Goal: Task Accomplishment & Management: Manage account settings

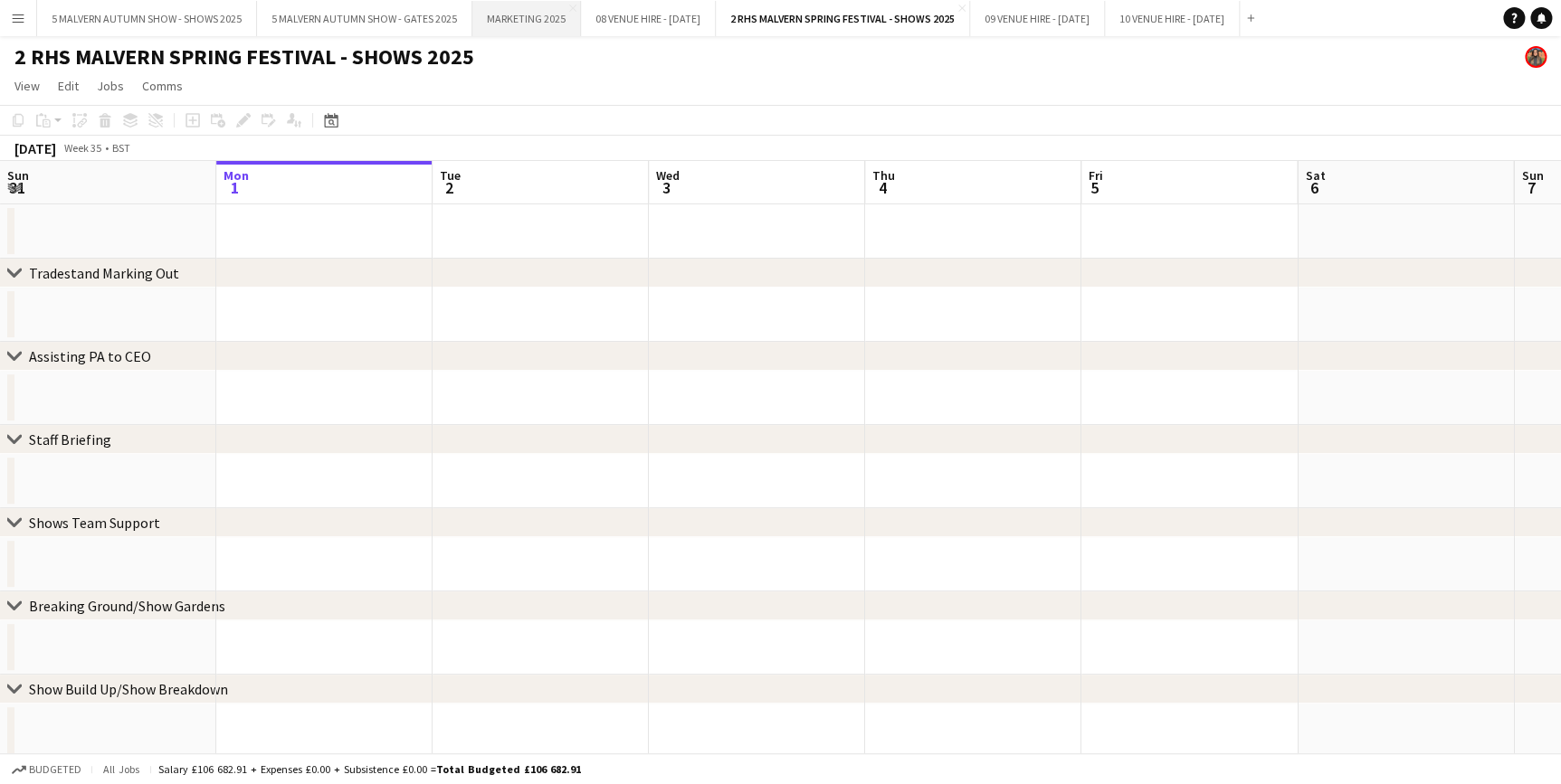
click at [543, 1] on button "MARKETING 2025 Close" at bounding box center [526, 18] width 108 height 35
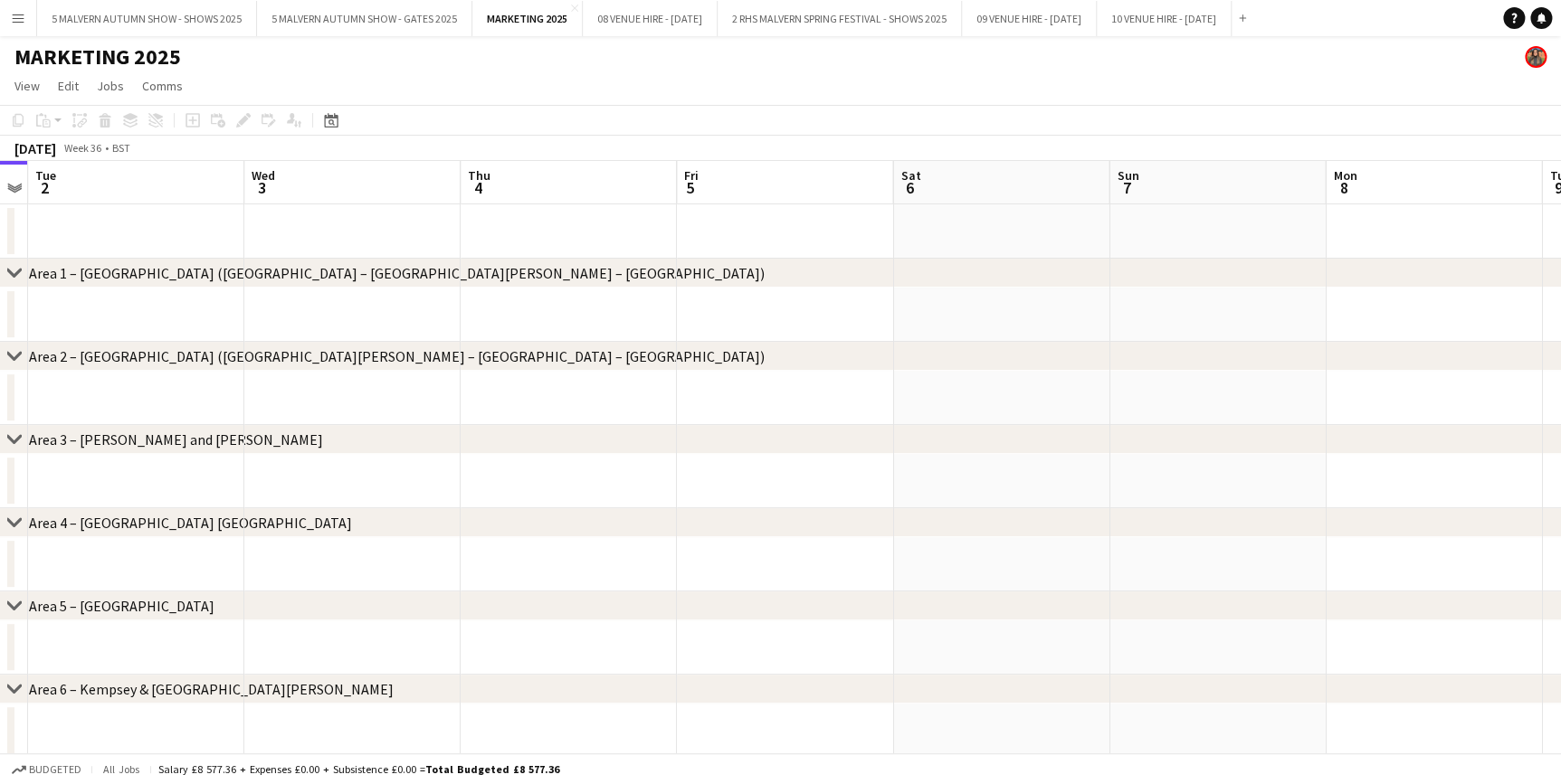
drag, startPoint x: 487, startPoint y: 188, endPoint x: -4, endPoint y: 179, distance: 491.1
click at [0, 179] on html "Menu Boards Boards Boards All jobs Status Workforce Workforce My Workforce Recr…" at bounding box center [780, 769] width 1561 height 1538
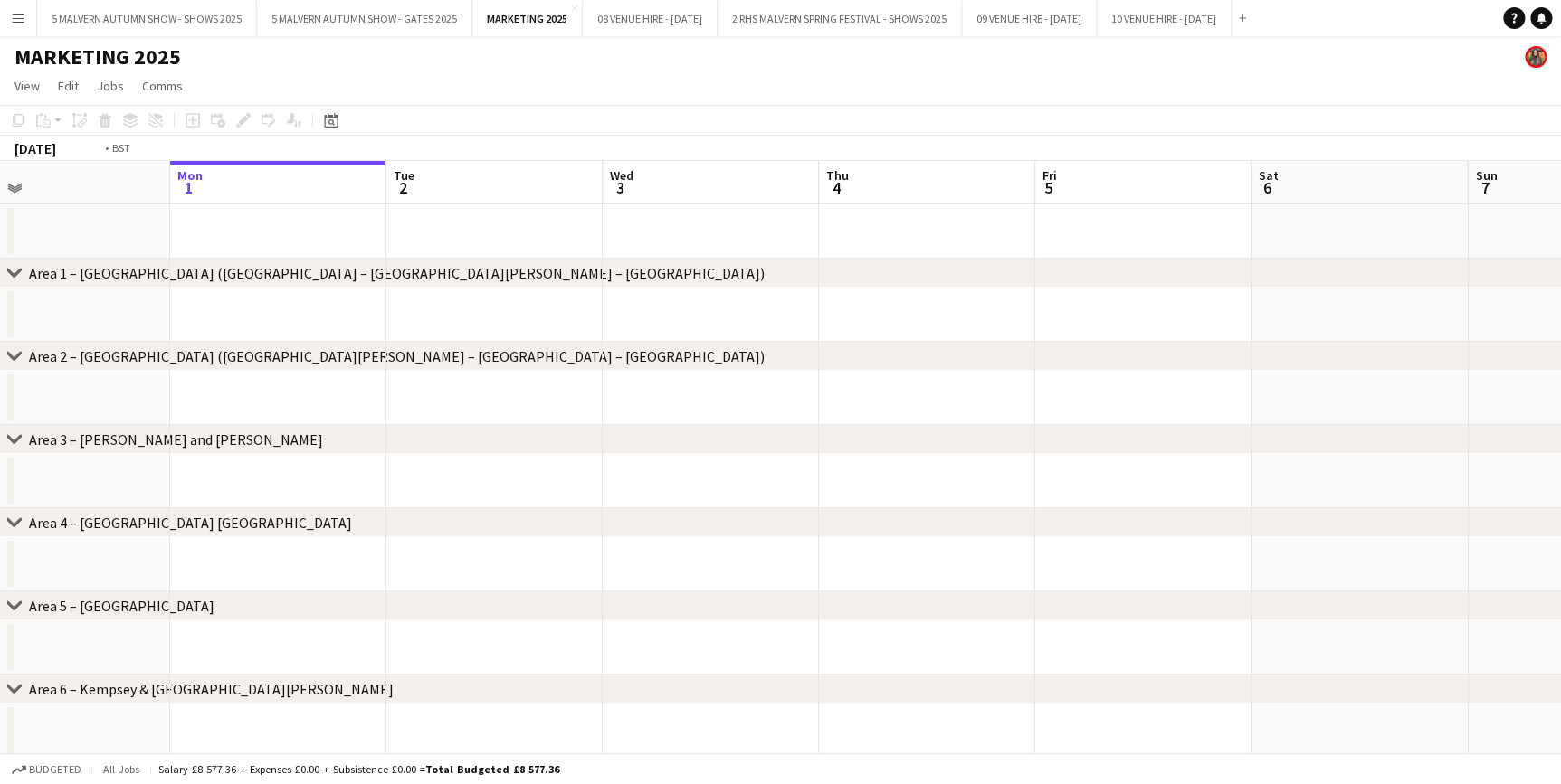
drag, startPoint x: 529, startPoint y: 174, endPoint x: 1487, endPoint y: 244, distance: 960.6
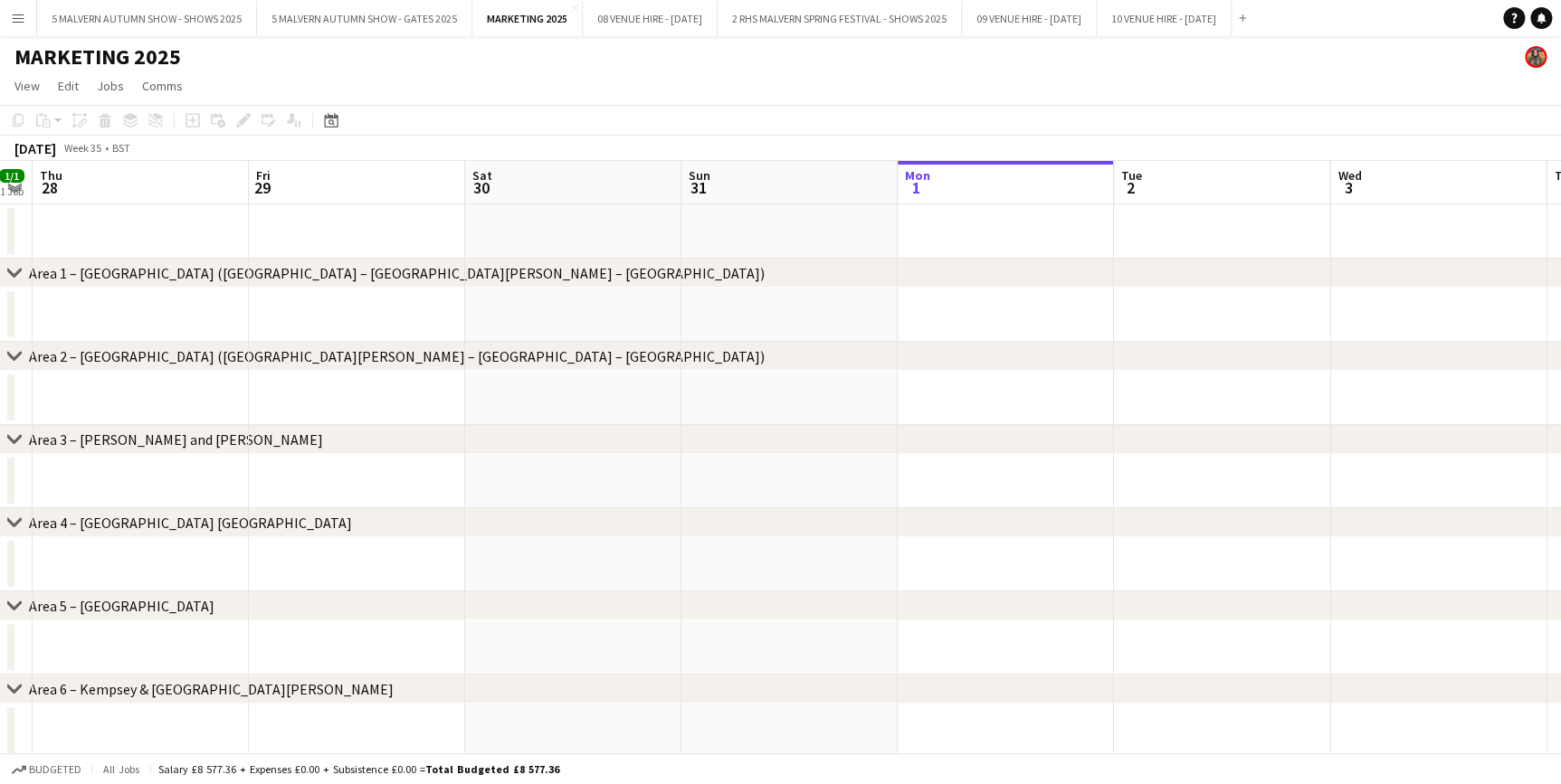
drag, startPoint x: 508, startPoint y: 197, endPoint x: 1424, endPoint y: 157, distance: 916.9
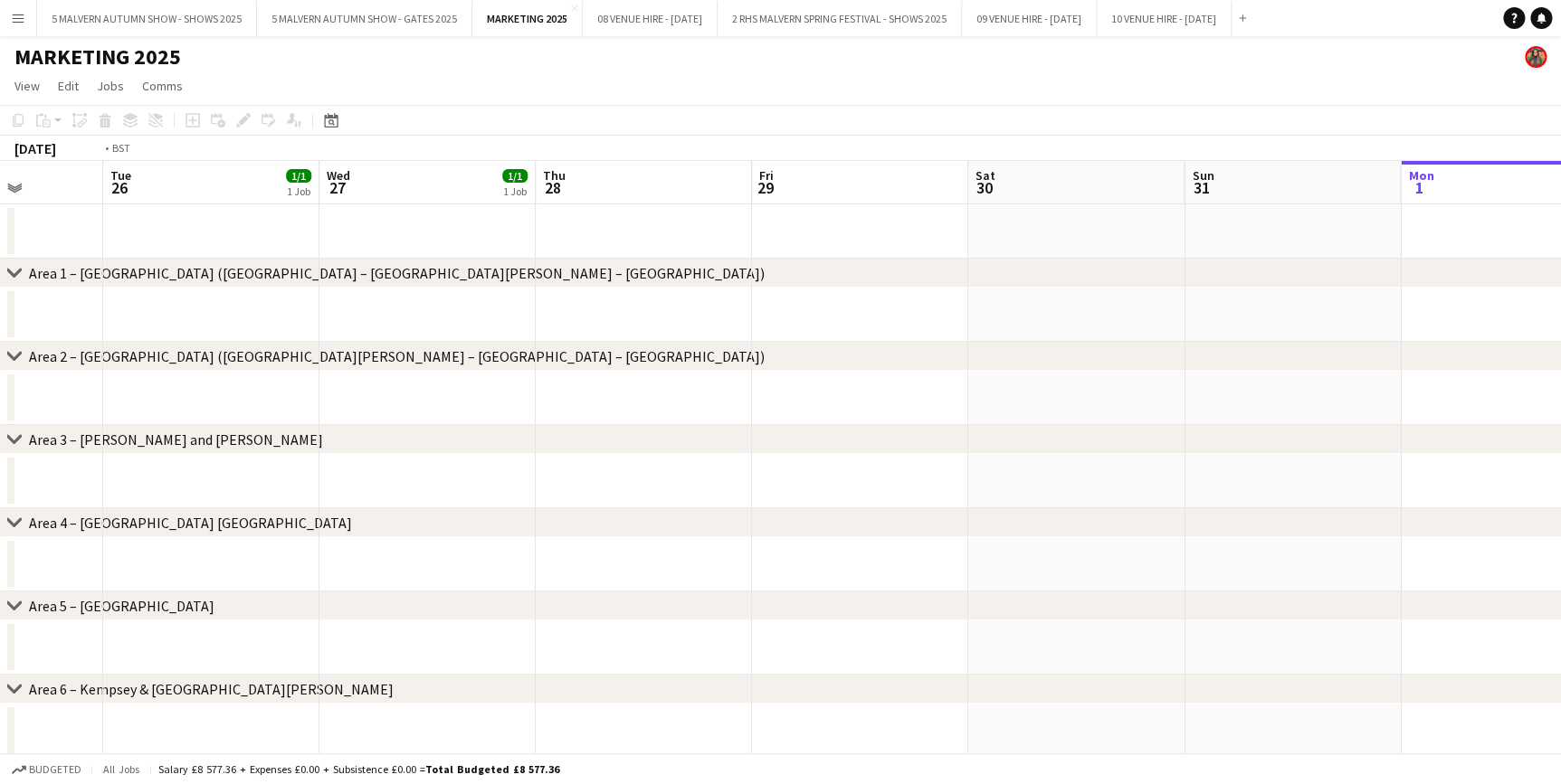
drag, startPoint x: 525, startPoint y: 197, endPoint x: 1268, endPoint y: 159, distance: 744.0
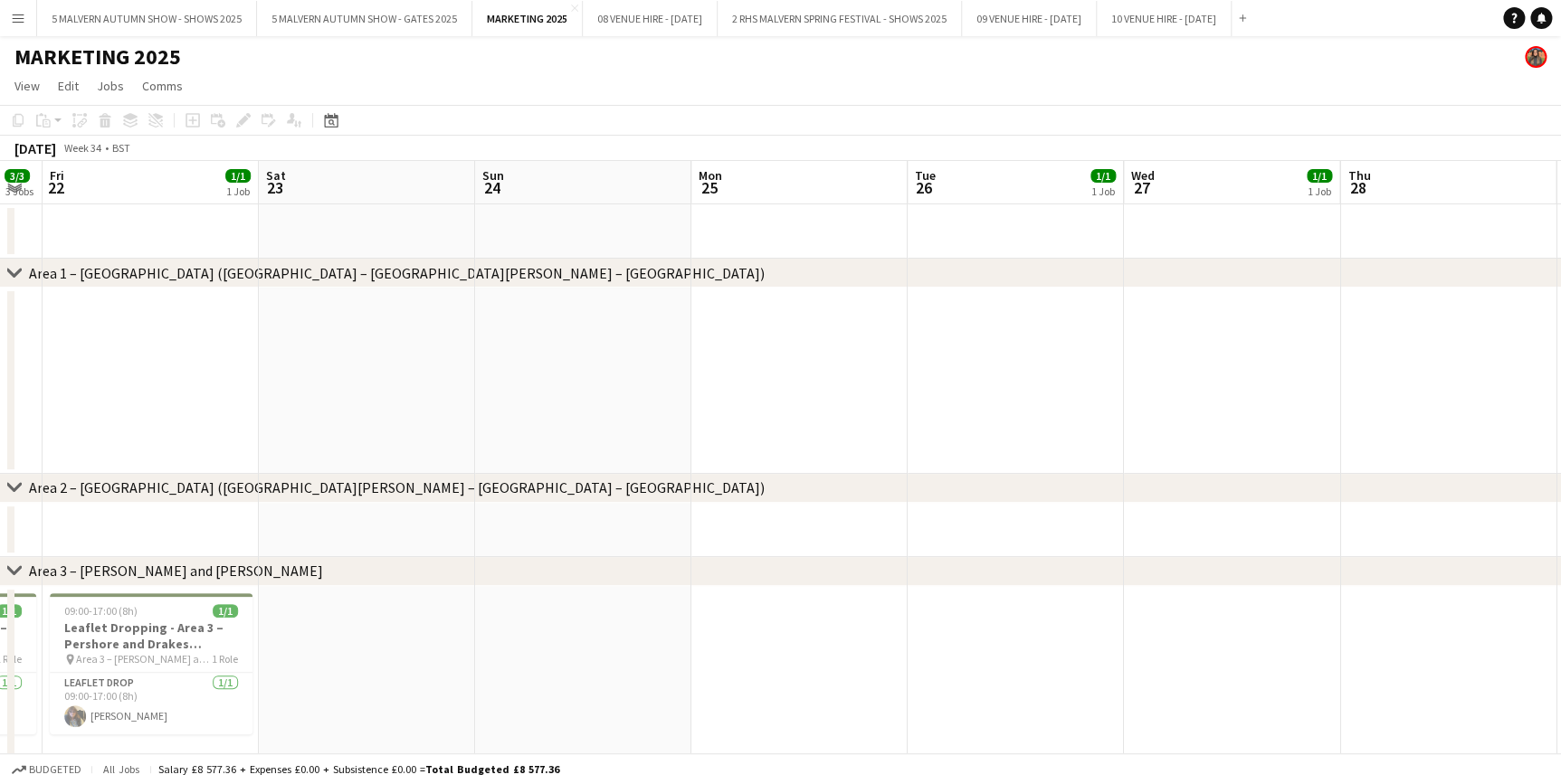
drag, startPoint x: 577, startPoint y: 183, endPoint x: 1527, endPoint y: 155, distance: 950.4
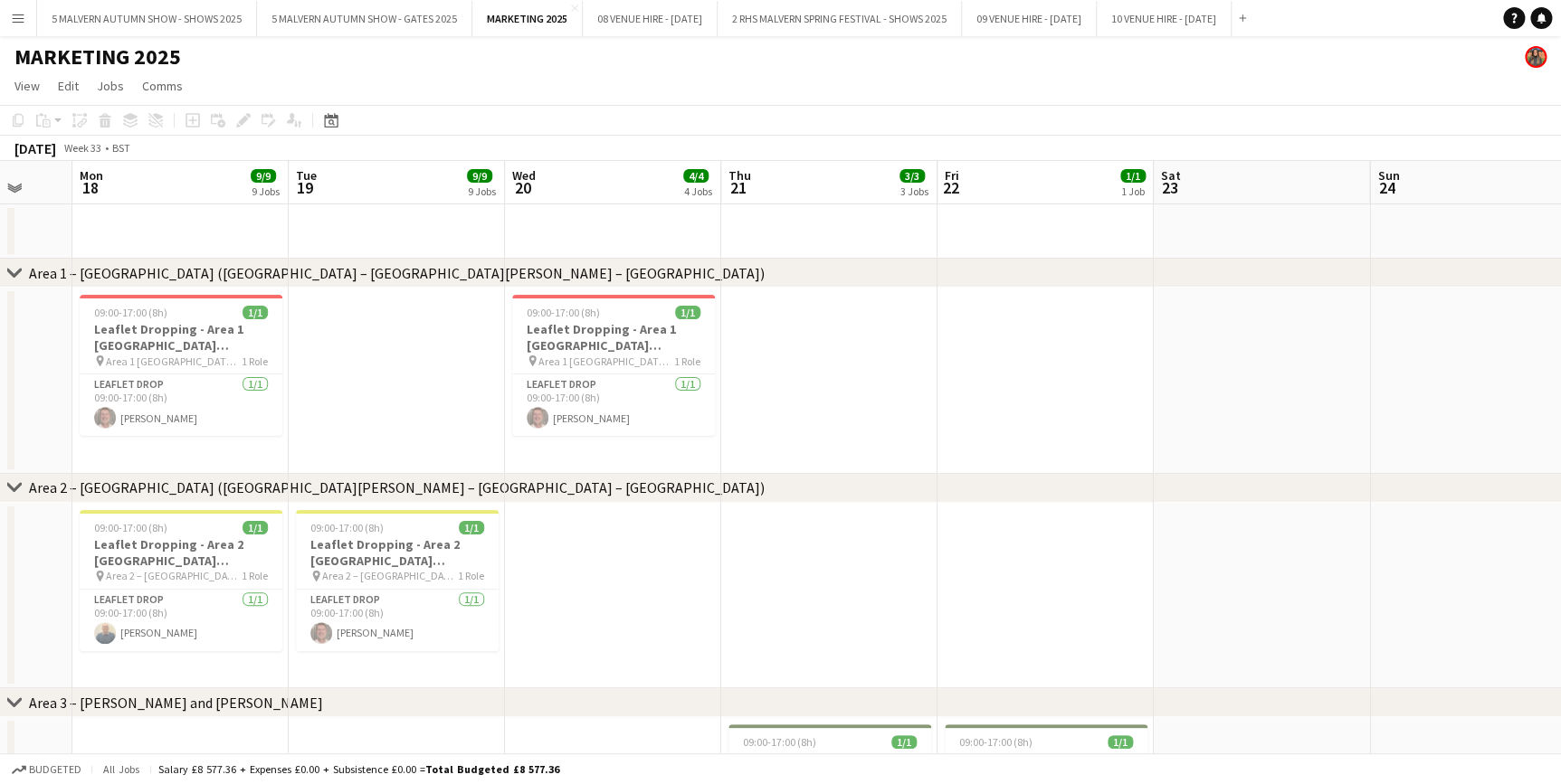
drag, startPoint x: 710, startPoint y: 190, endPoint x: 1353, endPoint y: 166, distance: 643.4
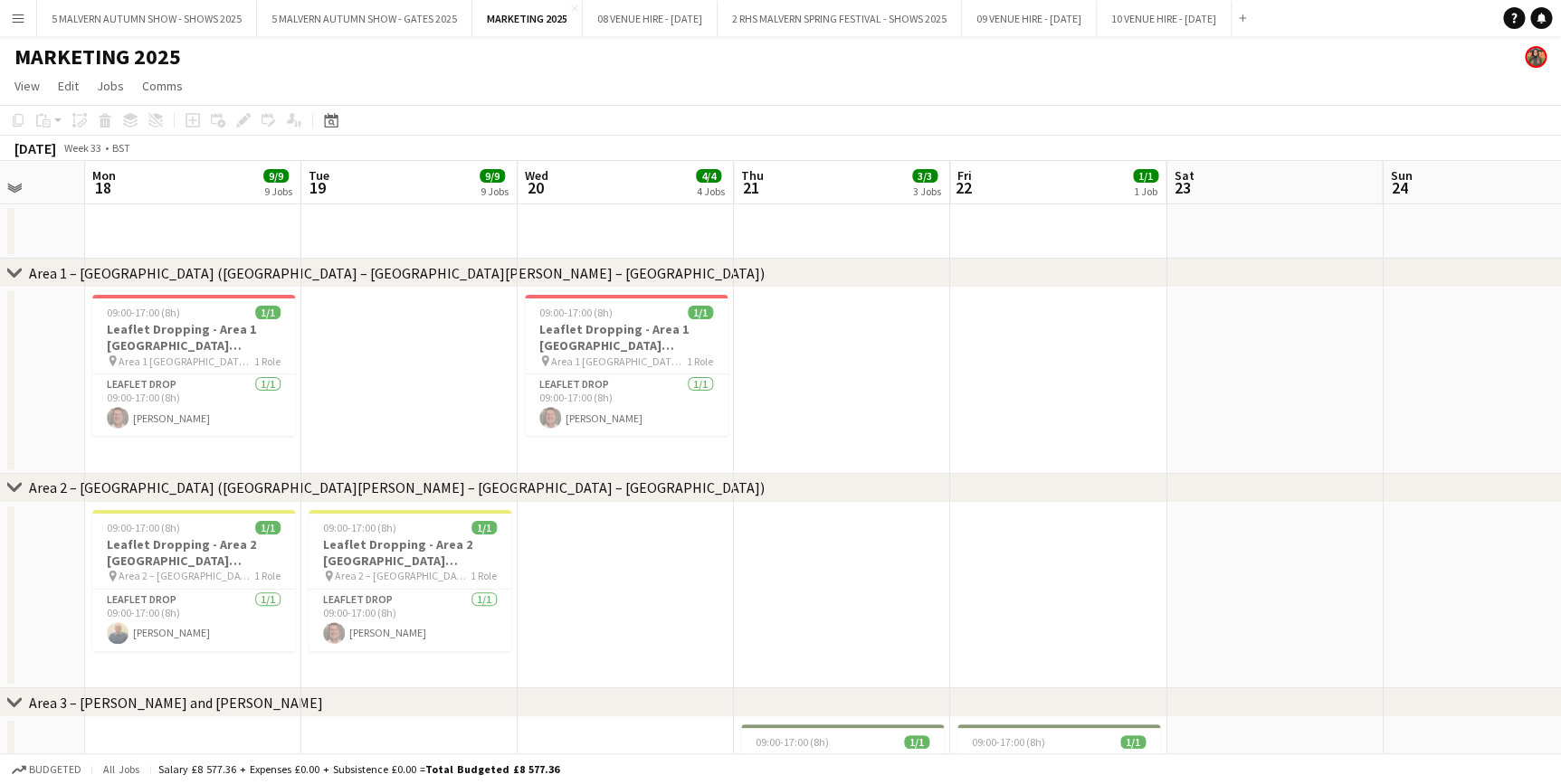
drag, startPoint x: 793, startPoint y: 155, endPoint x: 1292, endPoint y: 147, distance: 499.1
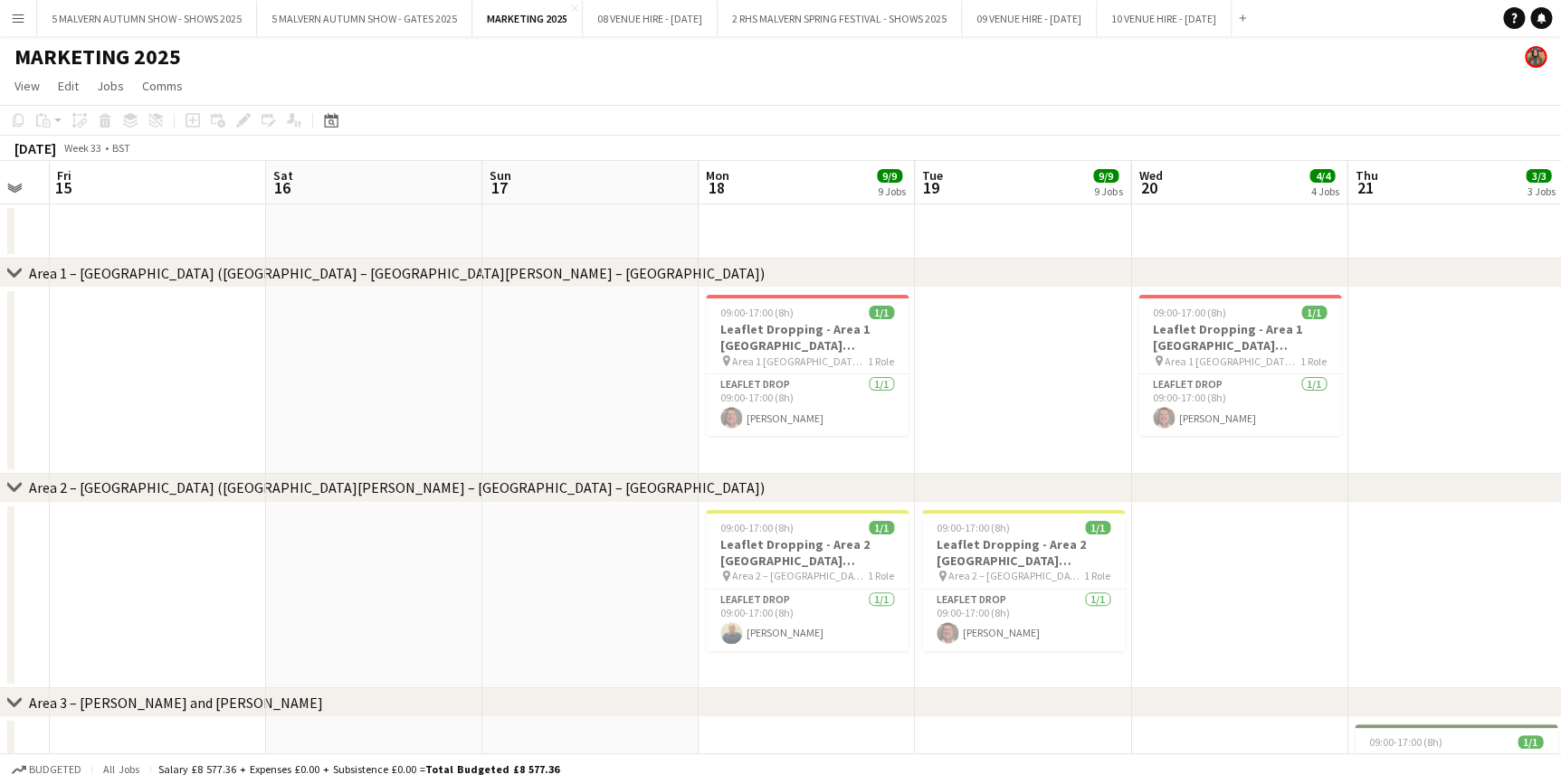
drag, startPoint x: 556, startPoint y: 181, endPoint x: 1176, endPoint y: 182, distance: 620.0
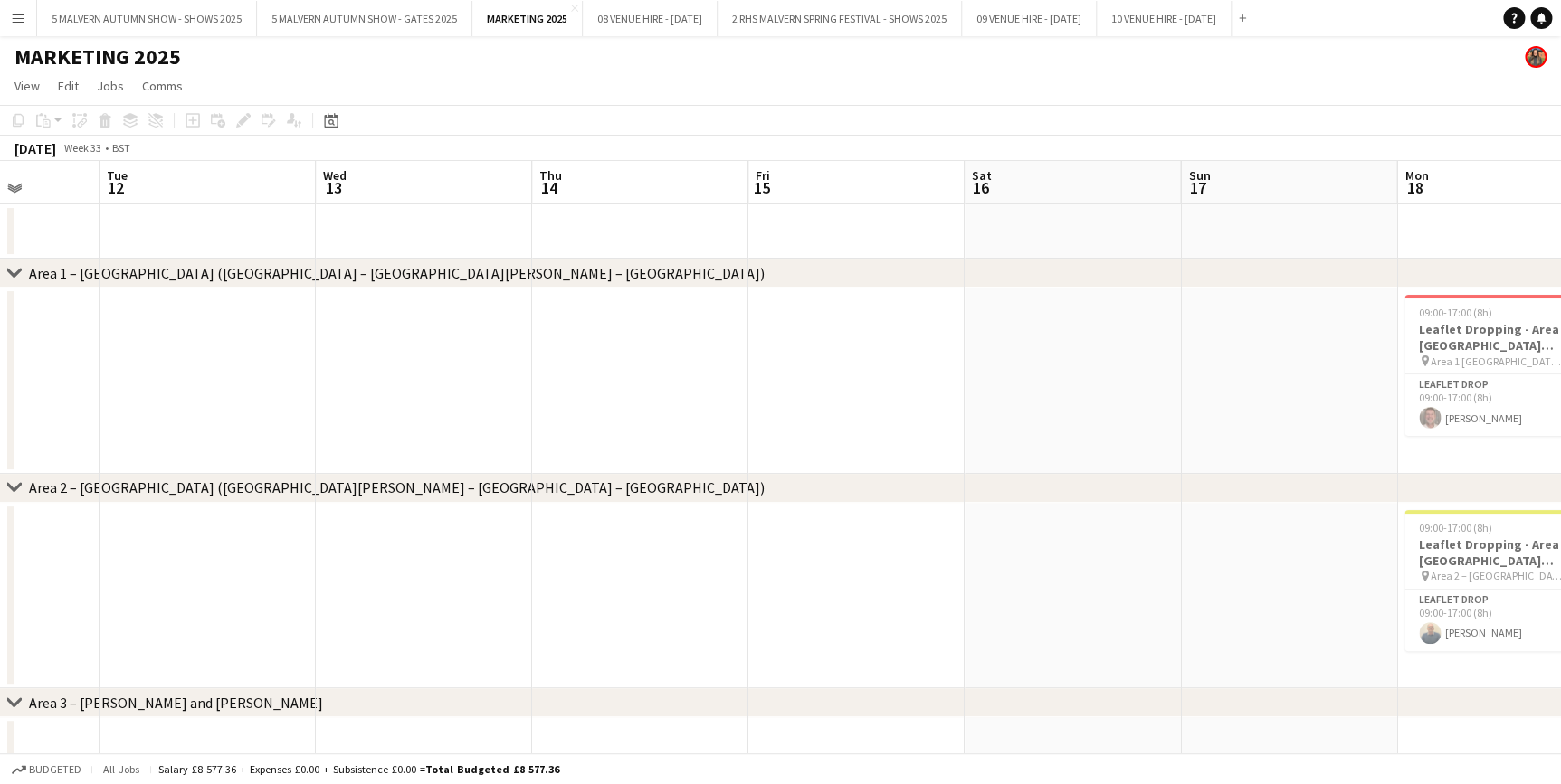
drag, startPoint x: 517, startPoint y: 181, endPoint x: 1352, endPoint y: 148, distance: 835.7
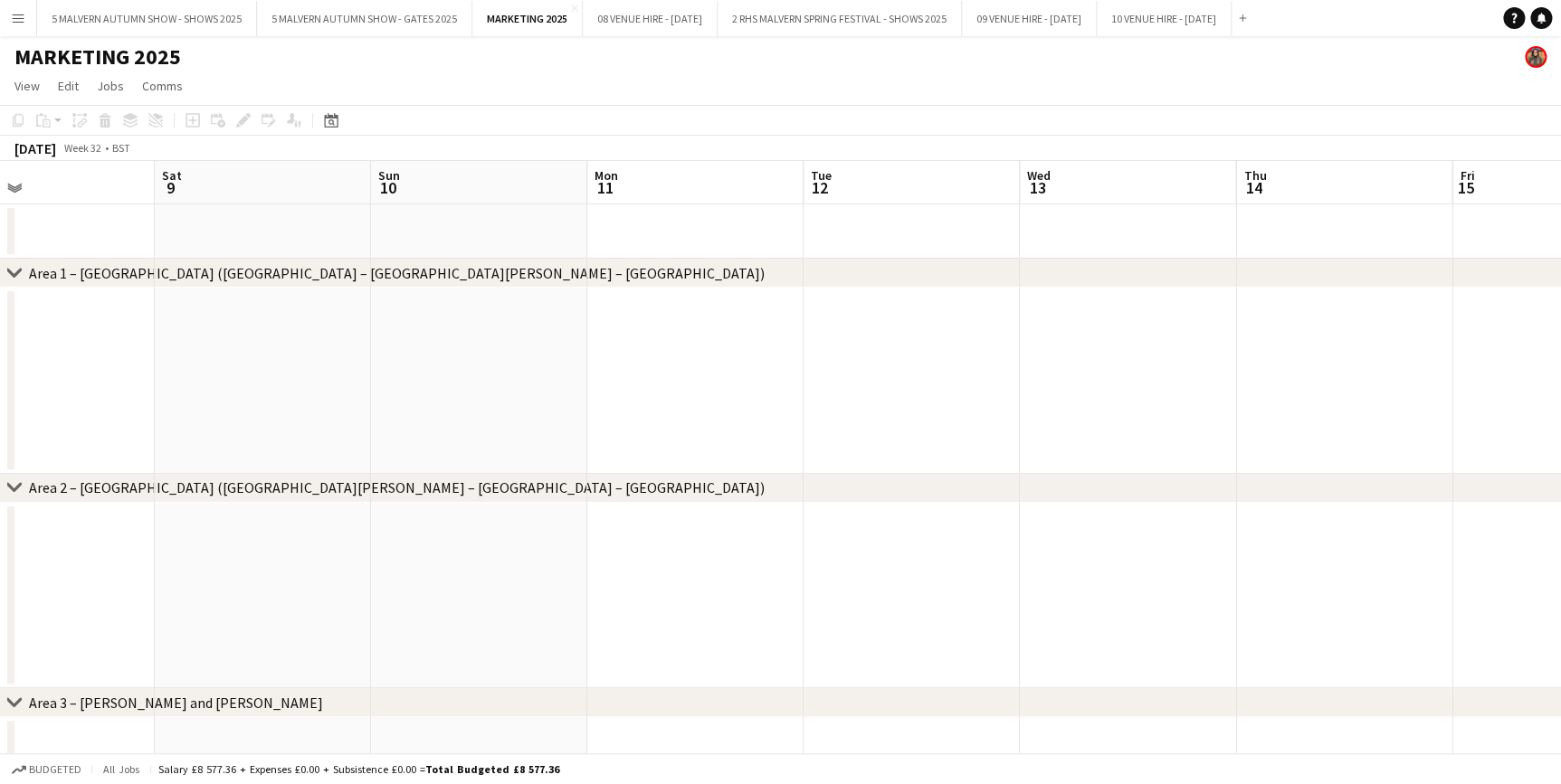
drag, startPoint x: 599, startPoint y: 187, endPoint x: 1303, endPoint y: 167, distance: 704.3
drag, startPoint x: 395, startPoint y: 177, endPoint x: 74, endPoint y: 294, distance: 341.7
drag, startPoint x: 649, startPoint y: 180, endPoint x: 68, endPoint y: 212, distance: 581.9
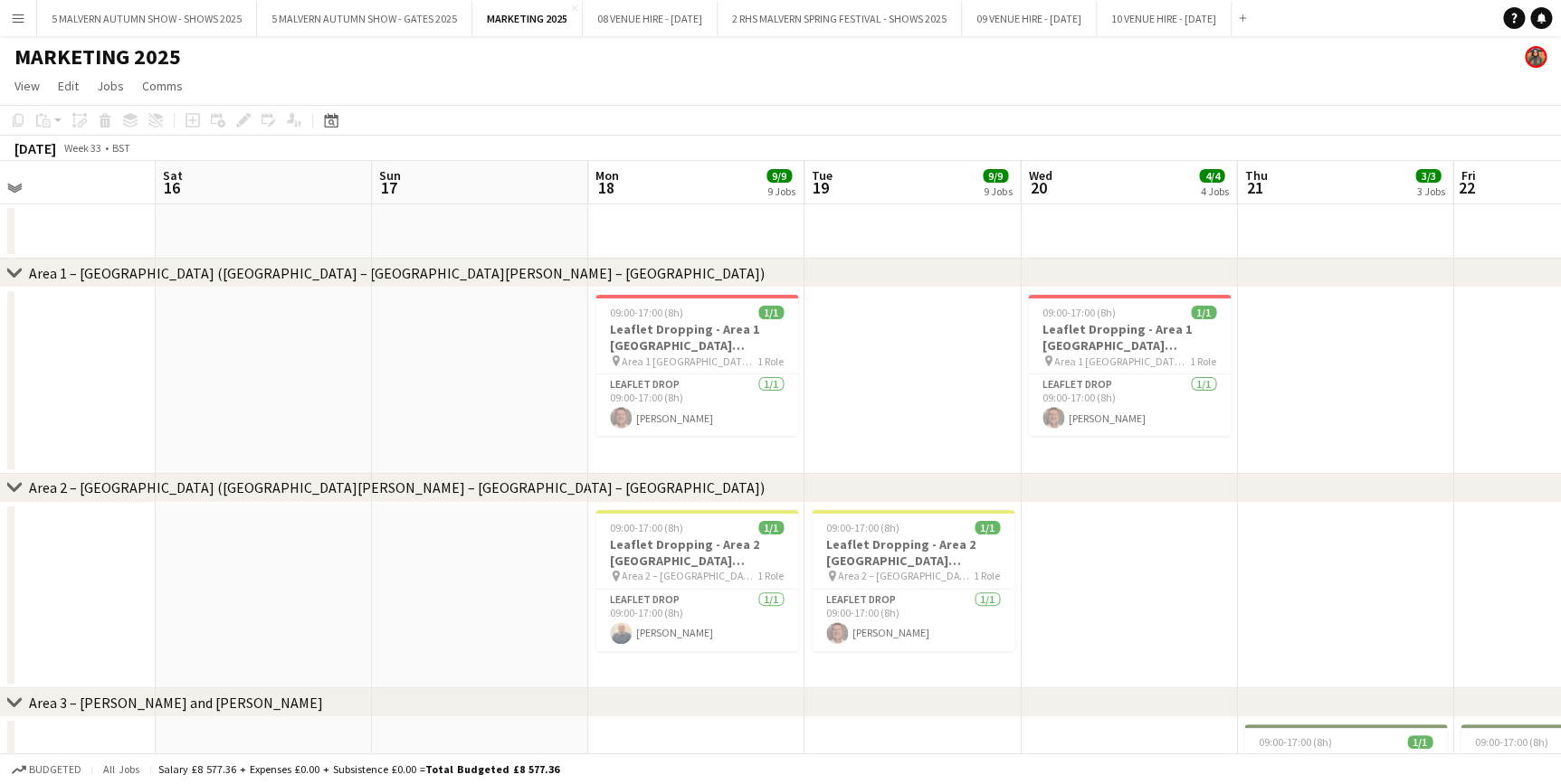
drag, startPoint x: 800, startPoint y: 176, endPoint x: 148, endPoint y: 203, distance: 652.6
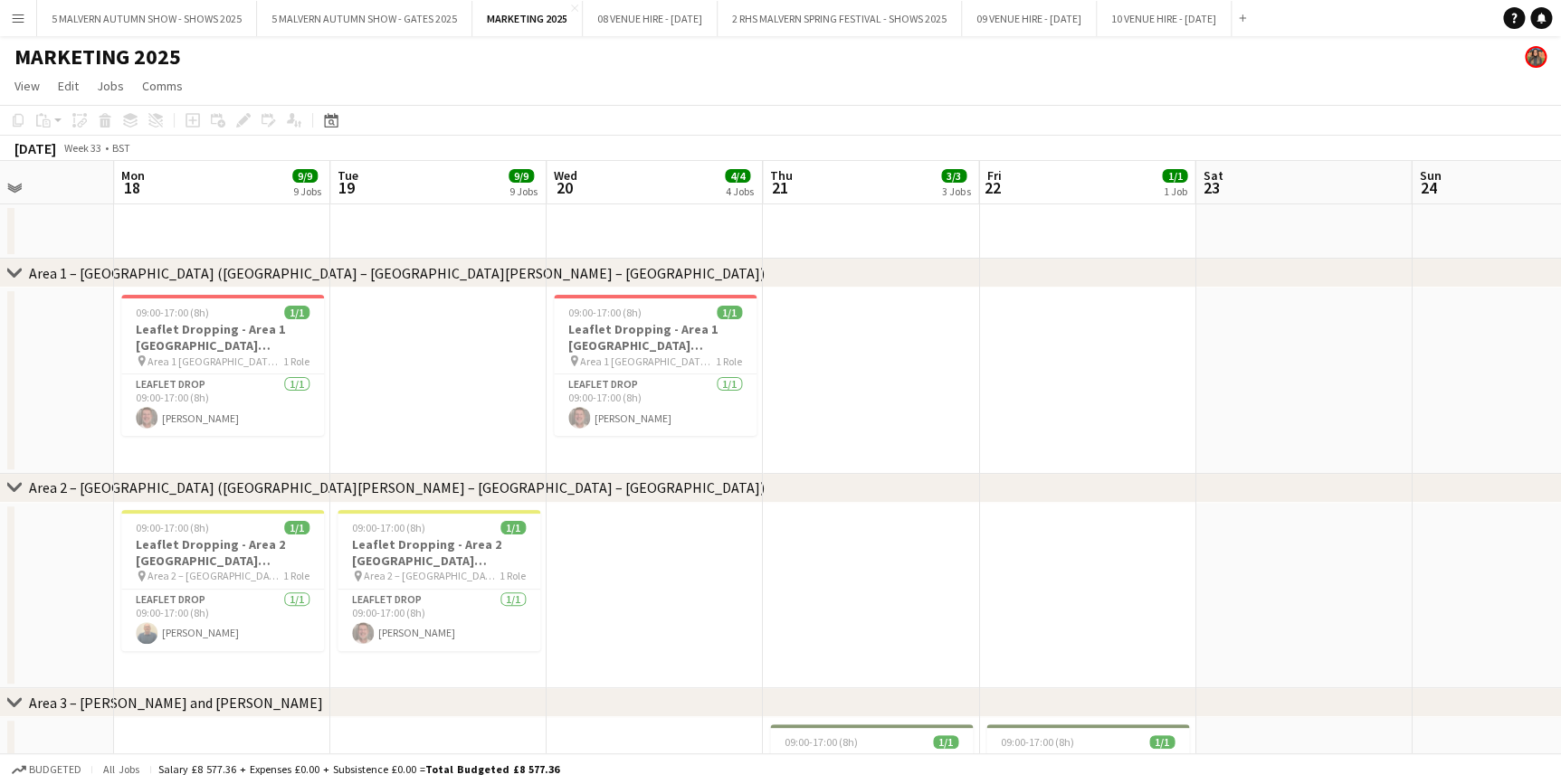
scroll to position [0, 478]
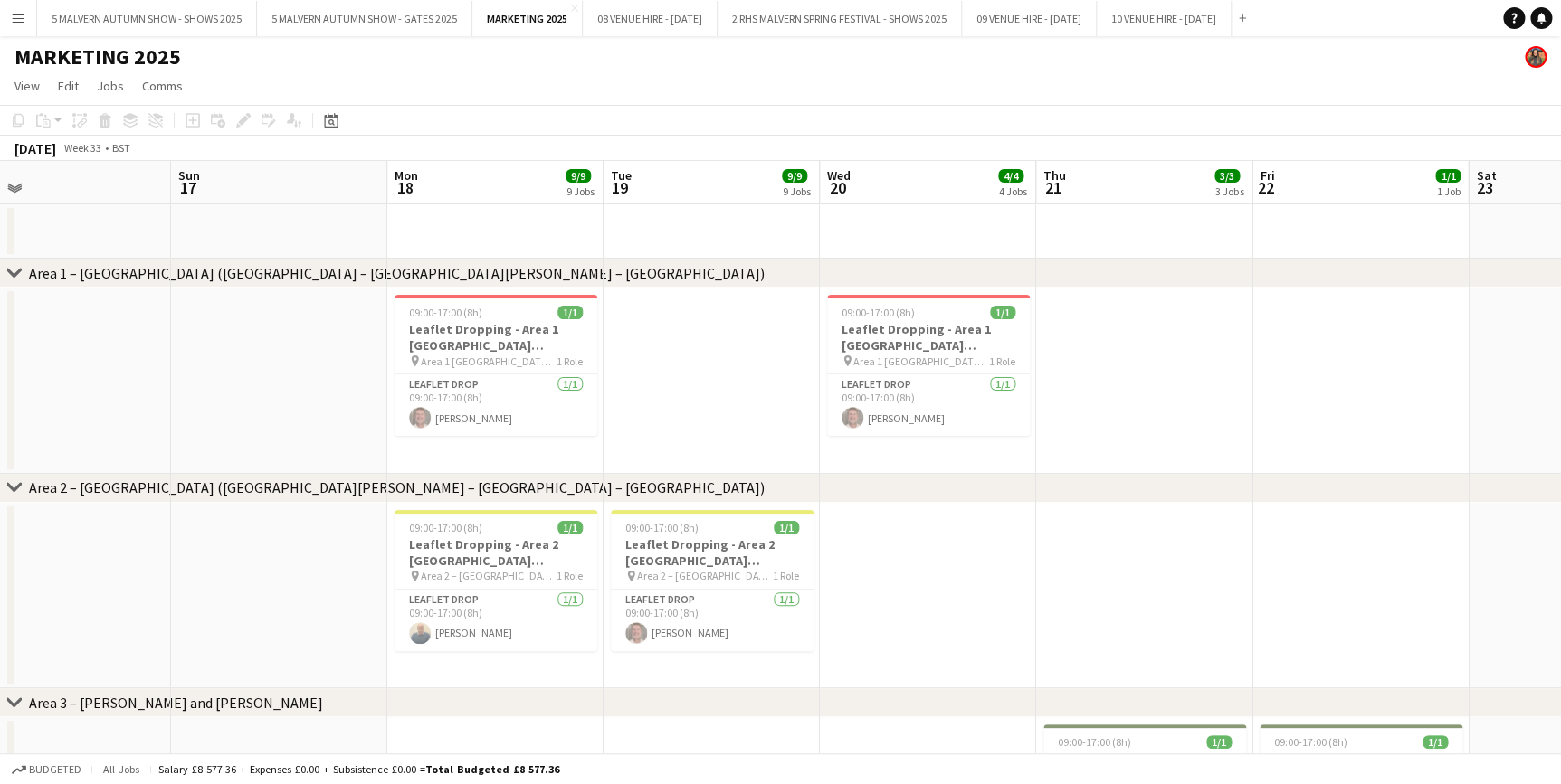
drag, startPoint x: 638, startPoint y: 192, endPoint x: 480, endPoint y: 204, distance: 158.5
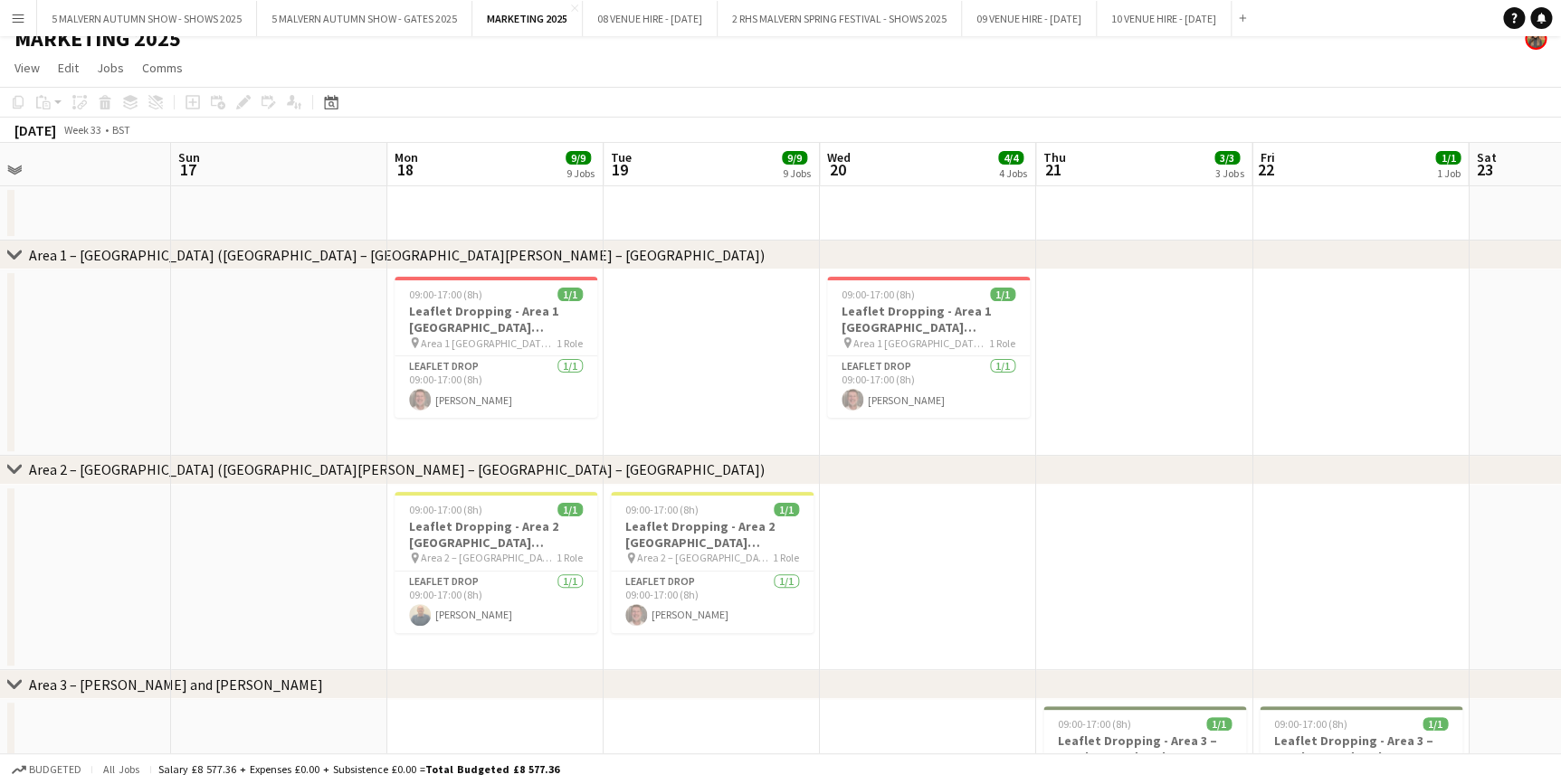
scroll to position [0, 0]
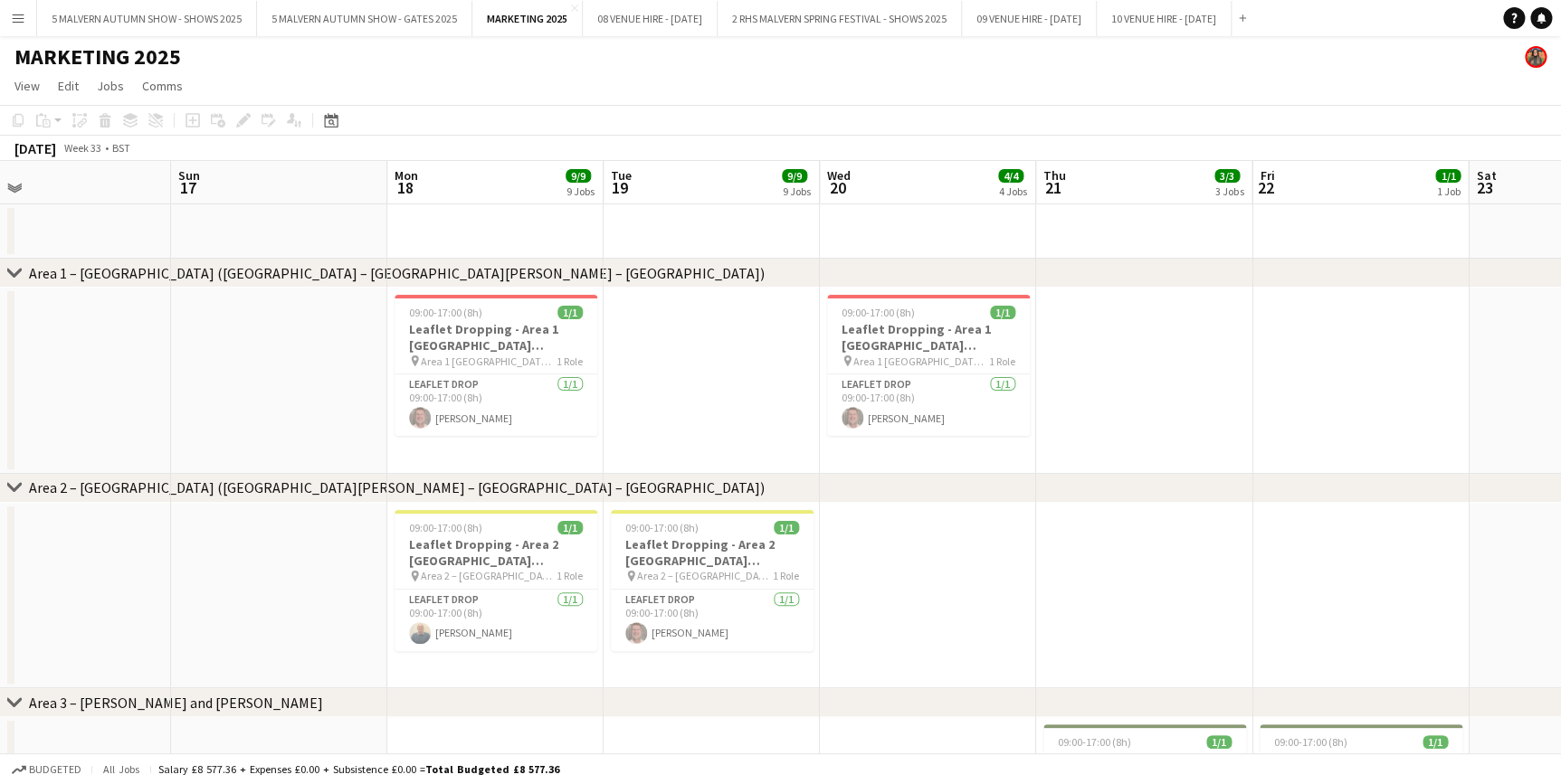
click at [651, 398] on app-date-cell at bounding box center [711, 381] width 216 height 187
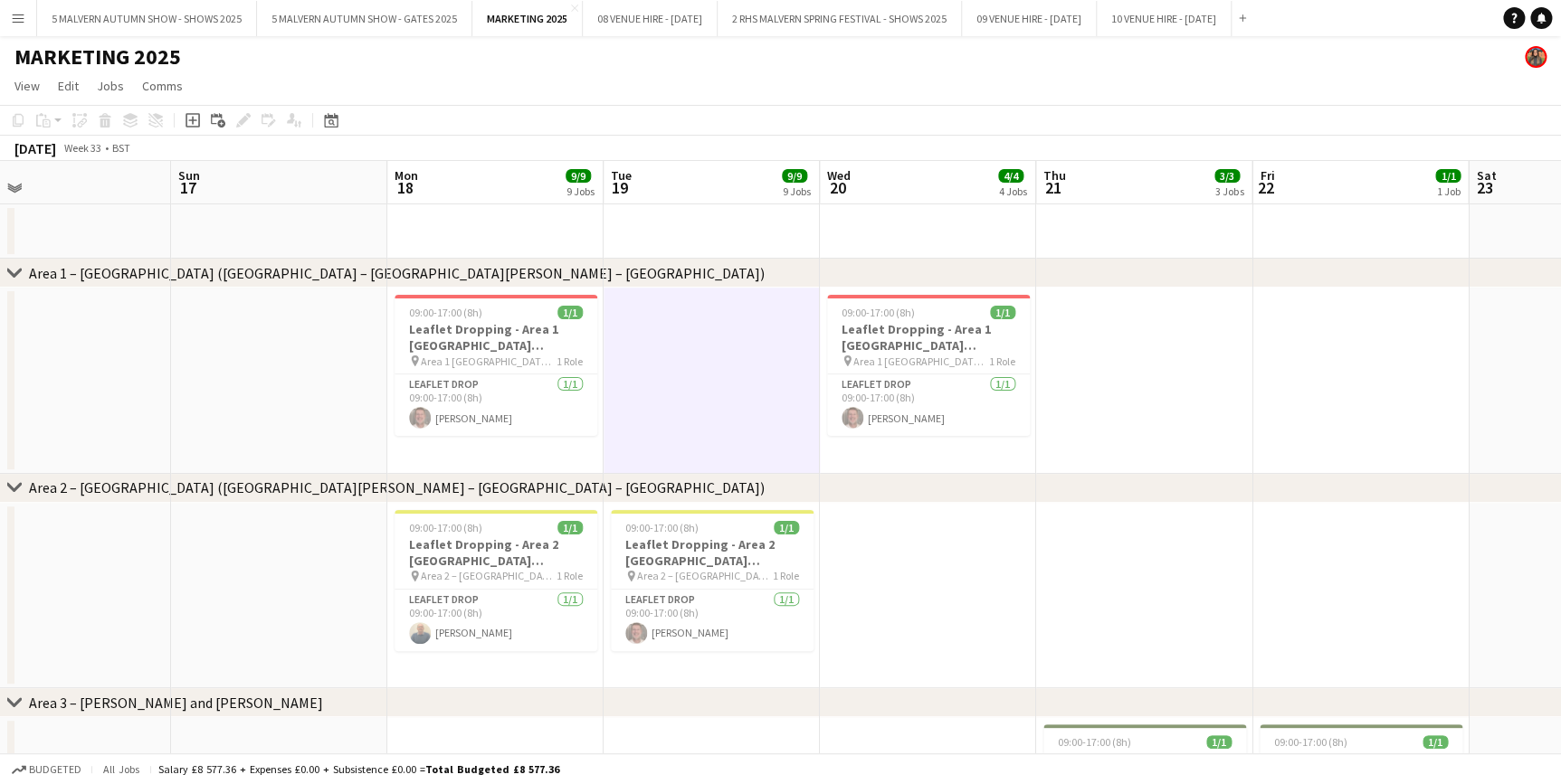
click at [545, 249] on app-date-cell at bounding box center [495, 232] width 216 height 55
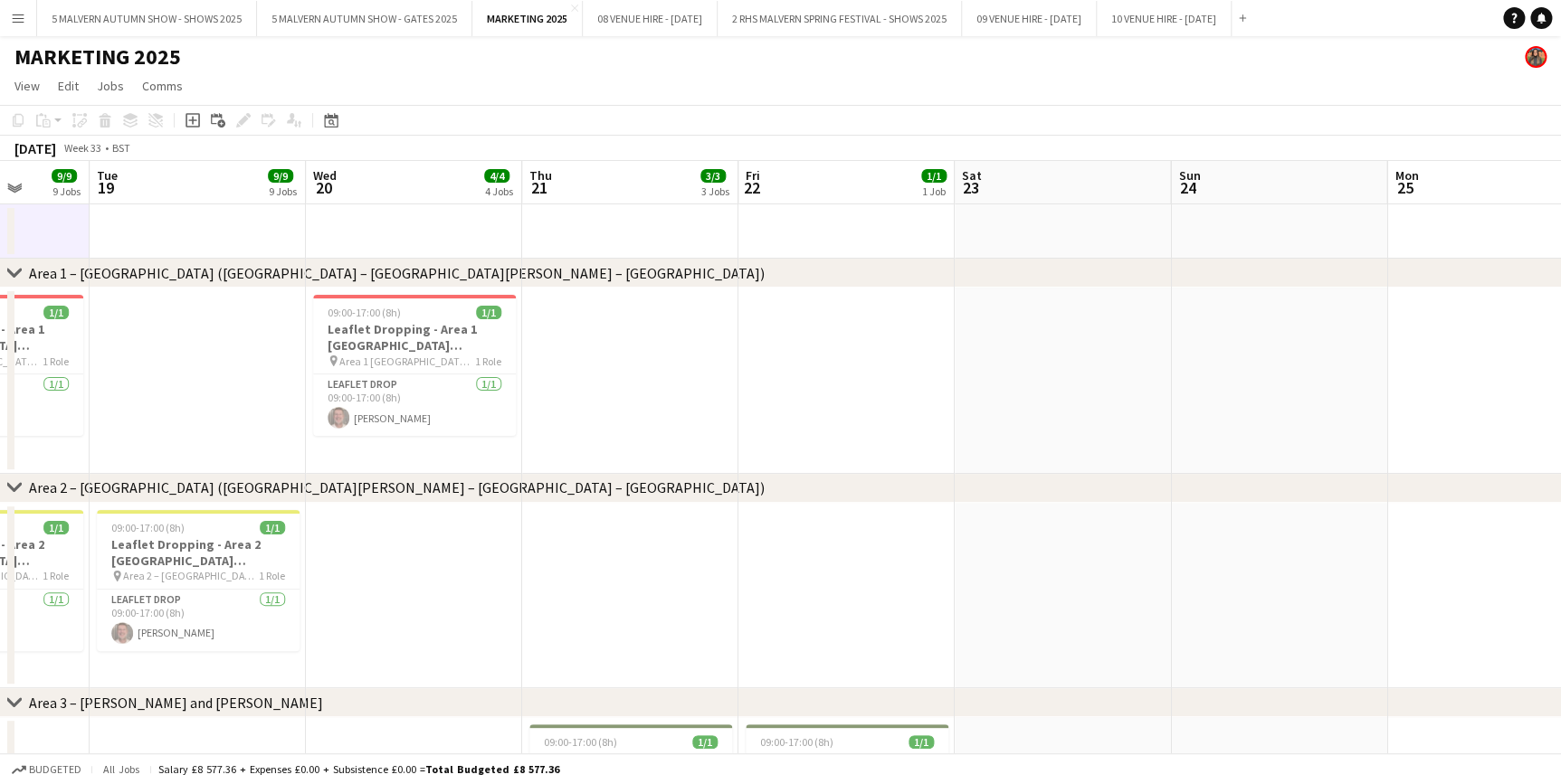
scroll to position [0, 578]
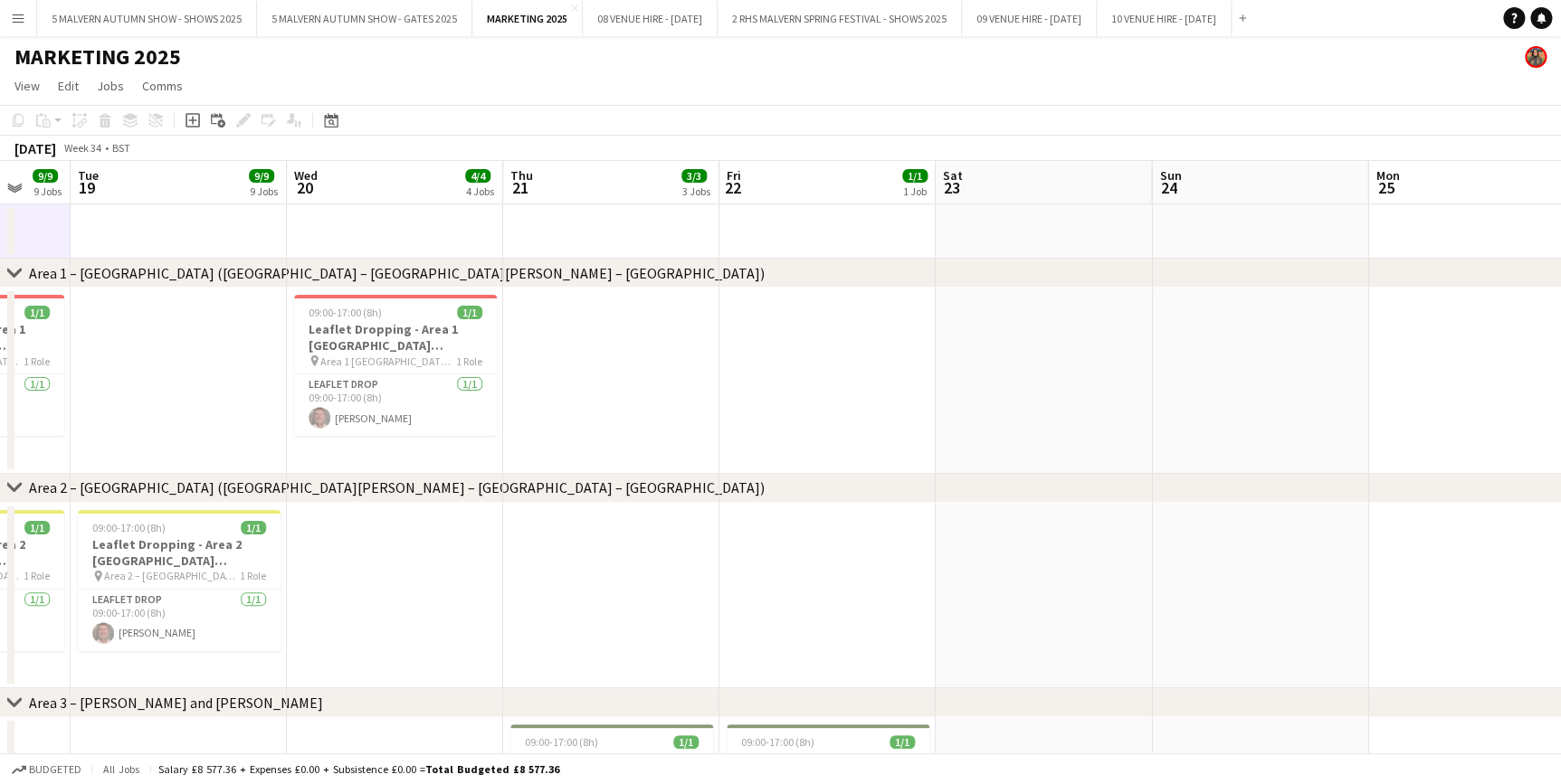
drag, startPoint x: 1073, startPoint y: 170, endPoint x: 540, endPoint y: 210, distance: 534.5
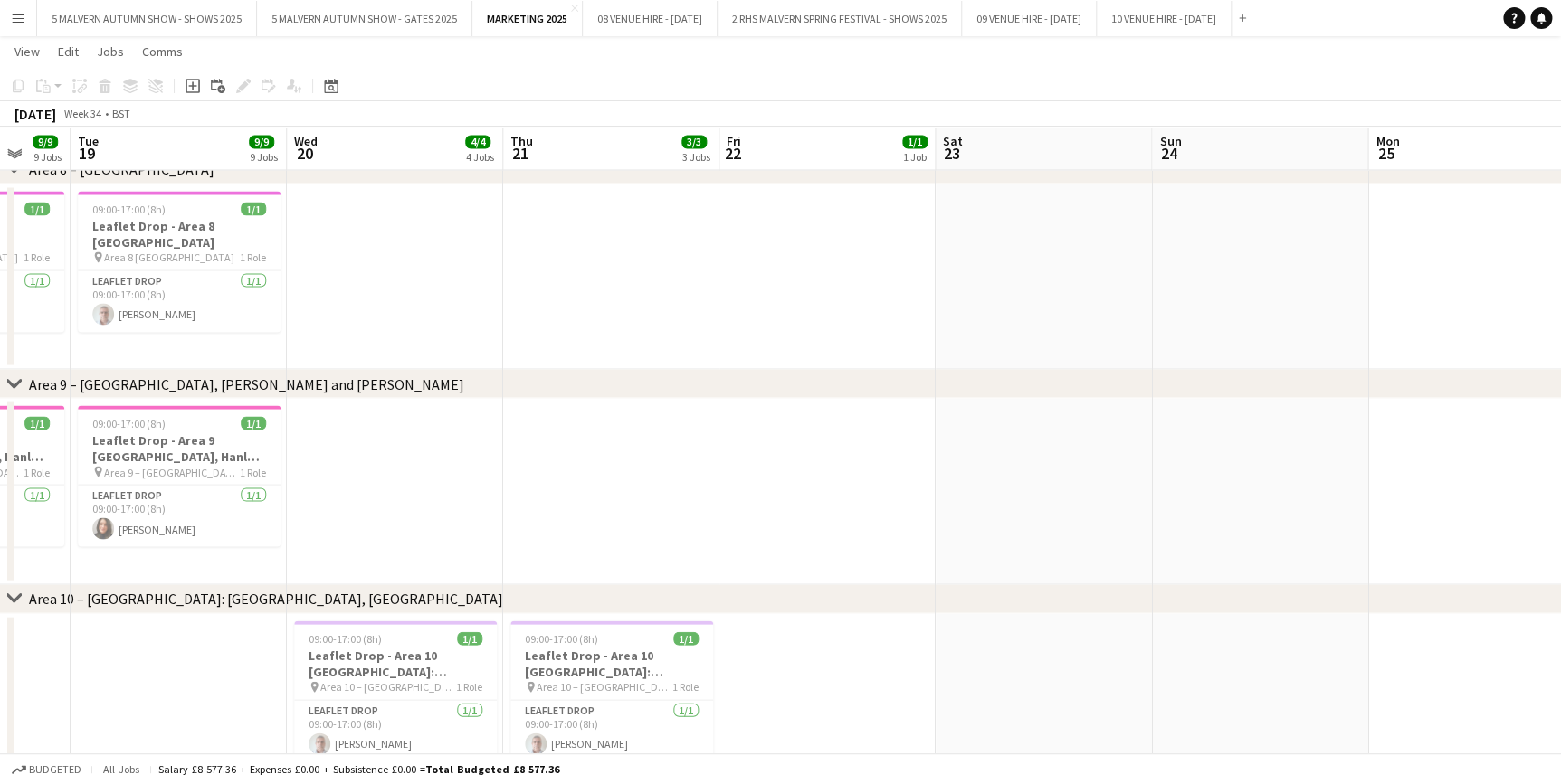
scroll to position [0, 623]
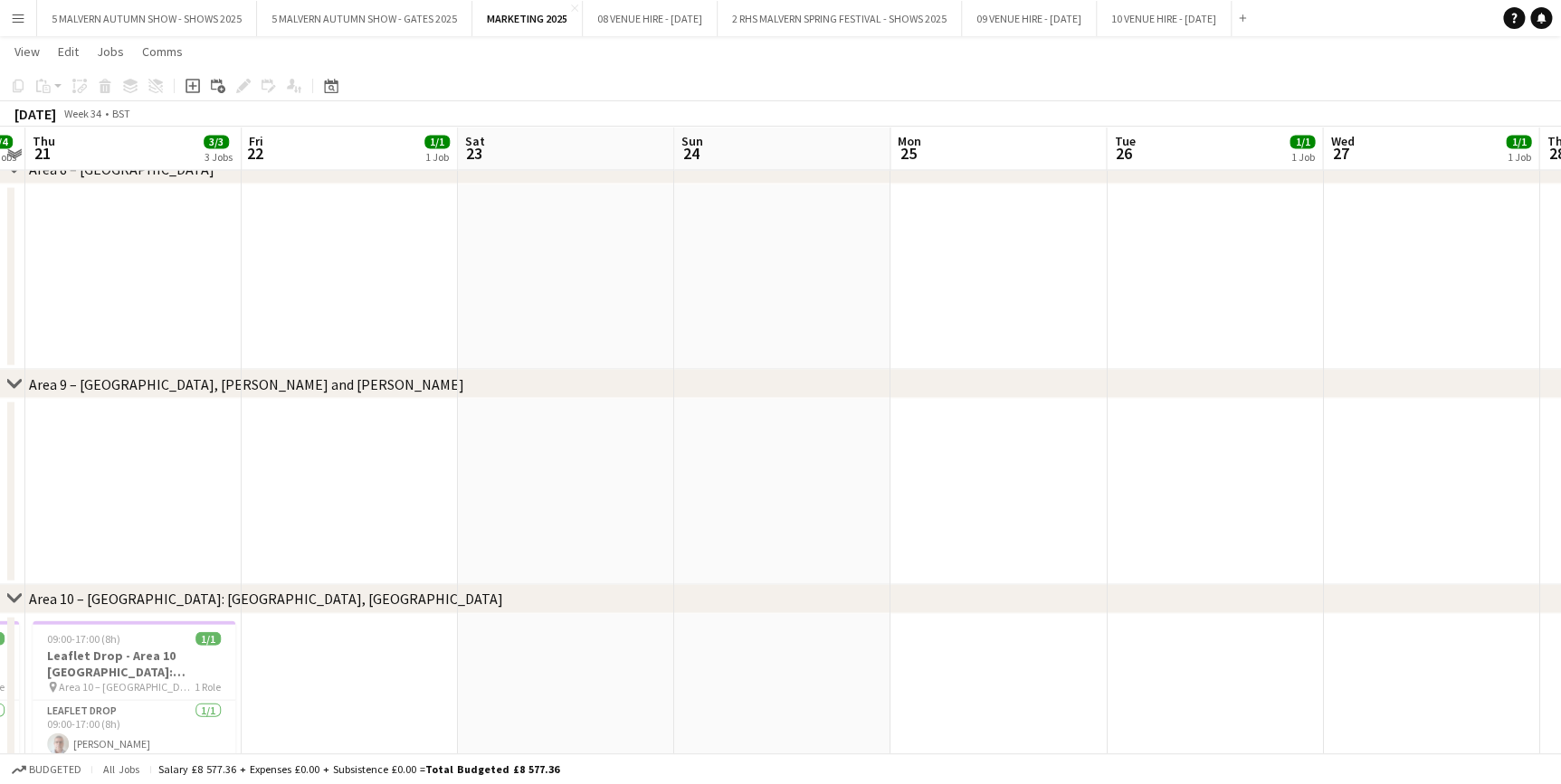
drag, startPoint x: 1194, startPoint y: 151, endPoint x: 397, endPoint y: 159, distance: 797.0
click at [397, 159] on div "chevron-right Area 1 – Worcester (Ronkswood – Worcester Woods – Red Hill) chevr…" at bounding box center [780, 103] width 1561 height 3277
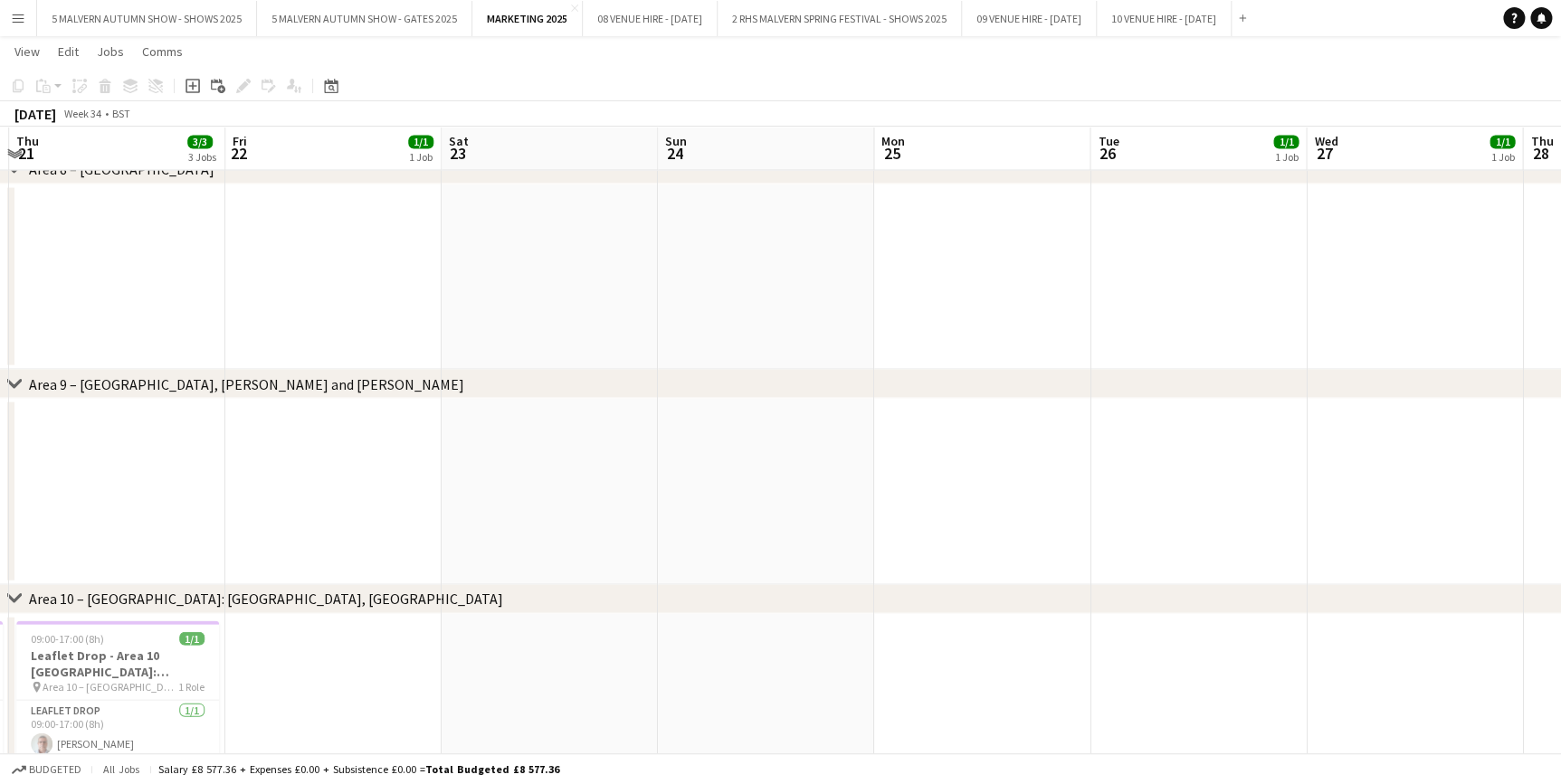
scroll to position [0, 742]
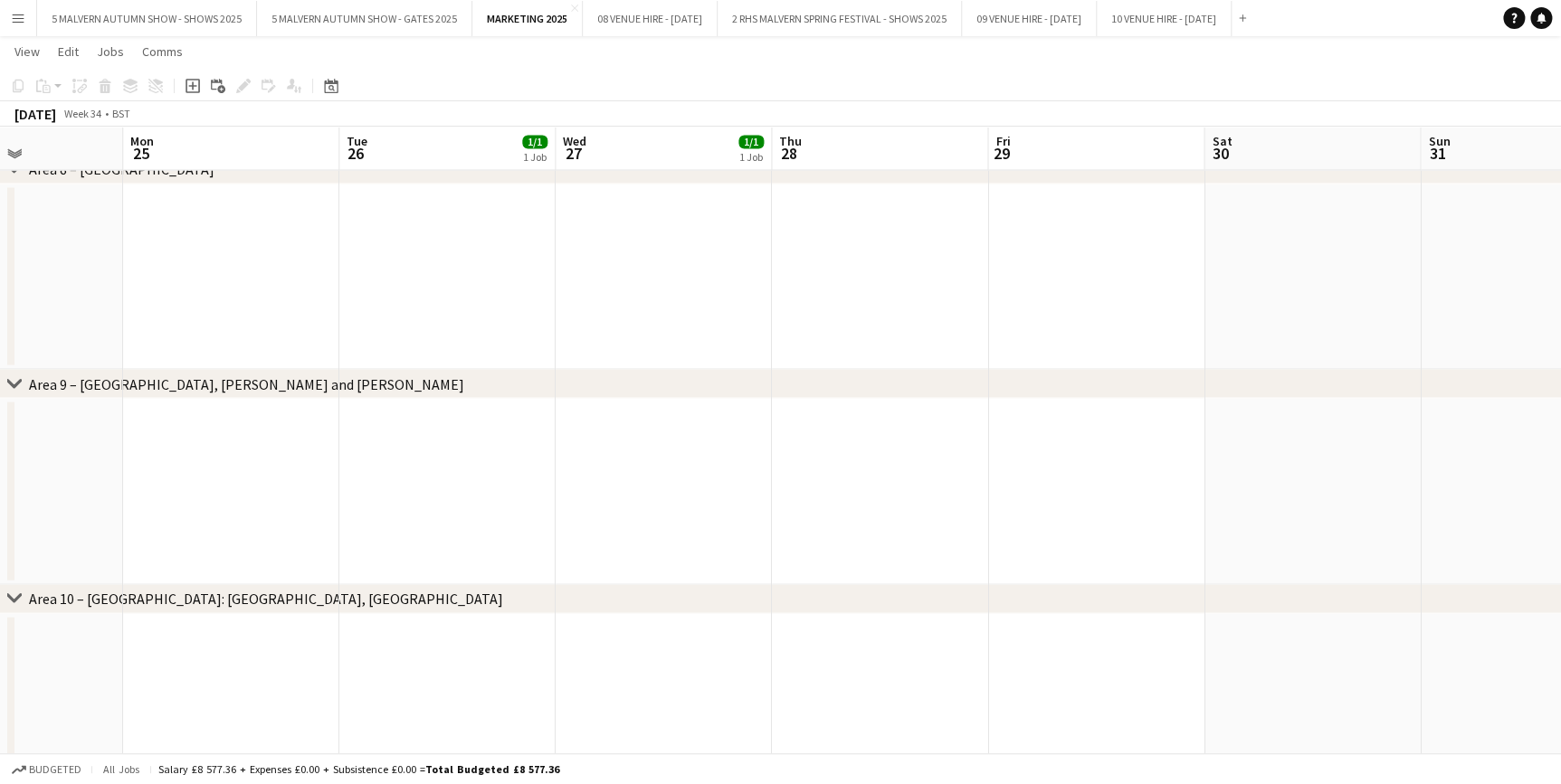
drag, startPoint x: 1063, startPoint y: 134, endPoint x: 295, endPoint y: 188, distance: 769.9
click at [295, 188] on app-calendar-viewport "Thu 21 3/3 3 Jobs Fri 22 1/1 1 Job Sat 23 Sun 24 Mon 25 Tue 26 1/1 1 Job Wed 27…" at bounding box center [780, 103] width 1561 height 3277
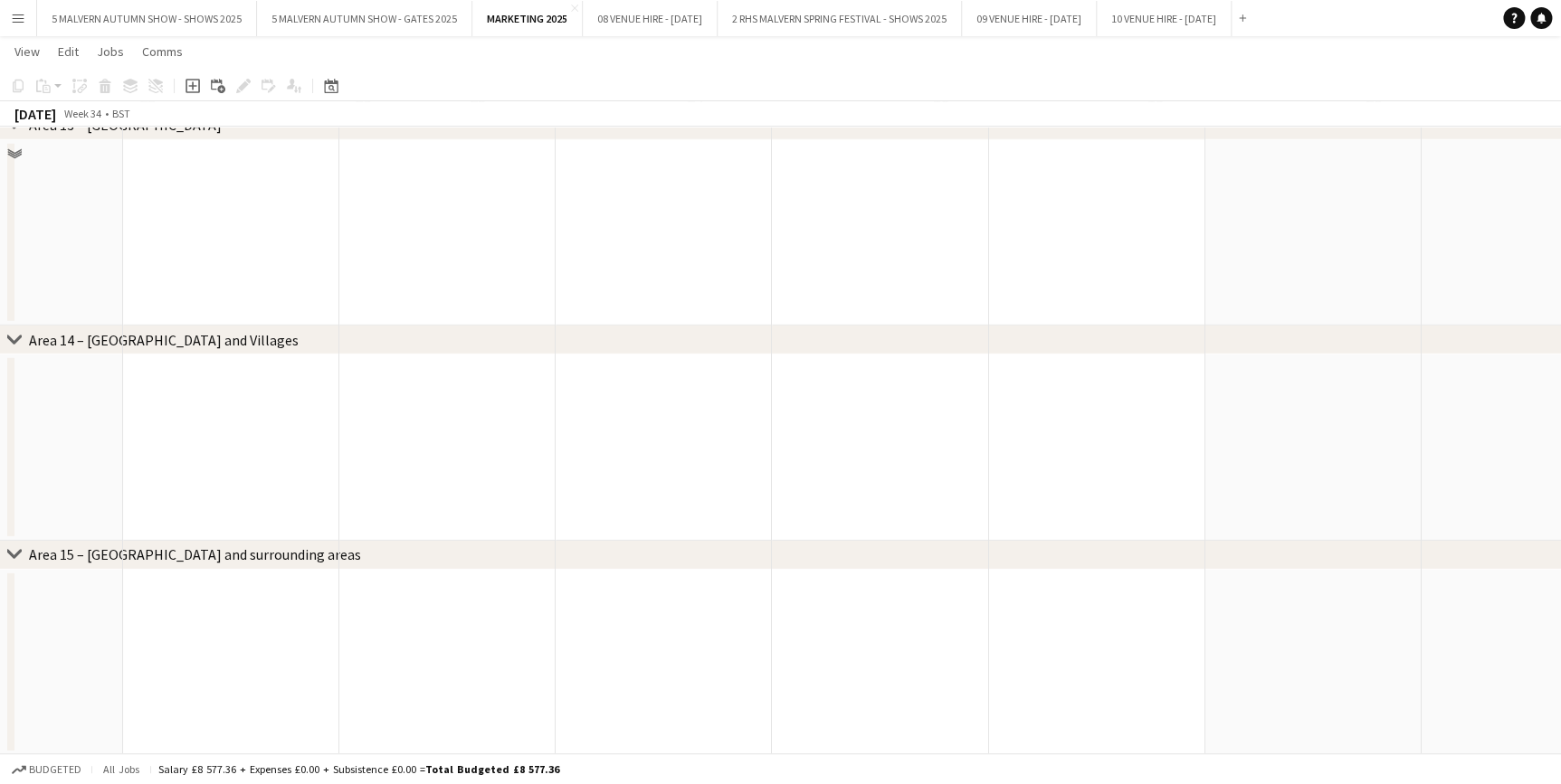
scroll to position [2593, 0]
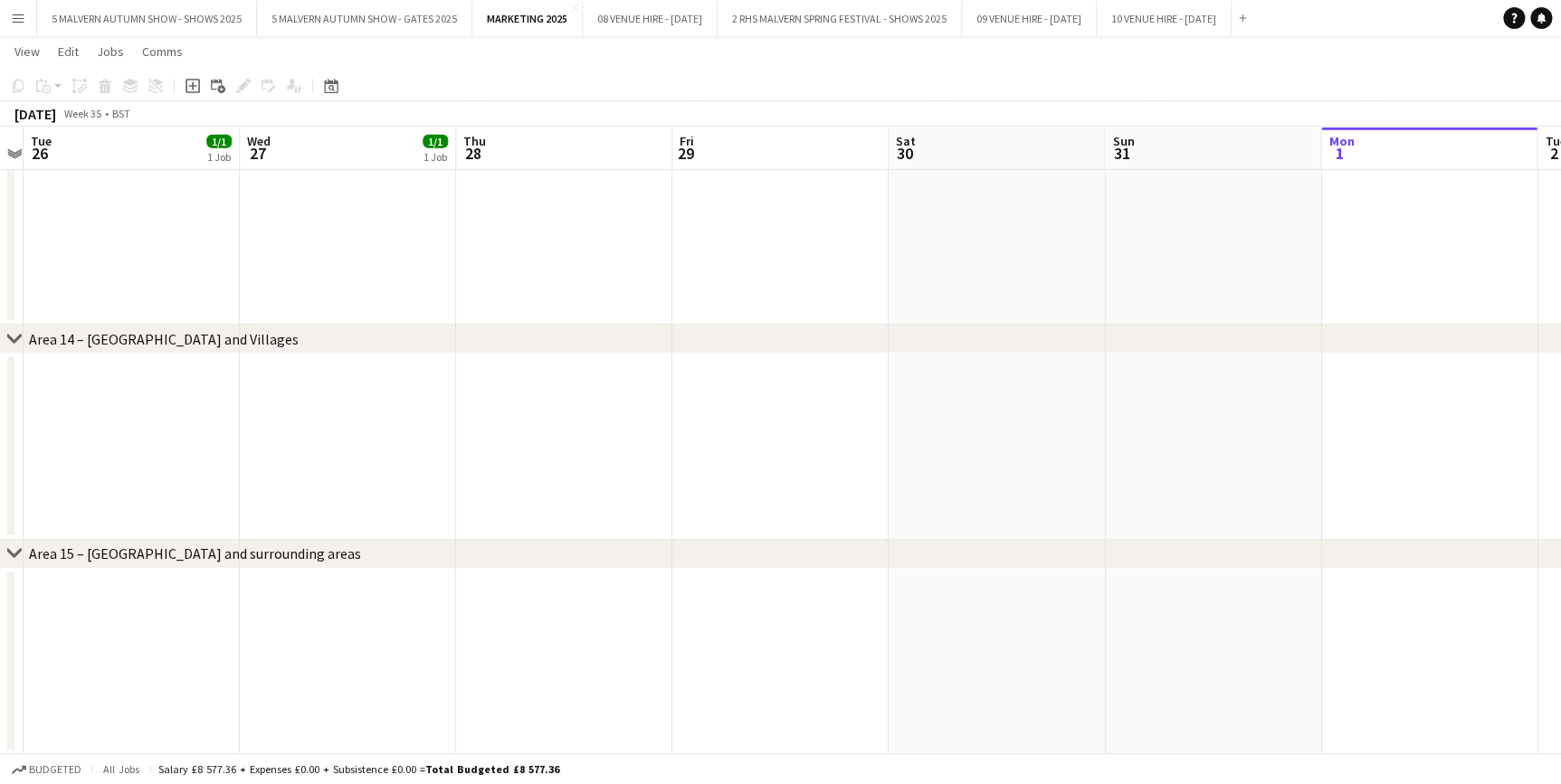
drag, startPoint x: 947, startPoint y: 153, endPoint x: 25, endPoint y: 73, distance: 925.5
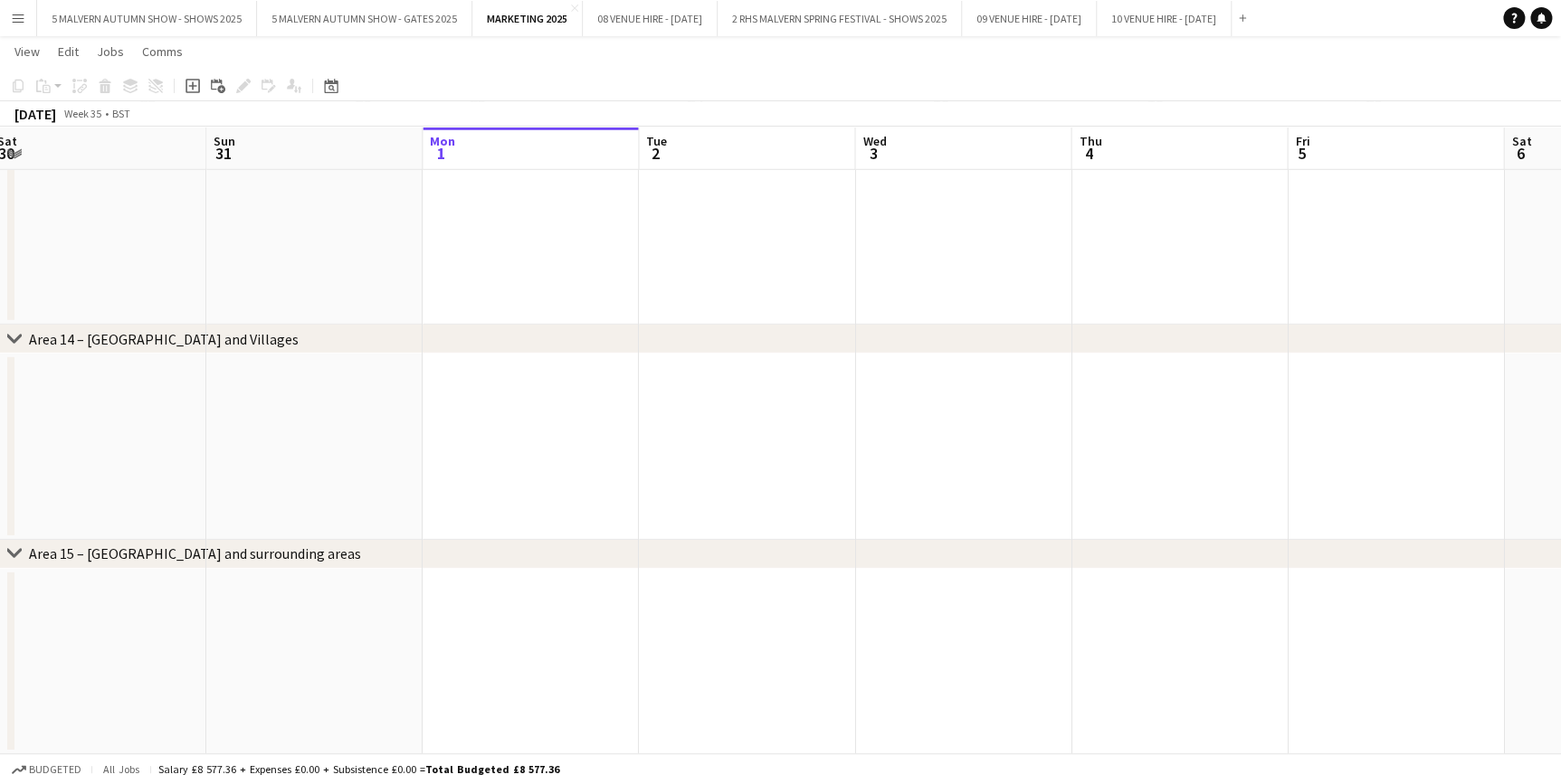
scroll to position [0, 471]
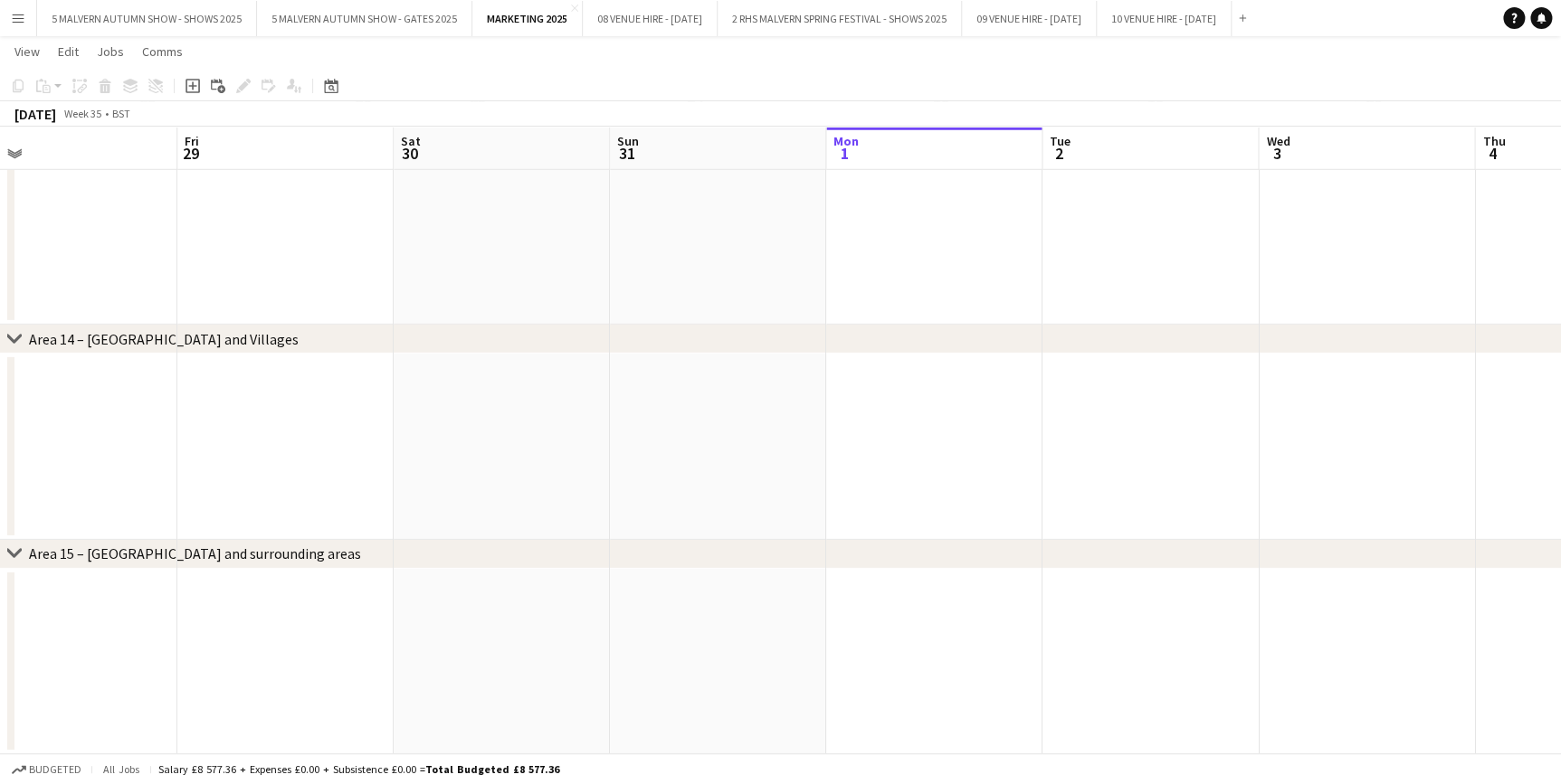
drag, startPoint x: 1151, startPoint y: 159, endPoint x: 223, endPoint y: 177, distance: 928.2
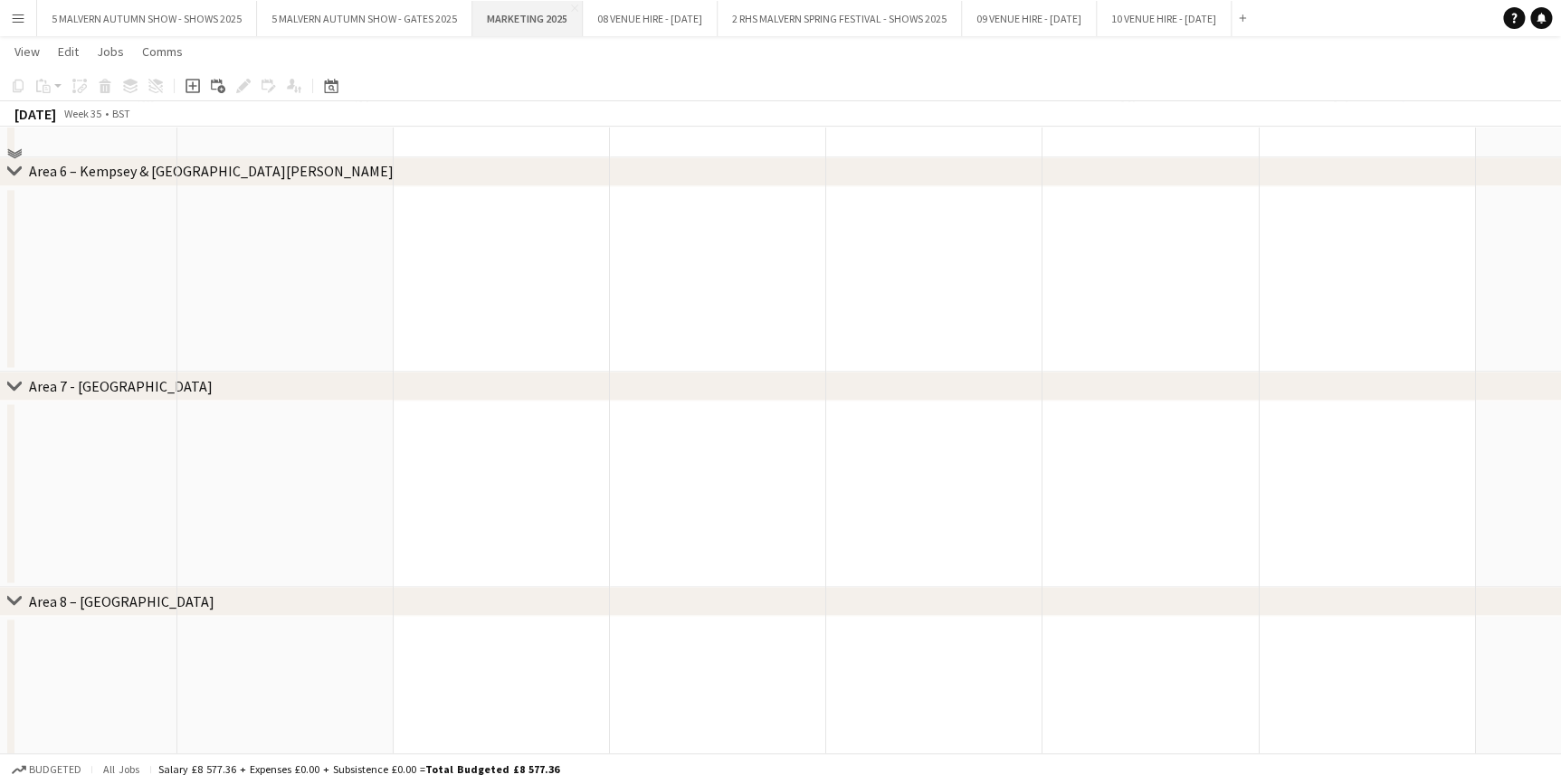
scroll to position [1113, 0]
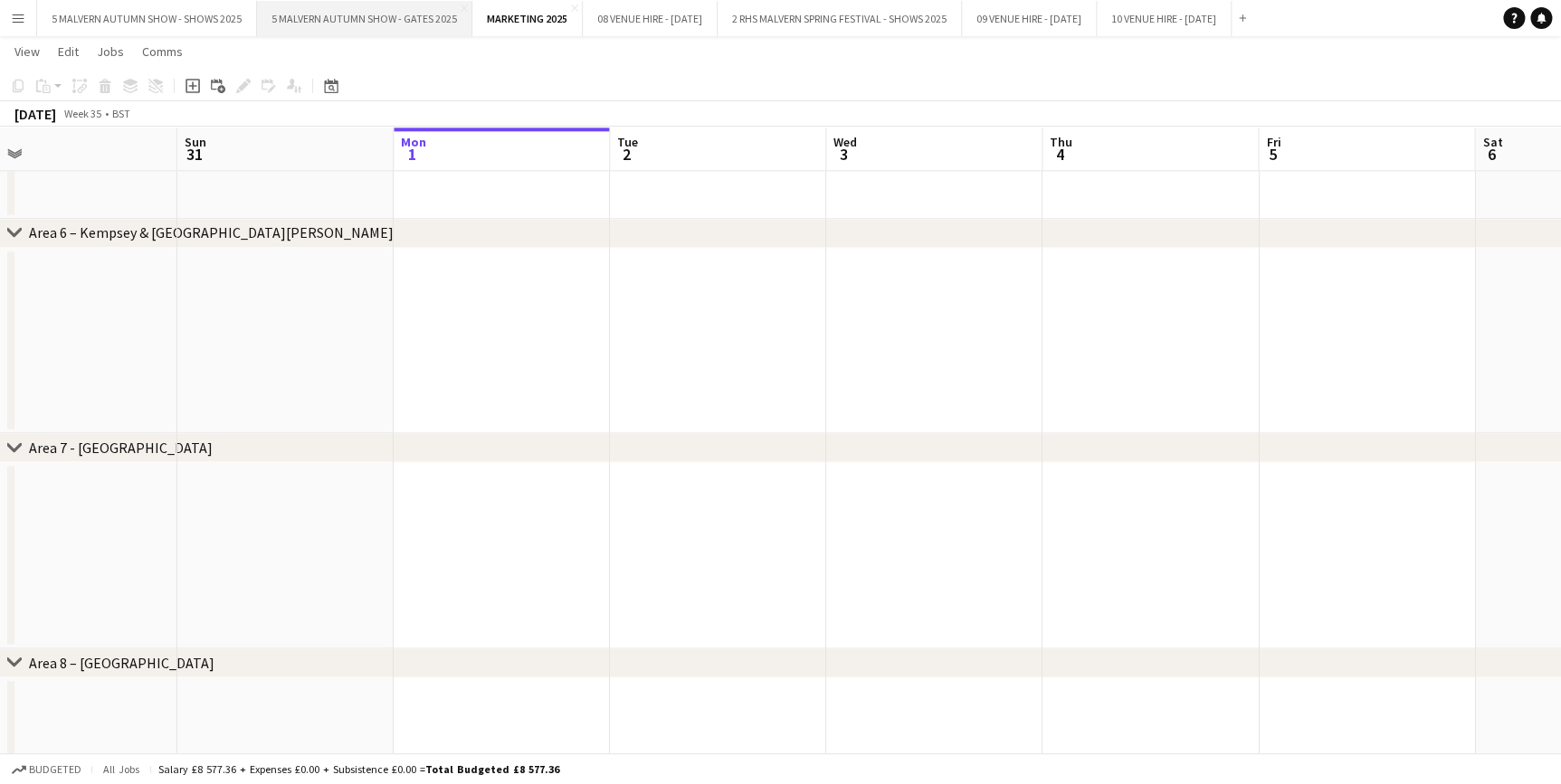
click at [343, 8] on button "5 MALVERN AUTUMN SHOW - GATES 2025 Close" at bounding box center [365, 18] width 215 height 35
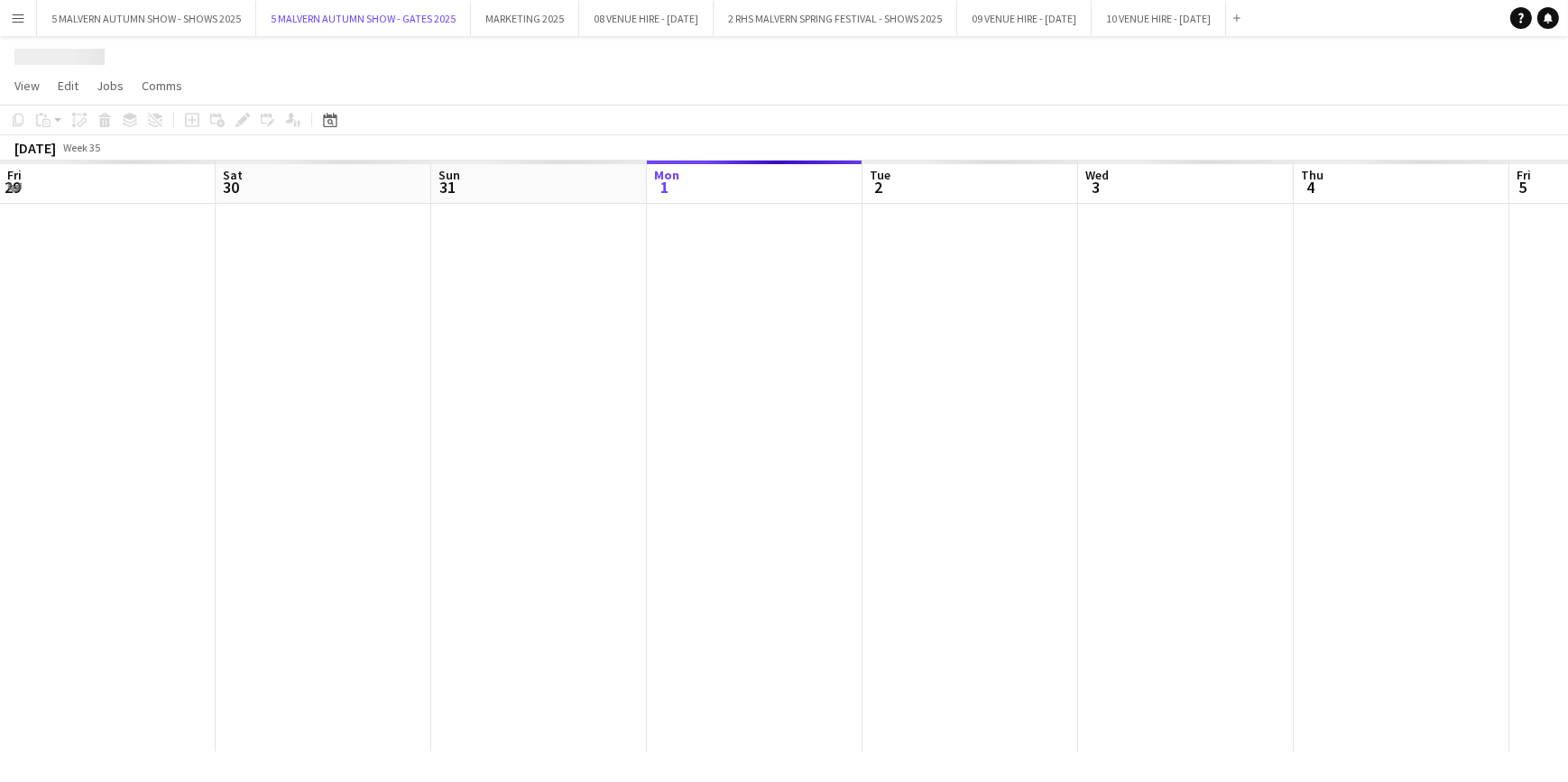
scroll to position [0, 431]
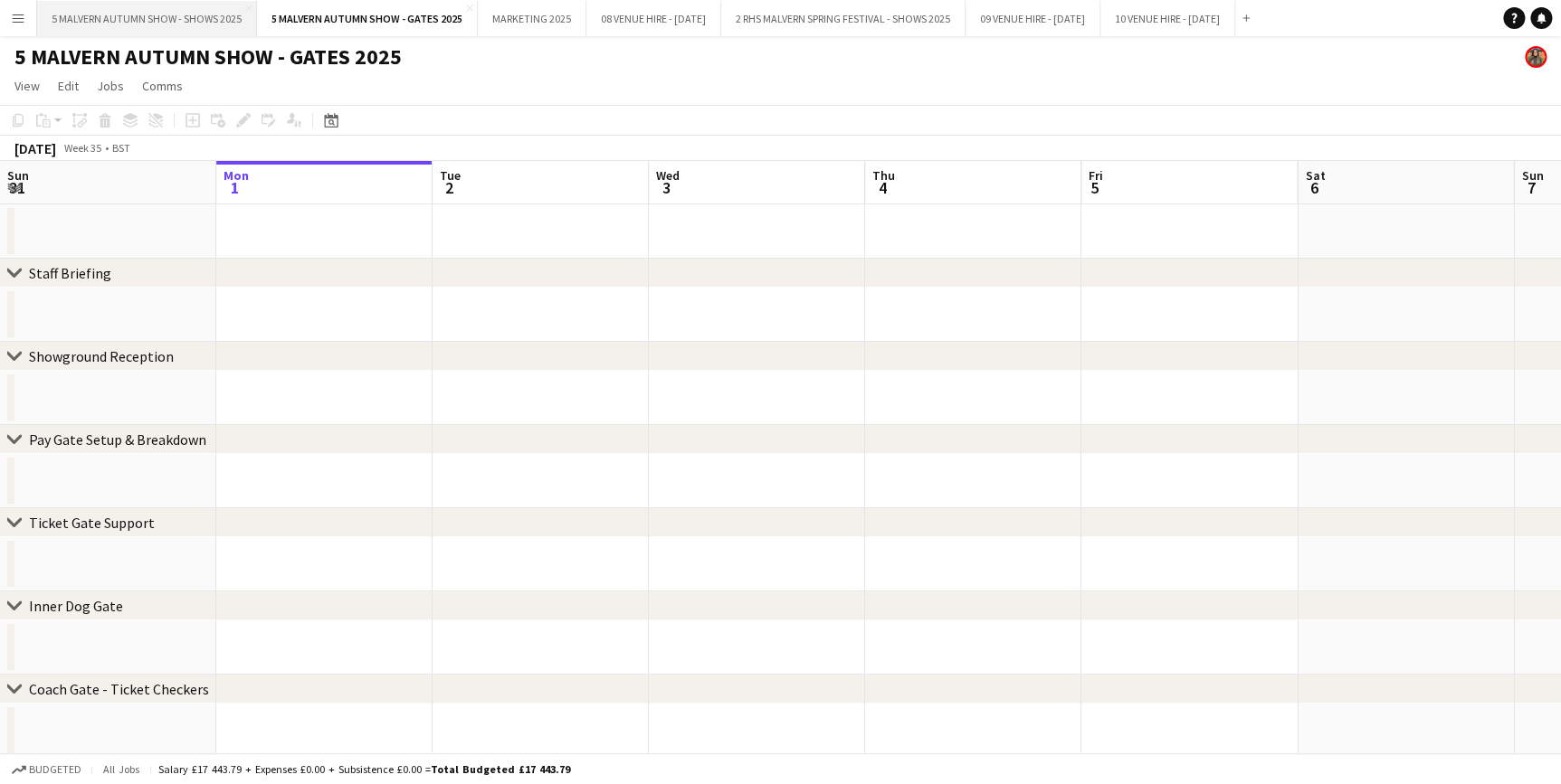
click at [136, 20] on button "5 MALVERN AUTUMN SHOW - SHOWS 2025 Close" at bounding box center [146, 18] width 220 height 35
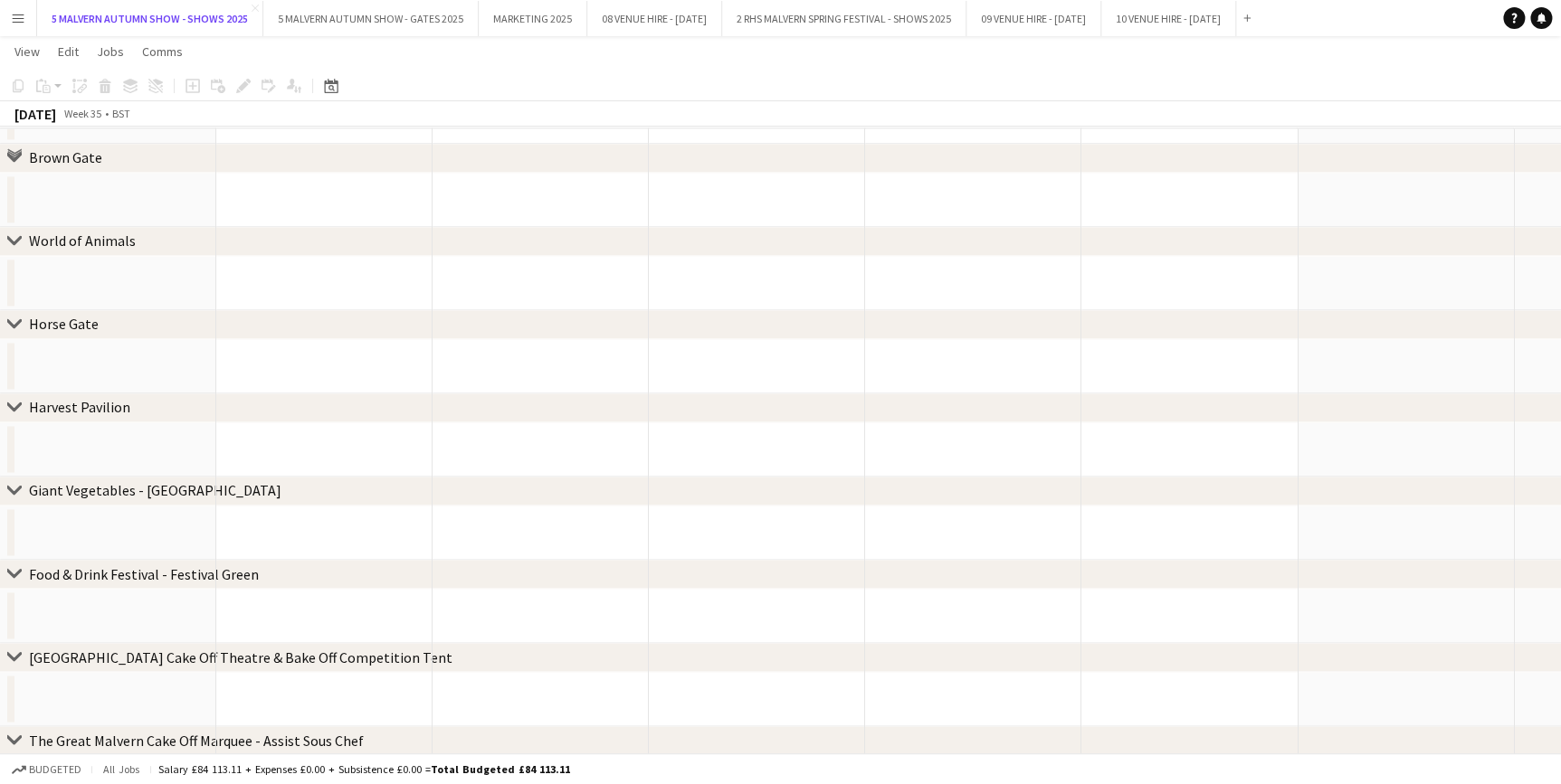
scroll to position [1397, 0]
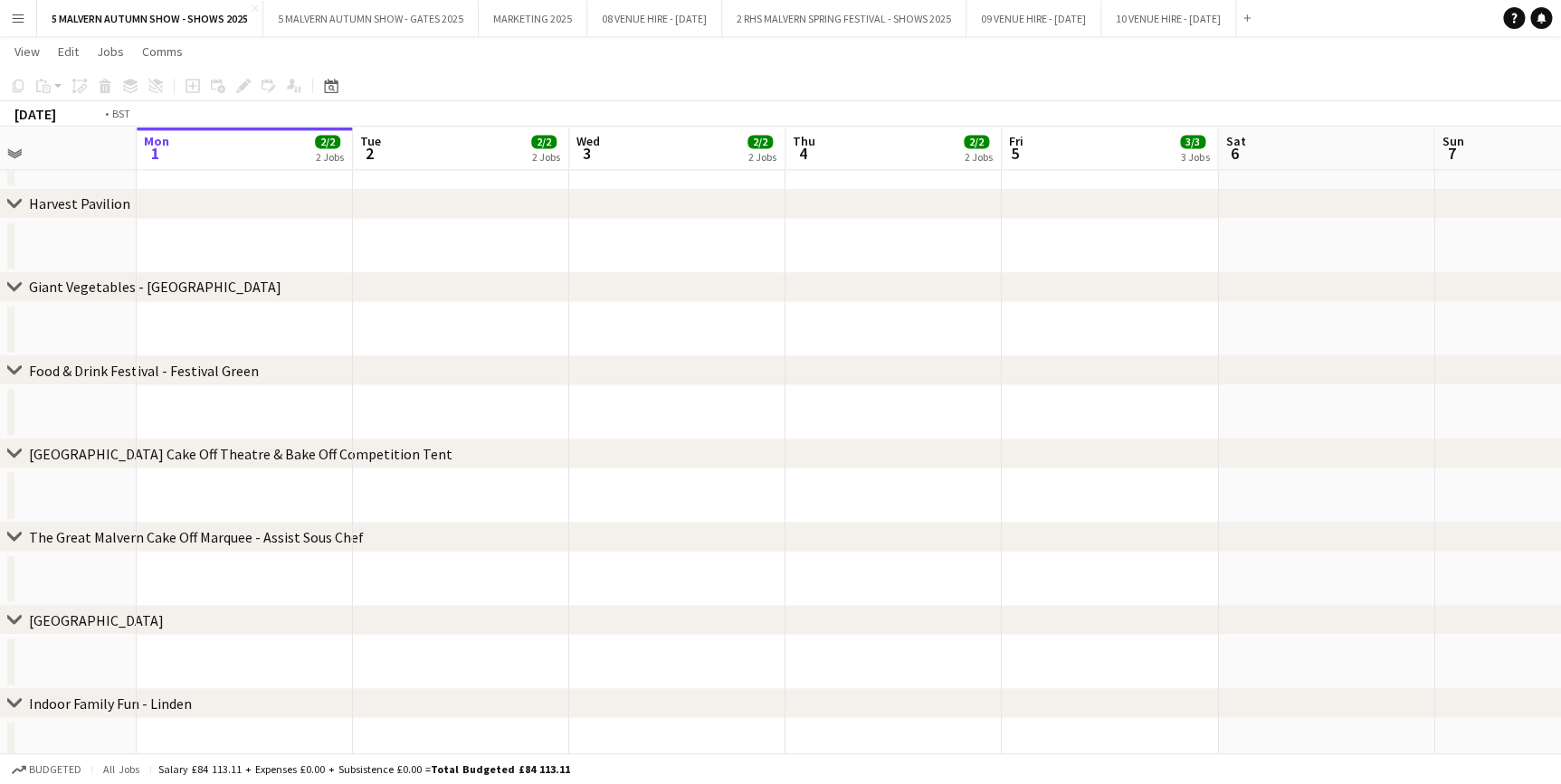
drag, startPoint x: 737, startPoint y: 137, endPoint x: 208, endPoint y: 136, distance: 529.0
click at [208, 136] on app-calendar-viewport "Fri 29 1/1 1 Job Sat 30 Sun 31 Mon 1 2/2 2 Jobs Tue 2 2/2 2 Jobs Wed 3 2/2 2 Jo…" at bounding box center [780, 763] width 1561 height 4180
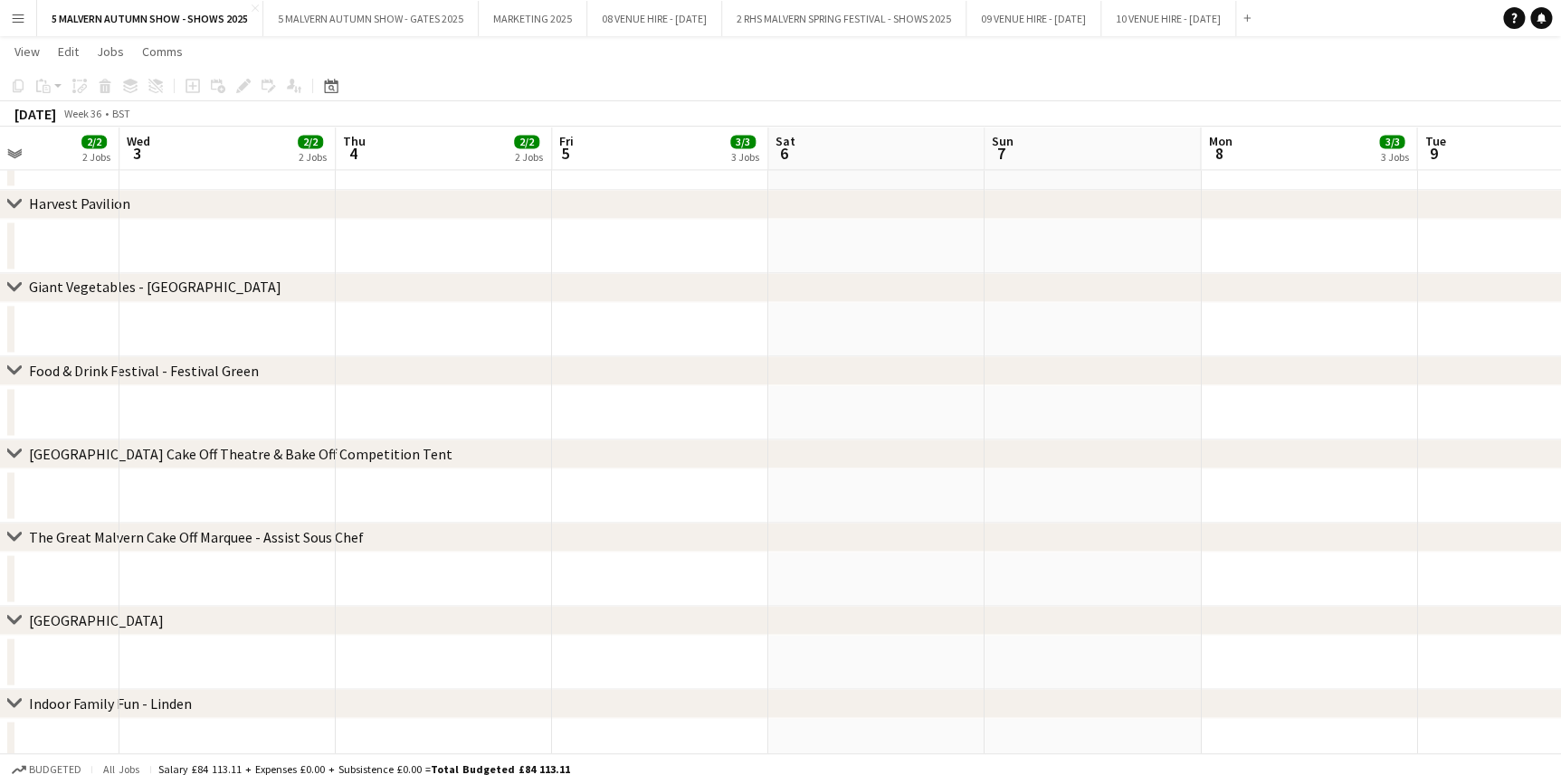
scroll to position [0, 818]
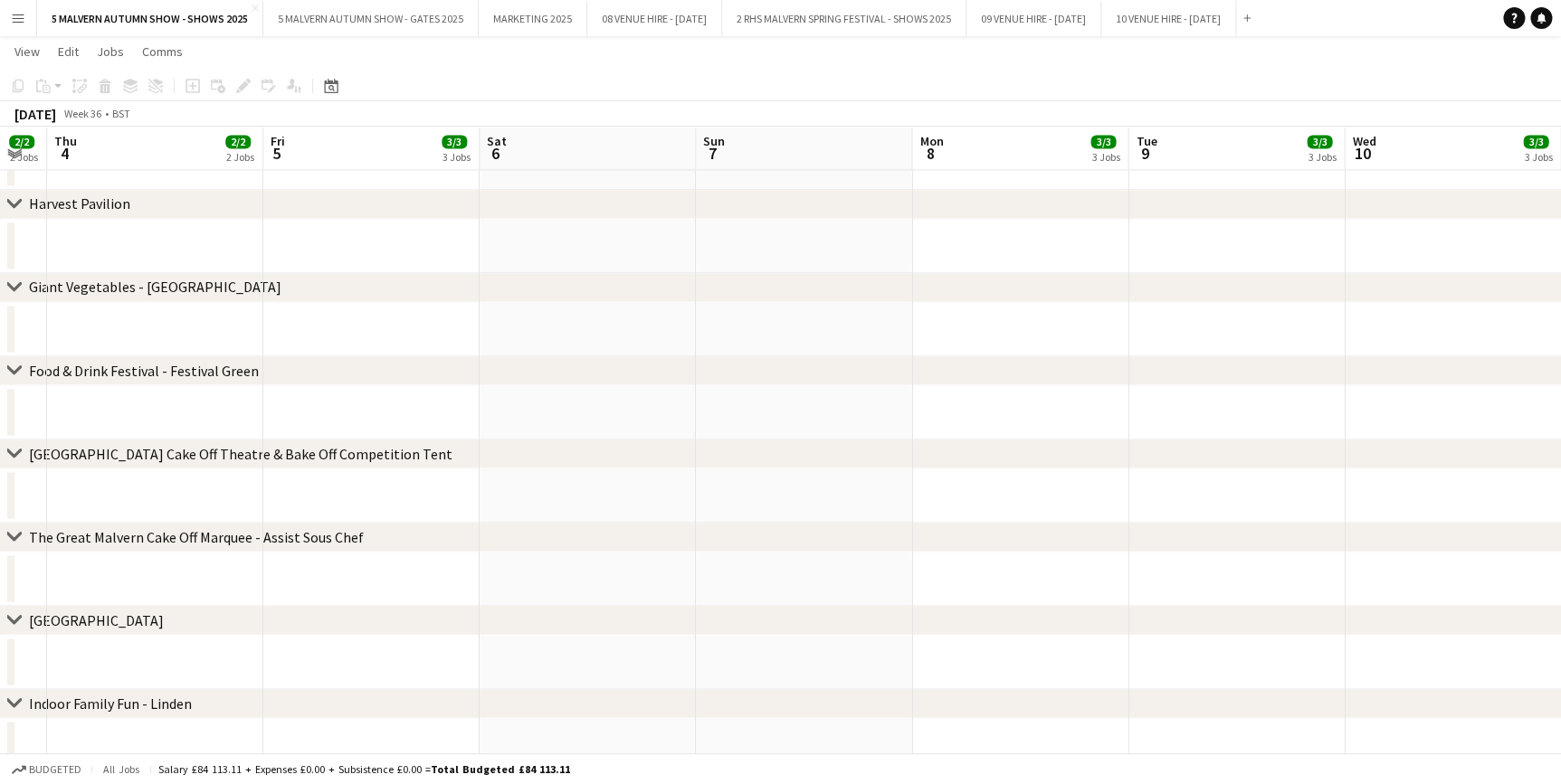
drag, startPoint x: 920, startPoint y: 139, endPoint x: 173, endPoint y: 133, distance: 747.0
click at [173, 133] on div "chevron-right Staff Briefing chevron-right Build Up & Breakdown chevron-right C…" at bounding box center [780, 763] width 1561 height 4180
drag, startPoint x: 797, startPoint y: 147, endPoint x: 173, endPoint y: 124, distance: 624.4
click at [173, 124] on app-calendar "Copy Paste Paste Ctrl+V Paste with crew Ctrl+Shift+V Paste linked Job [GEOGRAPH…" at bounding box center [780, 763] width 1561 height 4180
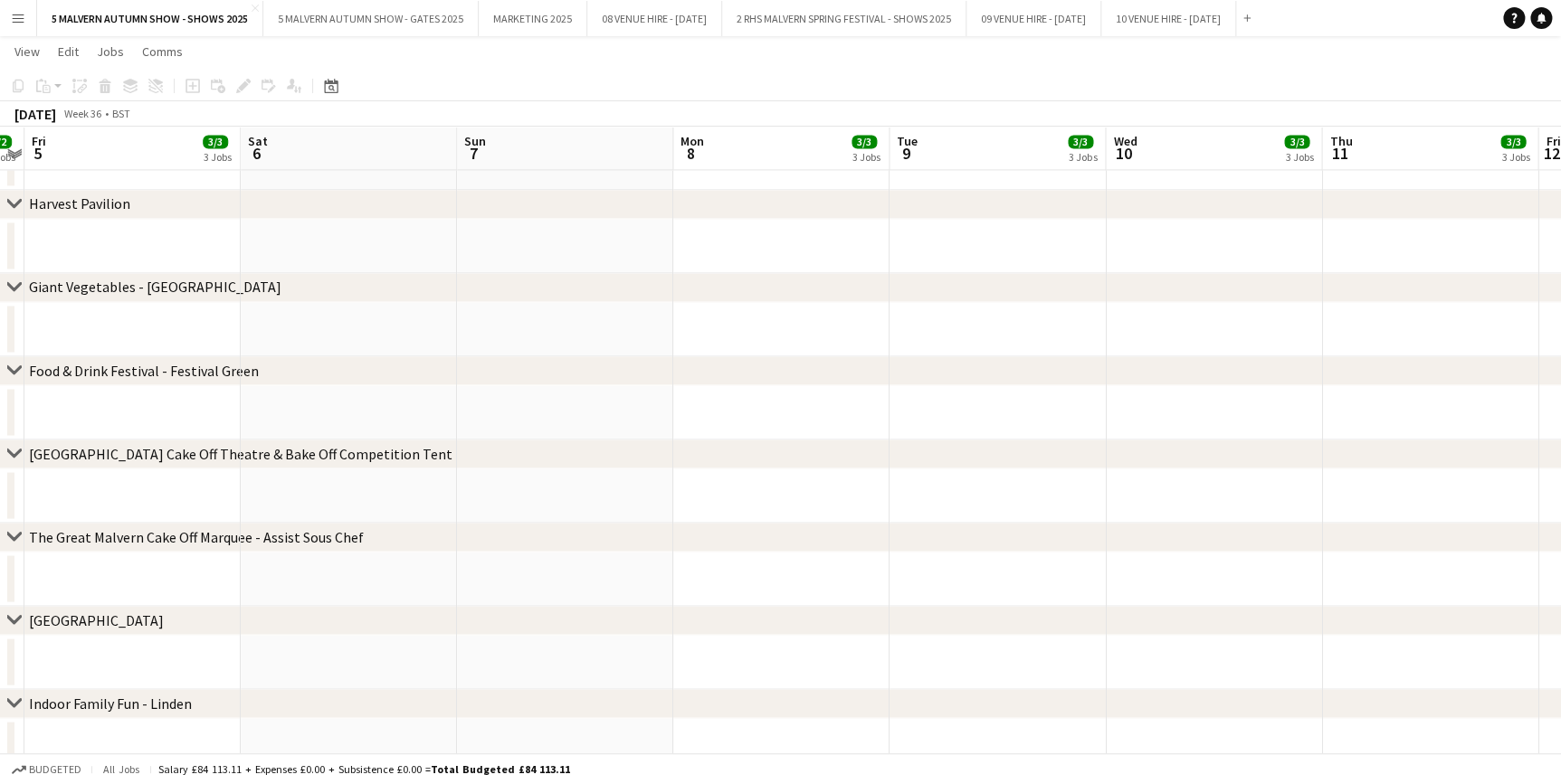
drag, startPoint x: 785, startPoint y: 142, endPoint x: 269, endPoint y: 160, distance: 516.3
click at [269, 160] on app-calendar-viewport "Tue 2 2/2 2 Jobs Wed 3 2/2 2 Jobs Thu 4 2/2 2 Jobs Fri 5 3/3 3 Jobs Sat 6 Sun 7…" at bounding box center [780, 763] width 1561 height 4180
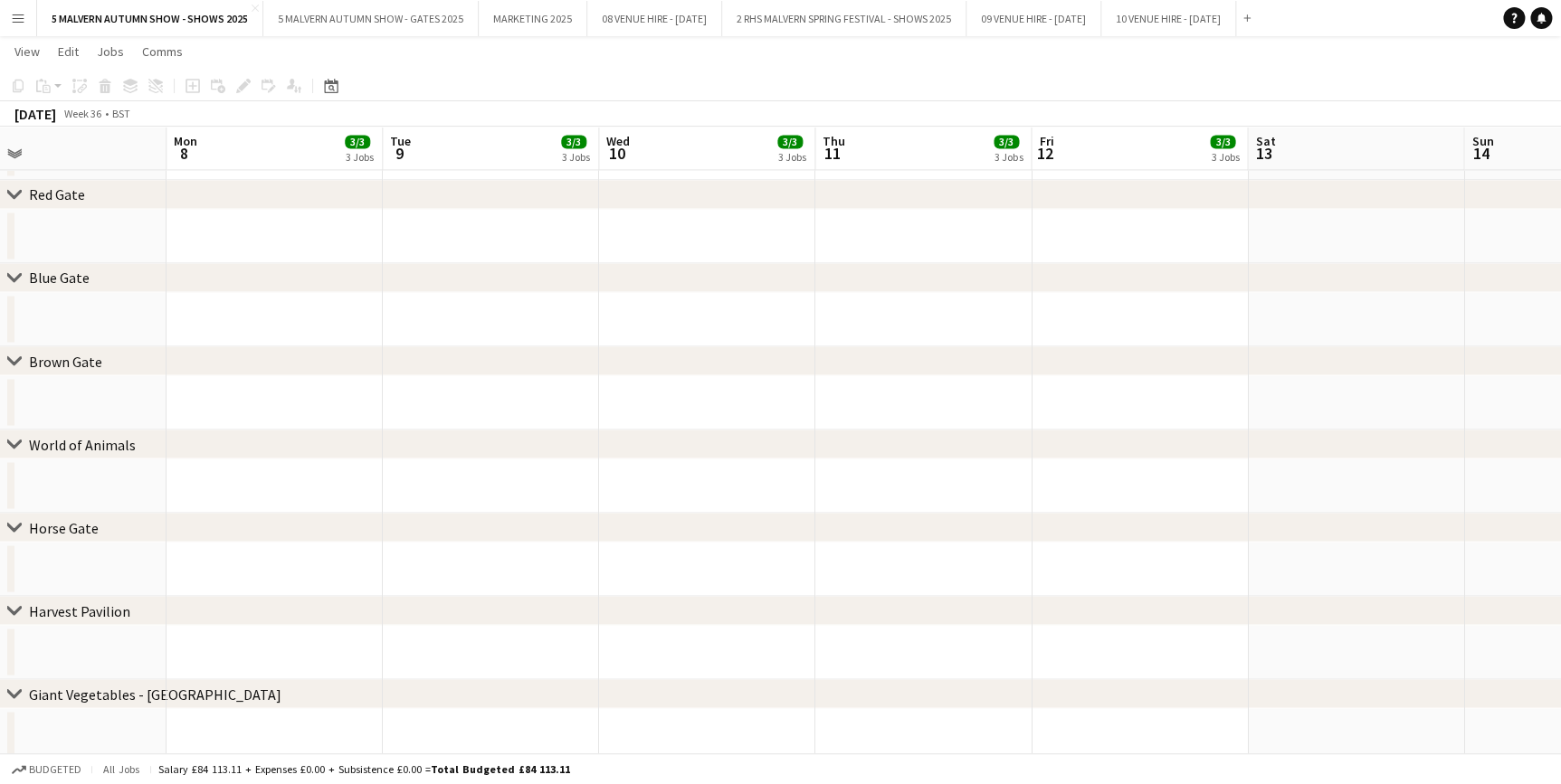
scroll to position [0, 724]
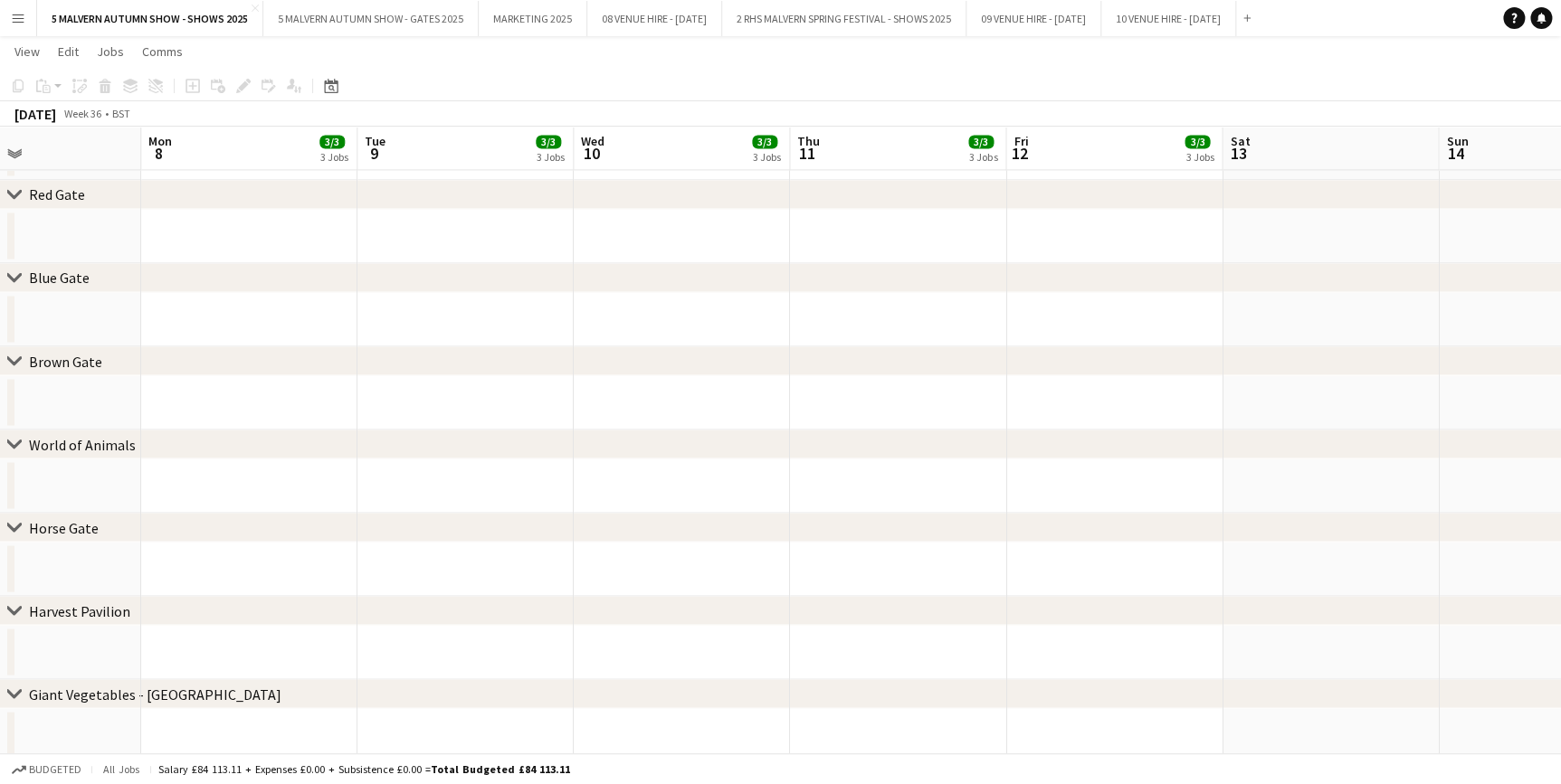
drag, startPoint x: 163, startPoint y: 99, endPoint x: -129, endPoint y: 87, distance: 292.2
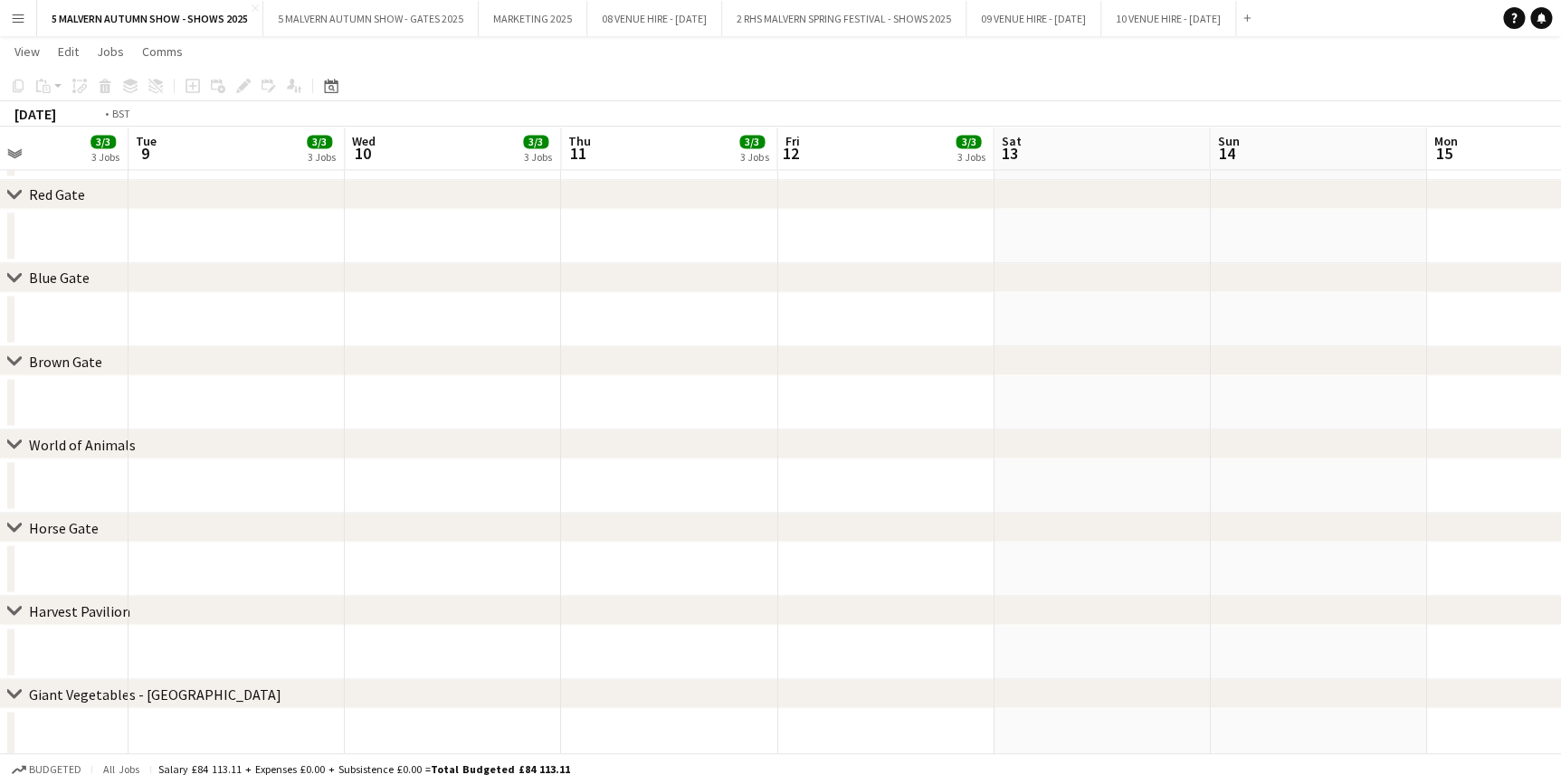
drag, startPoint x: 587, startPoint y: 176, endPoint x: 225, endPoint y: 163, distance: 362.2
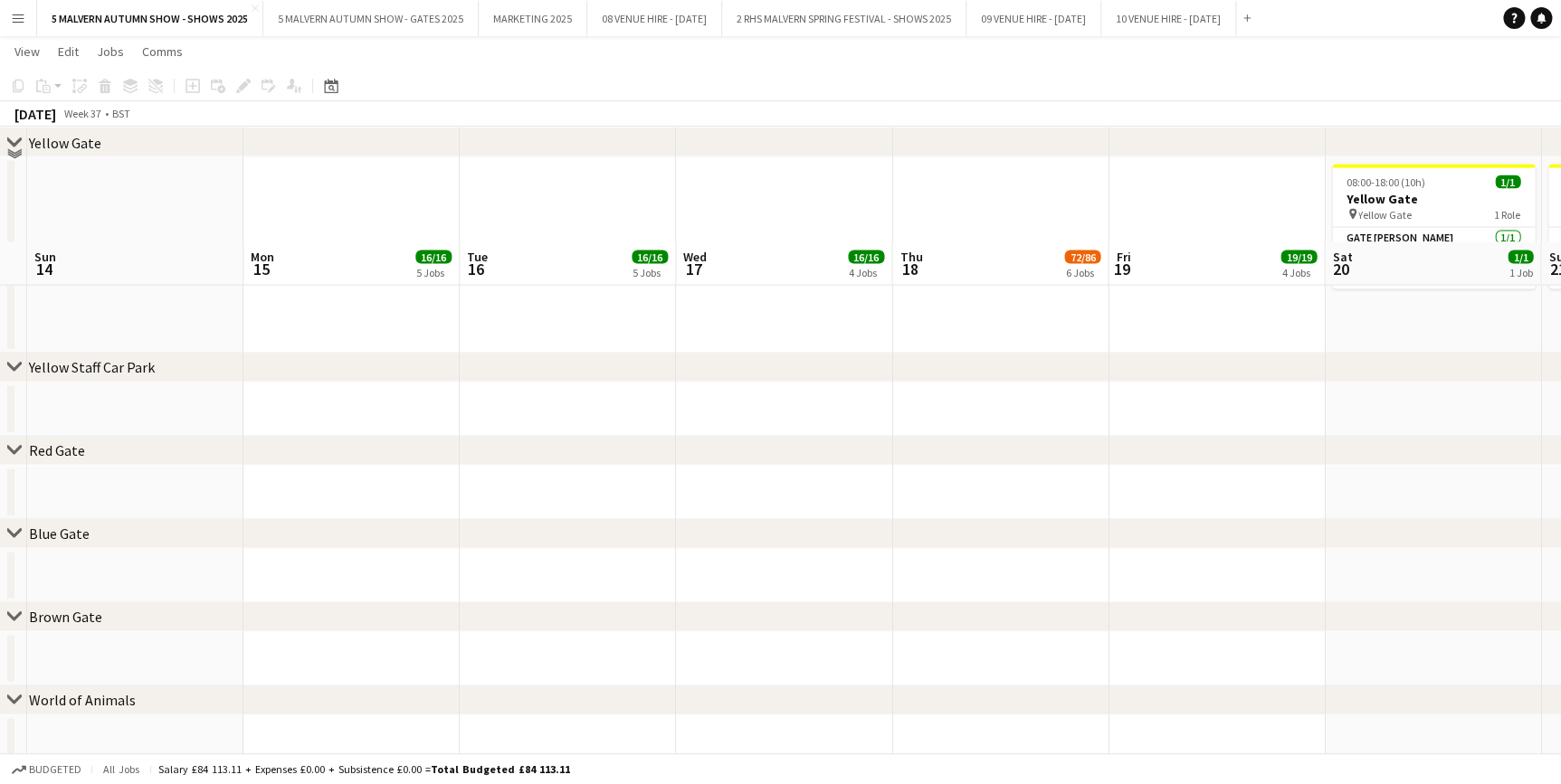
scroll to position [1903, 0]
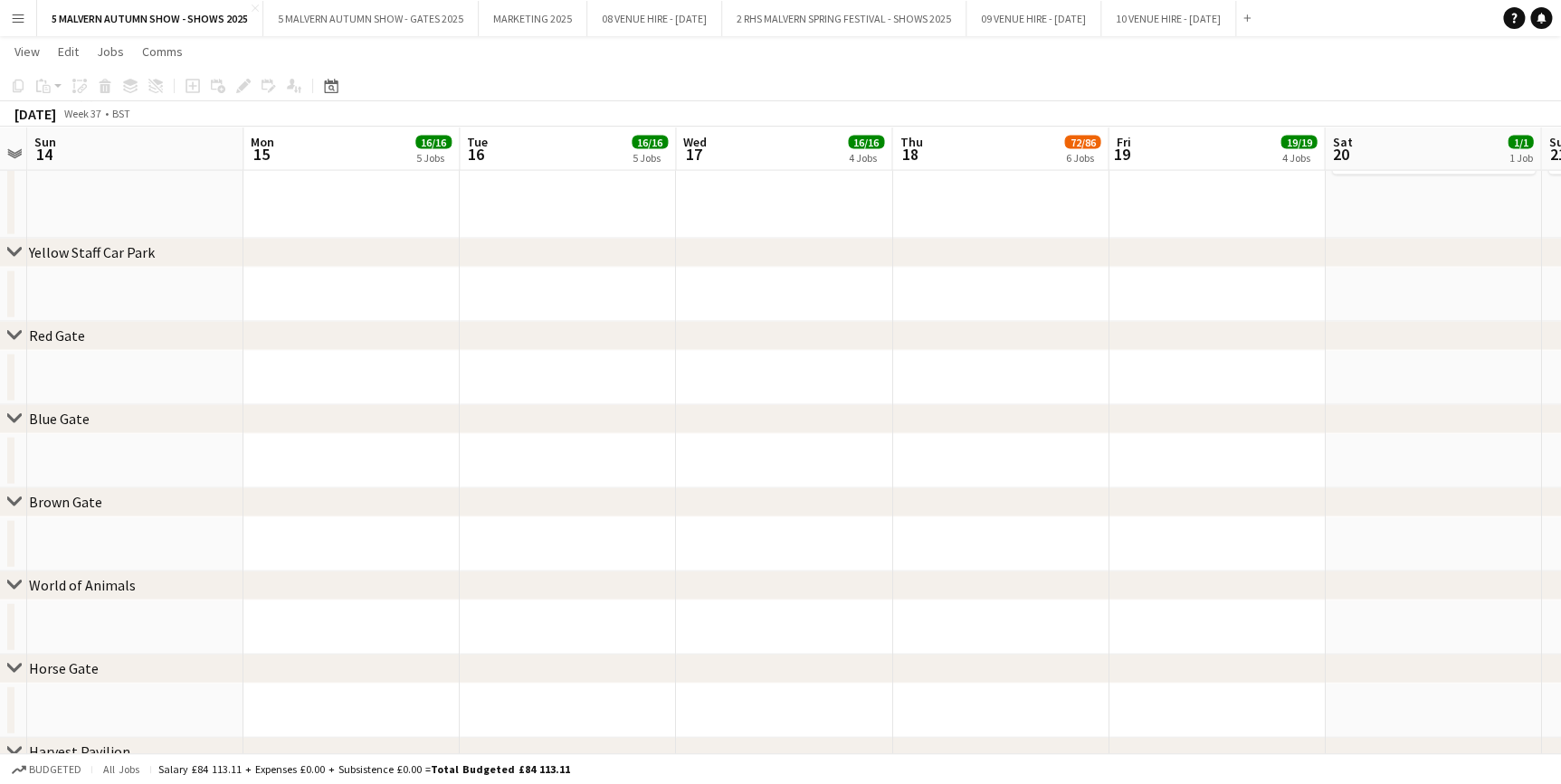
drag, startPoint x: 949, startPoint y: 154, endPoint x: 278, endPoint y: 159, distance: 671.0
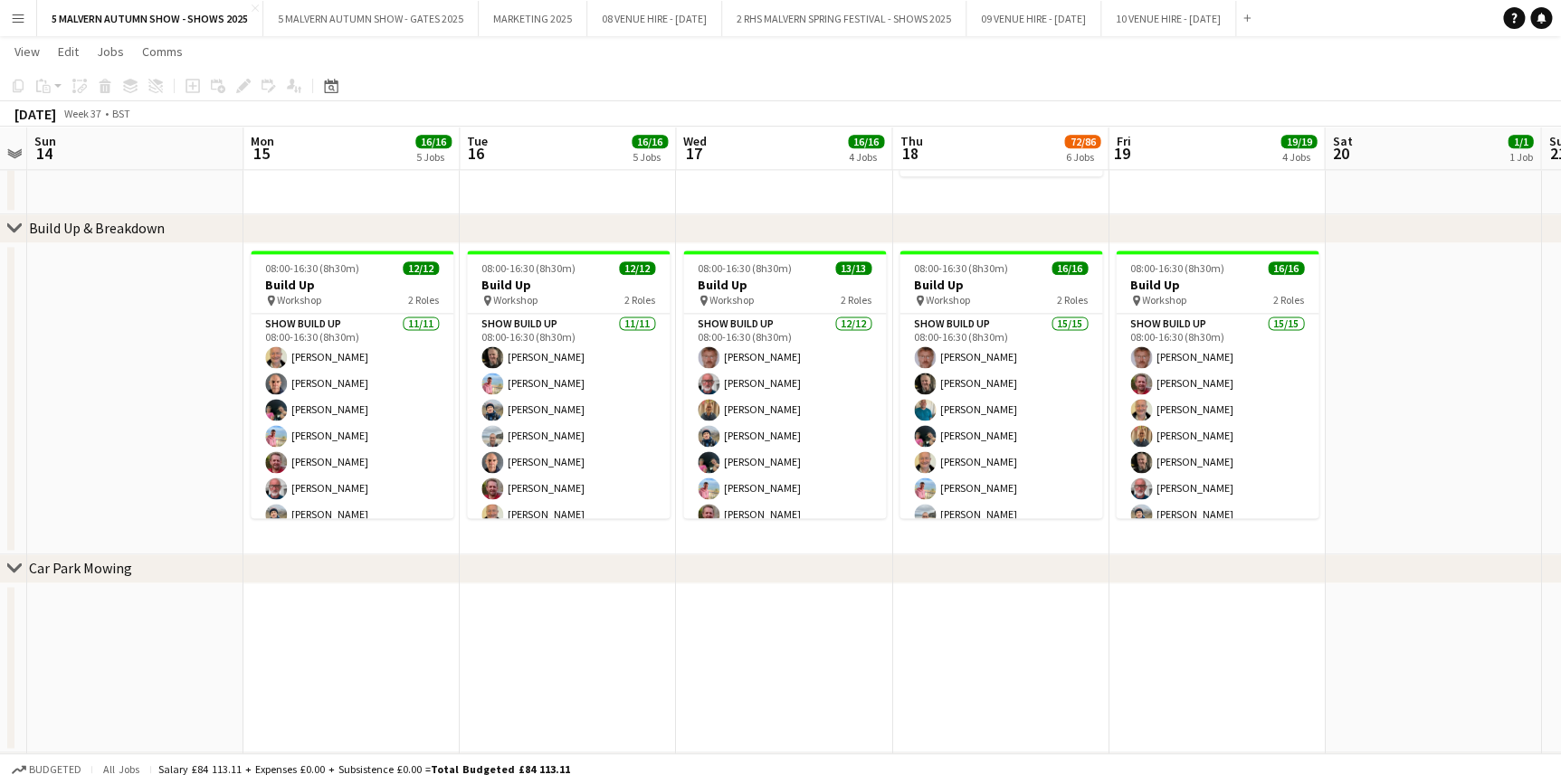
scroll to position [0, 600]
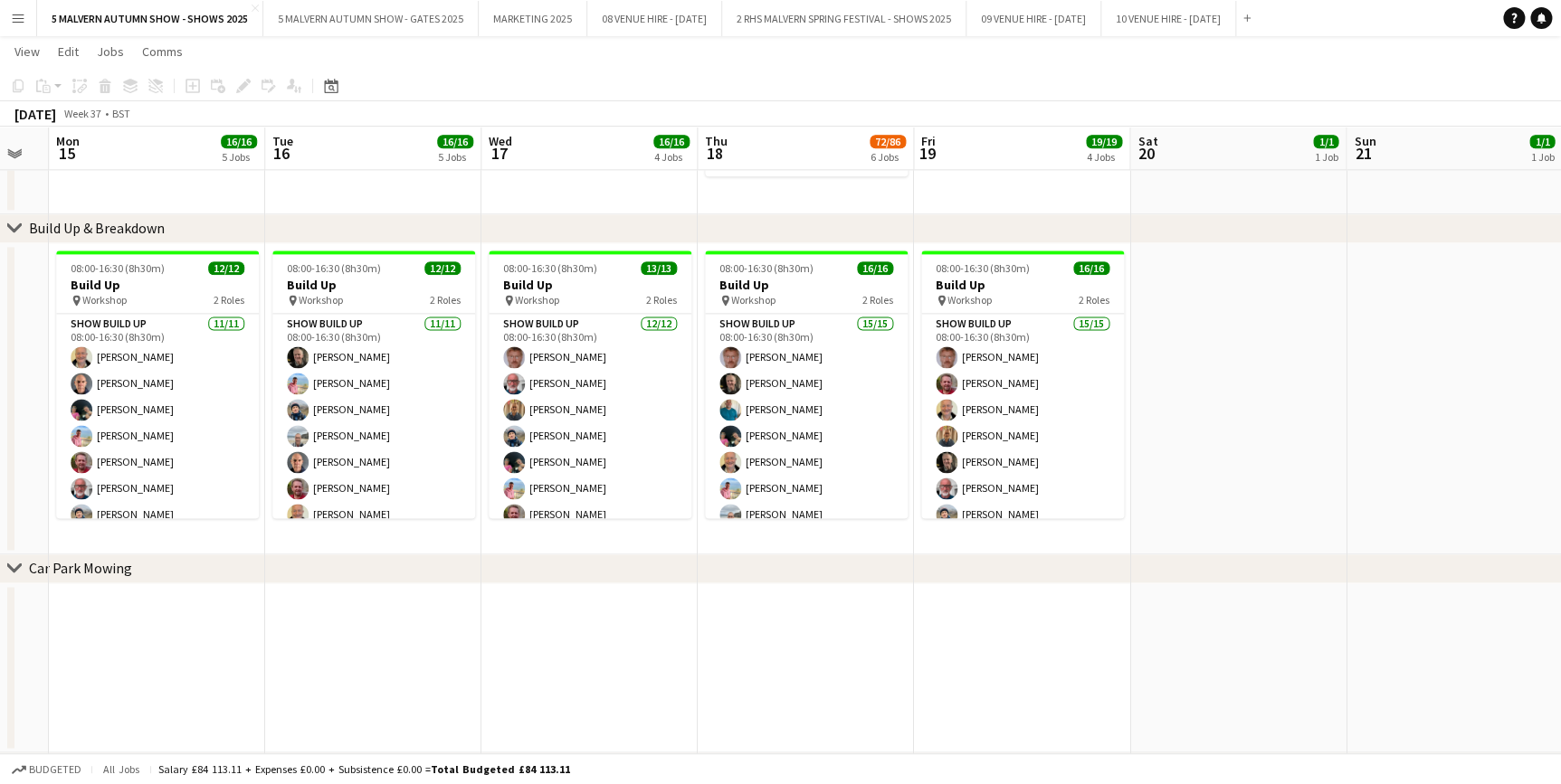
drag, startPoint x: 962, startPoint y: 146, endPoint x: 768, endPoint y: 174, distance: 196.0
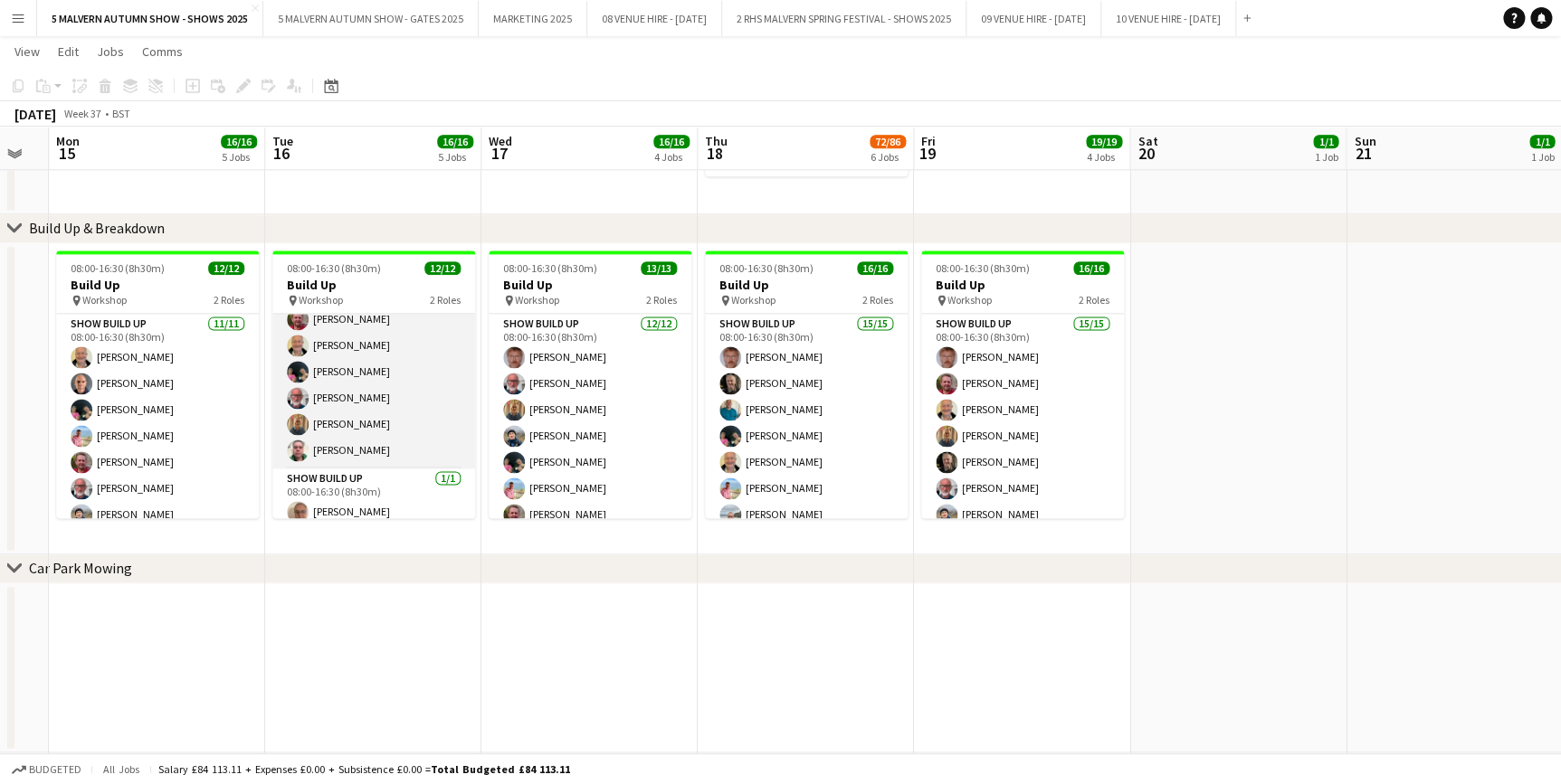
scroll to position [180, 0]
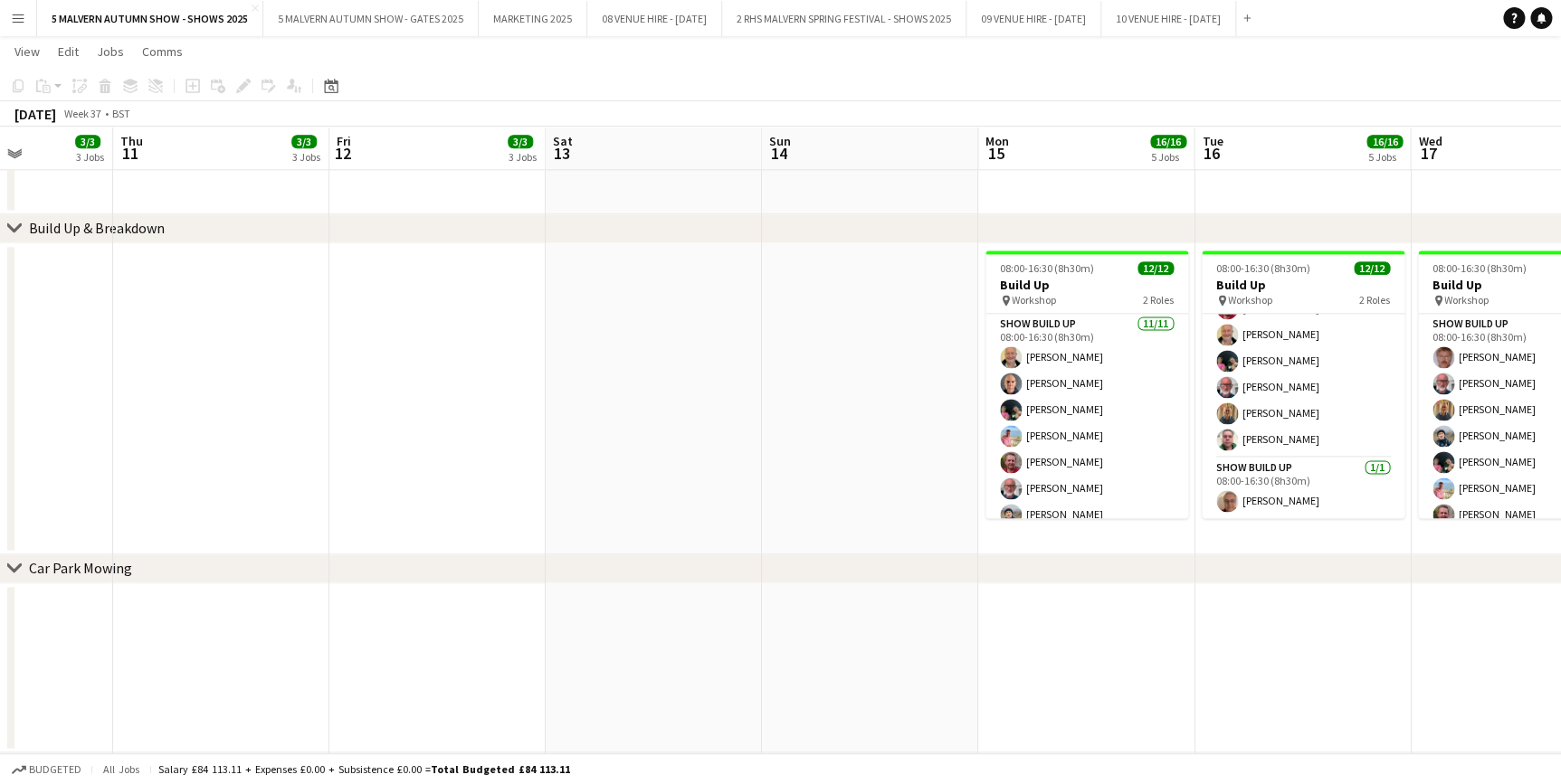
drag, startPoint x: 362, startPoint y: 139, endPoint x: 1292, endPoint y: 172, distance: 930.6
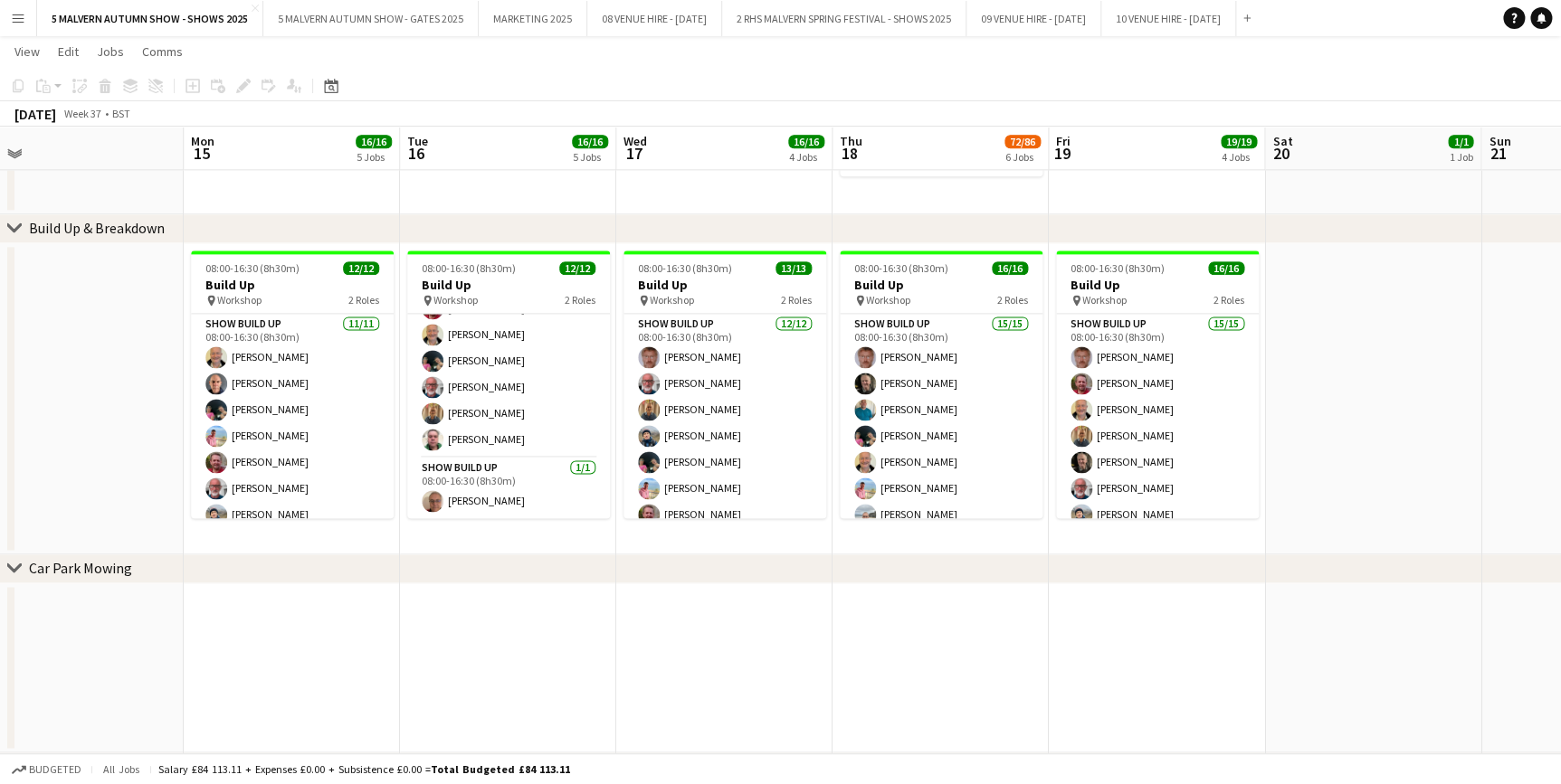
scroll to position [0, 516]
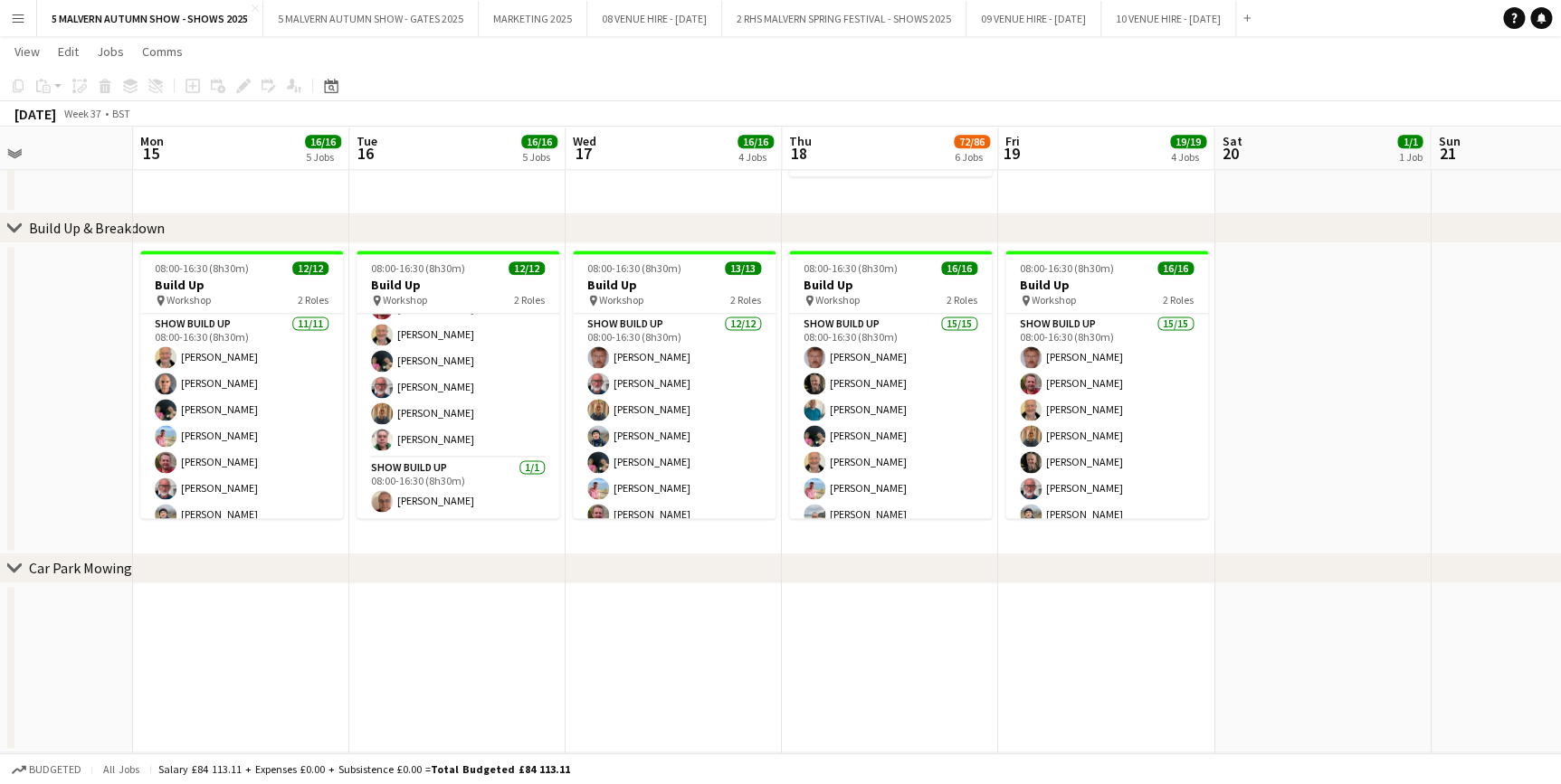
drag, startPoint x: 1080, startPoint y: 157, endPoint x: 236, endPoint y: 177, distance: 844.2
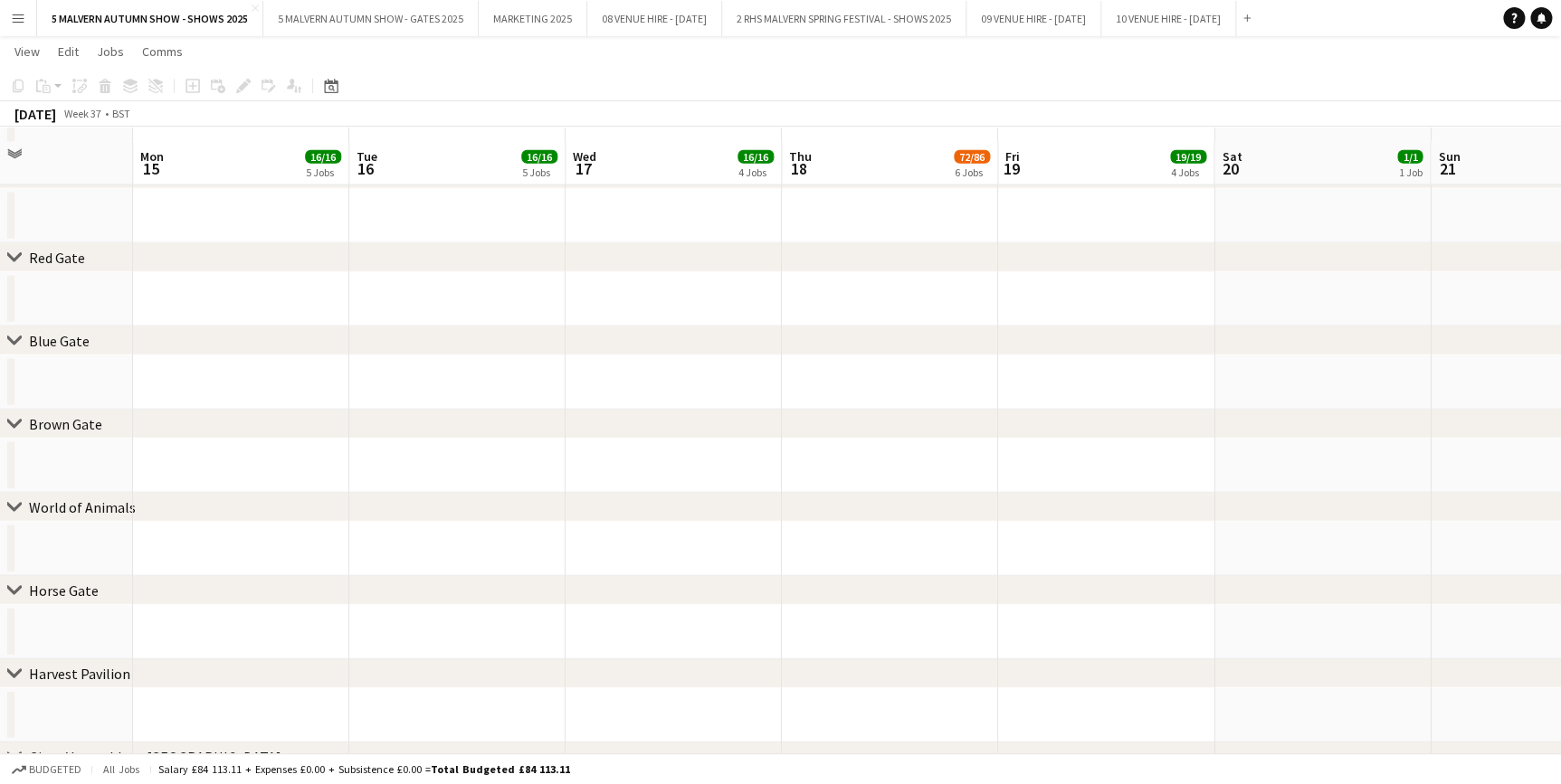
scroll to position [2137, 0]
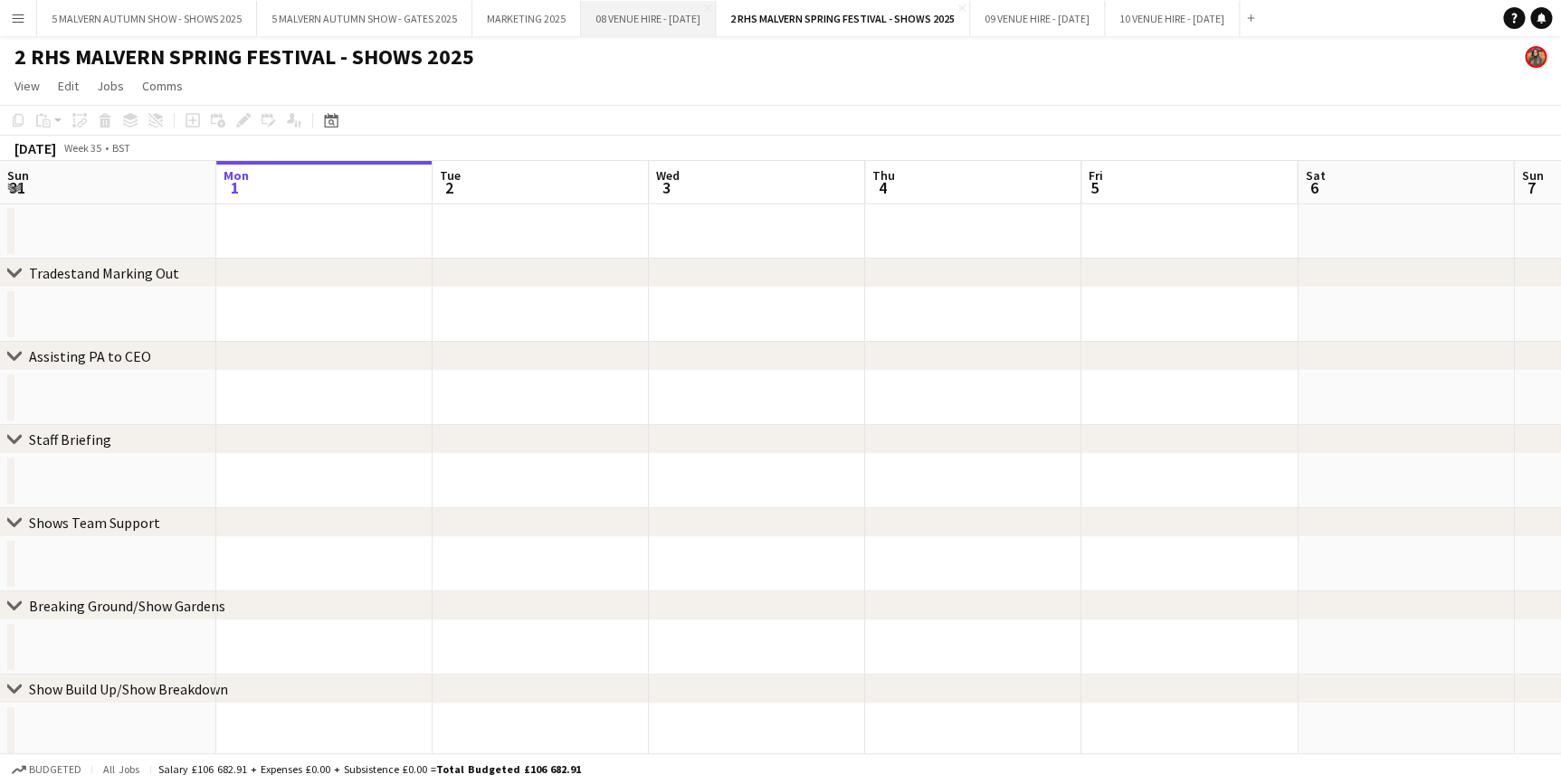
click at [629, 14] on button "08 VENUE HIRE - [DATE] Close" at bounding box center [648, 18] width 135 height 35
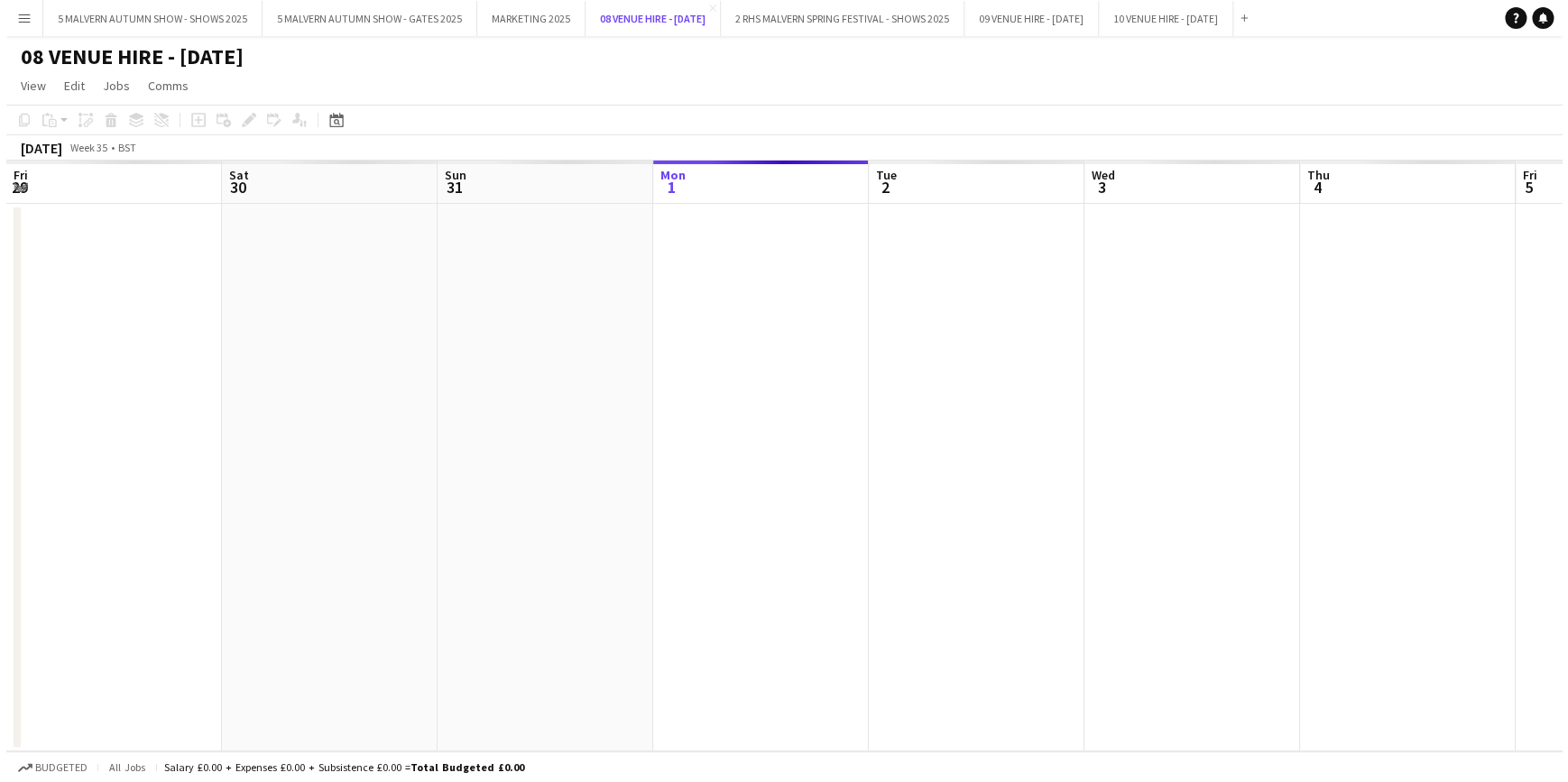
scroll to position [0, 431]
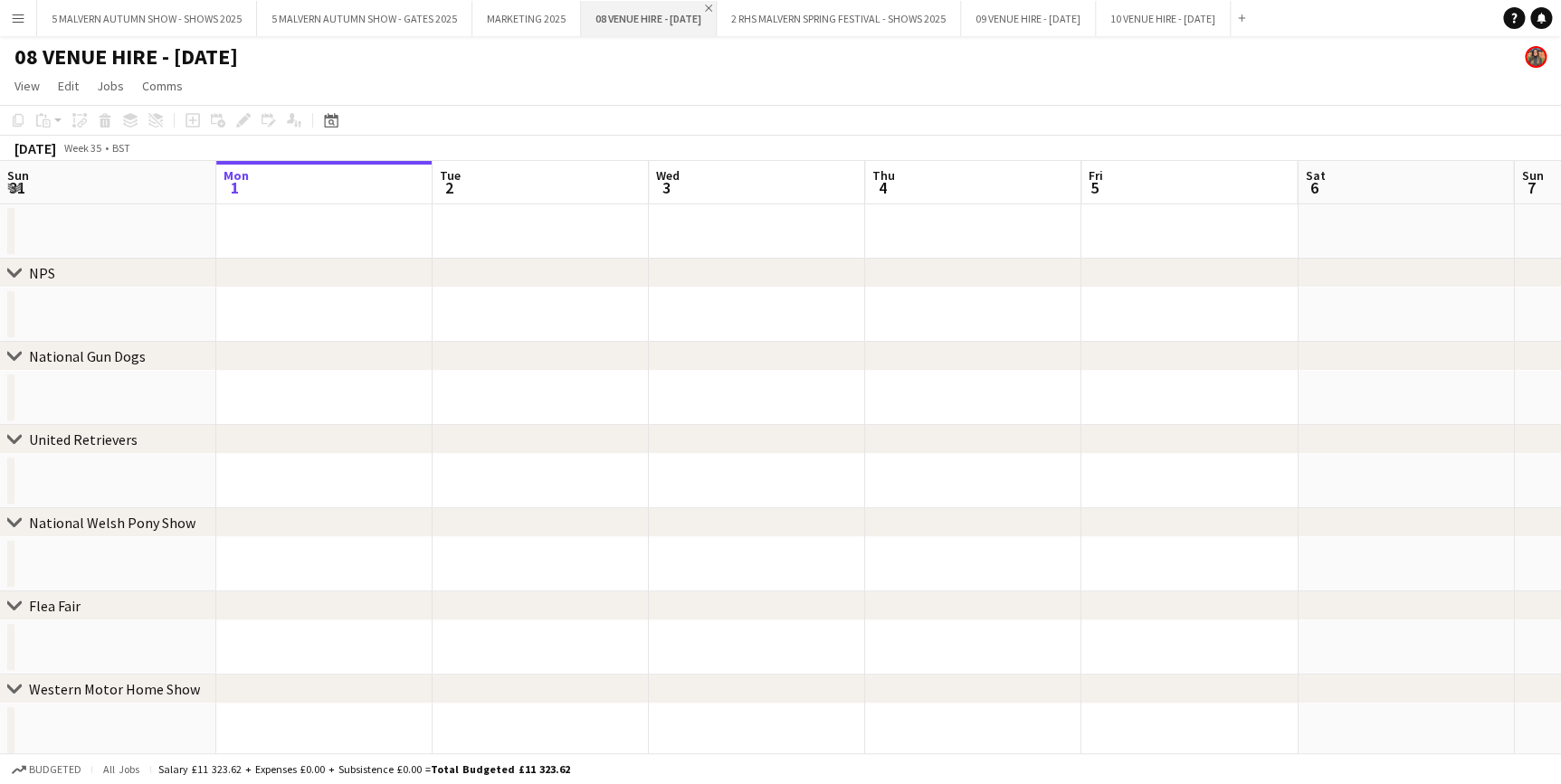
click at [712, 5] on app-icon "Close" at bounding box center [709, 8] width 8 height 8
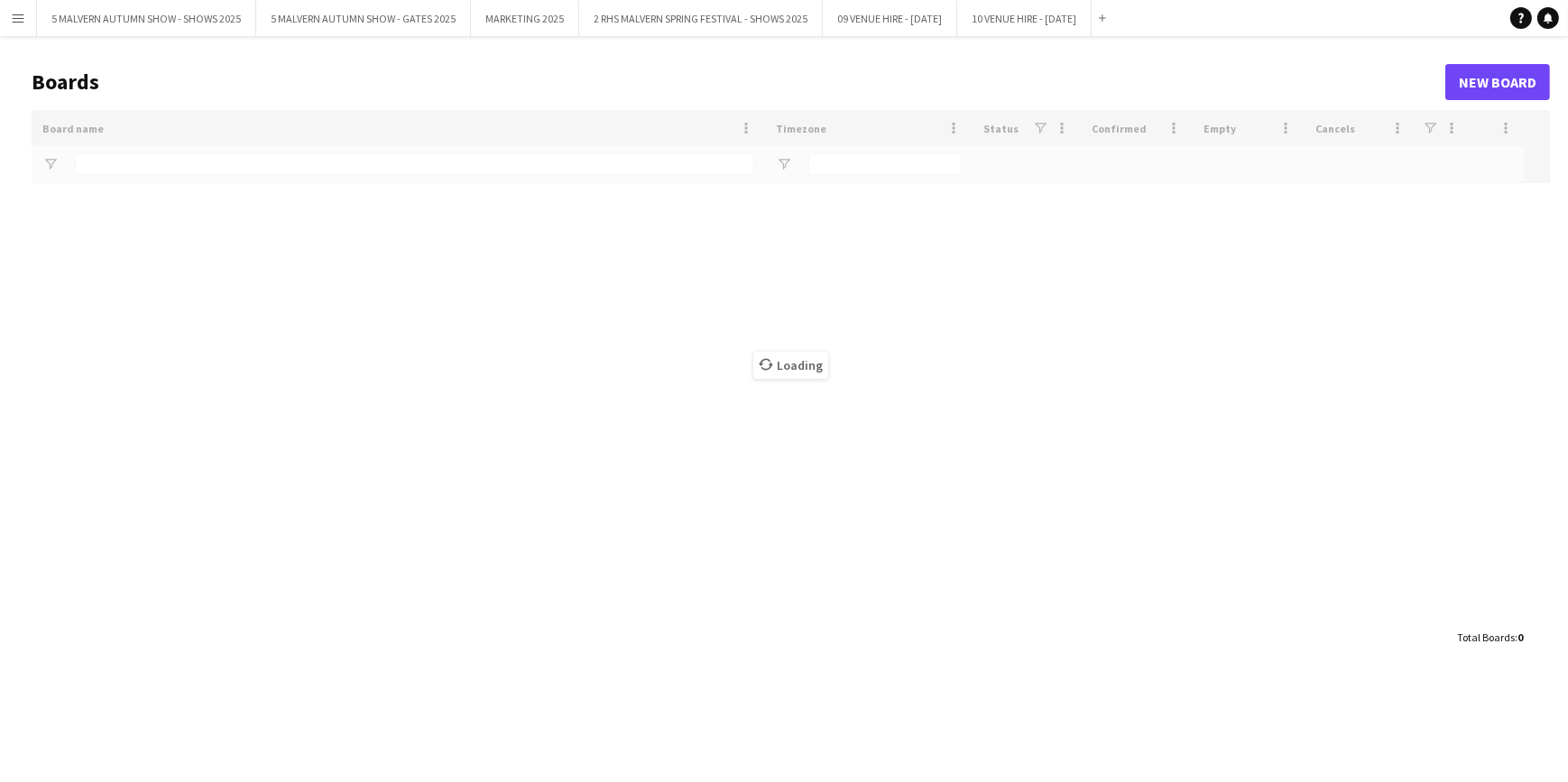
type input "****"
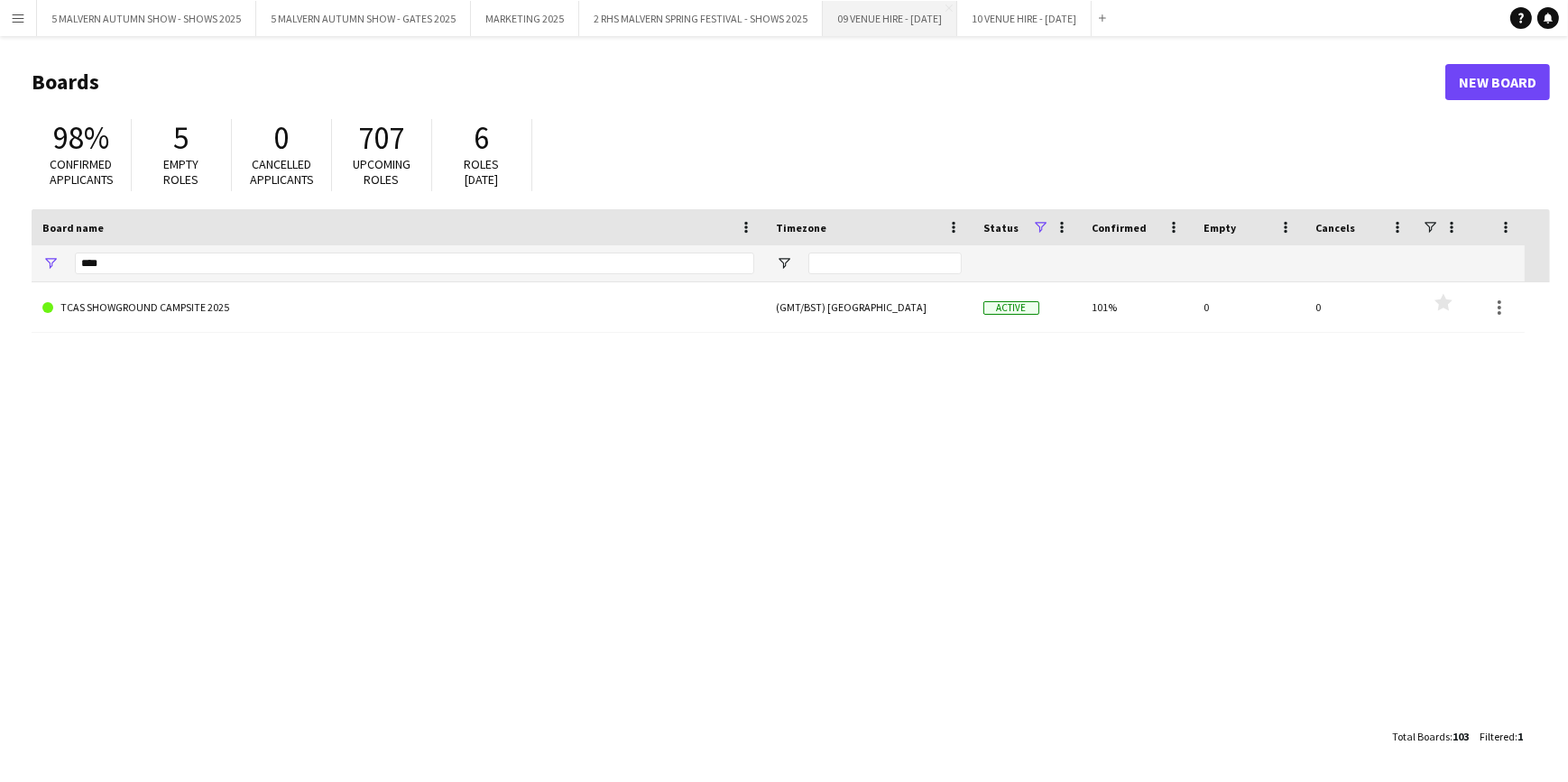
click at [902, 12] on button "09 VENUE HIRE - [DATE] Close" at bounding box center [889, 18] width 134 height 35
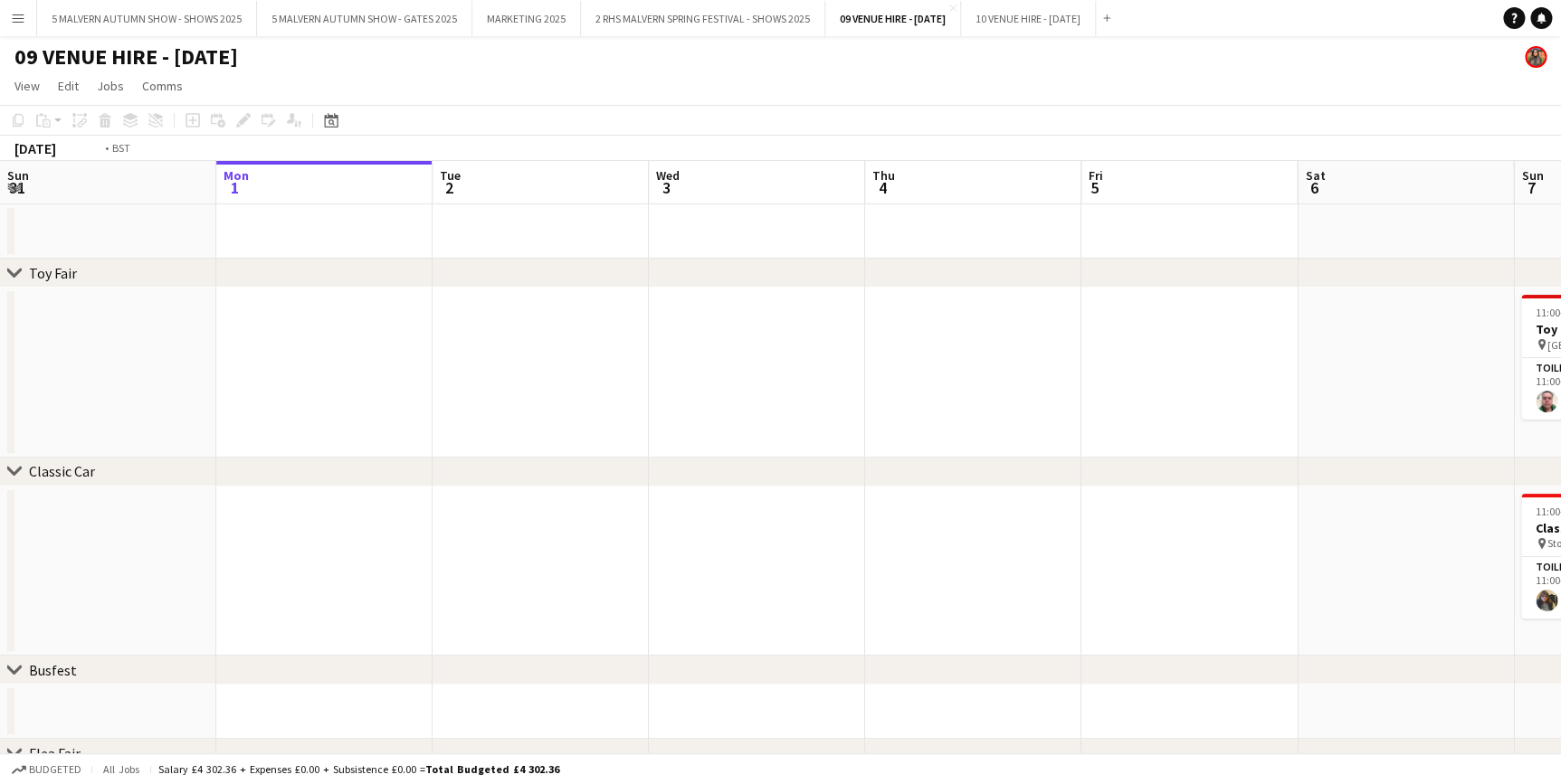
scroll to position [0, 868]
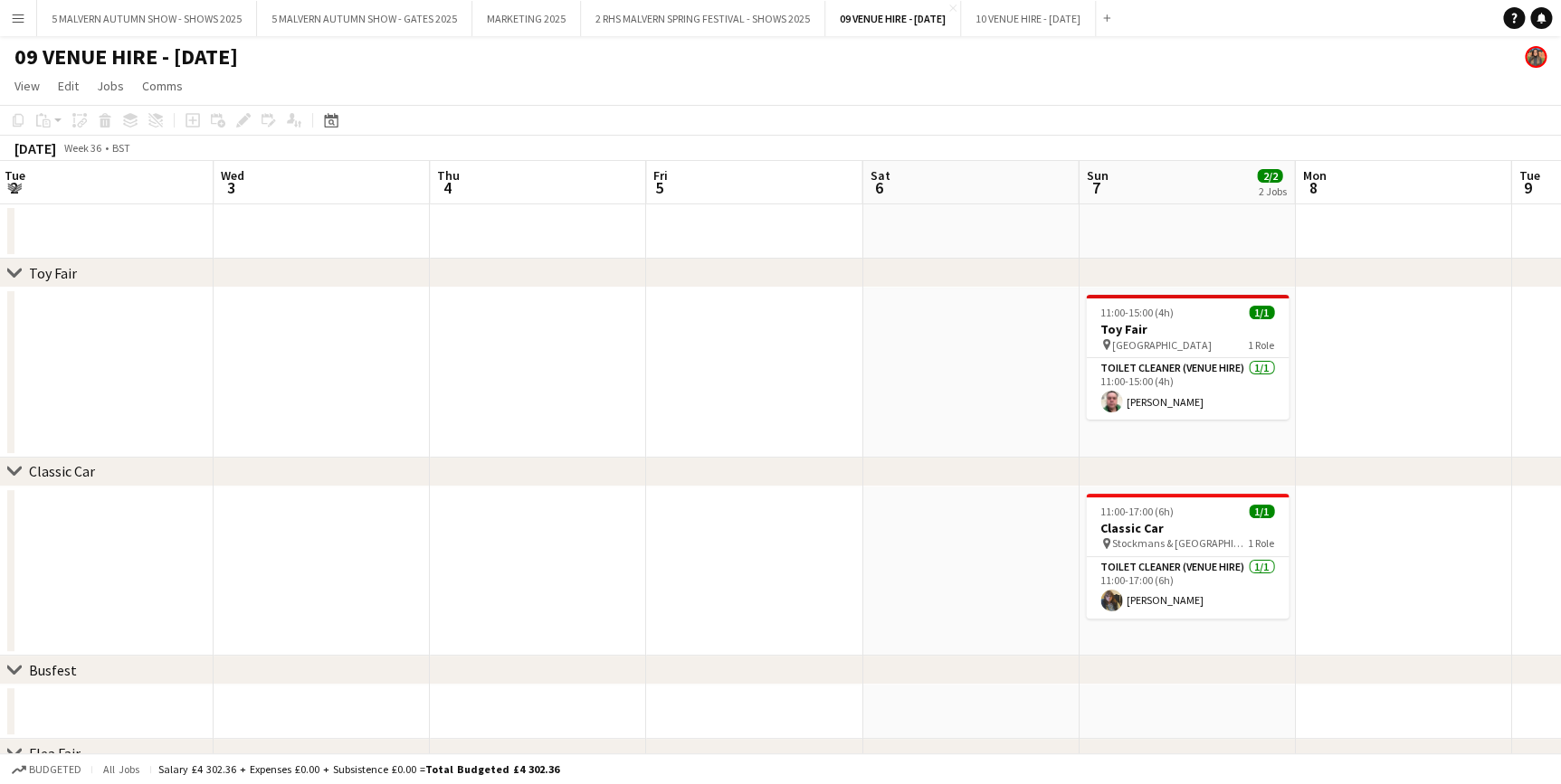
drag, startPoint x: 706, startPoint y: 173, endPoint x: 105, endPoint y: 148, distance: 601.5
click at [105, 148] on app-calendar "Copy Paste Paste Ctrl+V Paste with crew Ctrl+Shift+V Paste linked Job [GEOGRAPH…" at bounding box center [780, 463] width 1561 height 717
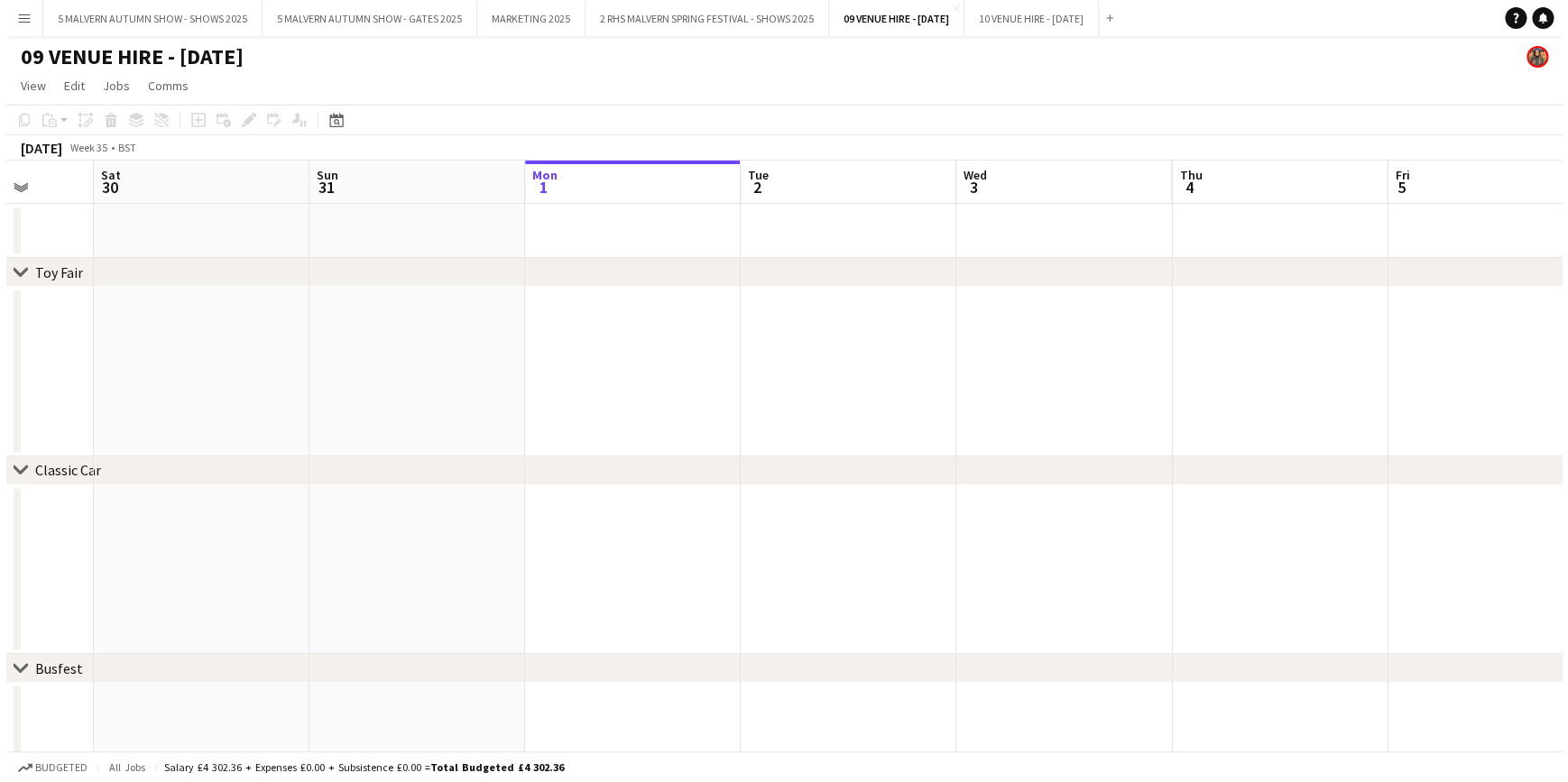
scroll to position [0, 558]
drag, startPoint x: 772, startPoint y: 168, endPoint x: 1510, endPoint y: 186, distance: 738.2
click at [1510, 186] on app-calendar-viewport "Wed 27 Thu 28 Fri 29 Sat 30 Sun 31 Mon 1 Tue 2 Wed 3 Thu 4 Fri 5 Sat 6 Sun 7 2/…" at bounding box center [778, 733] width 1557 height 1146
click at [3, 13] on button "Menu" at bounding box center [18, 18] width 36 height 36
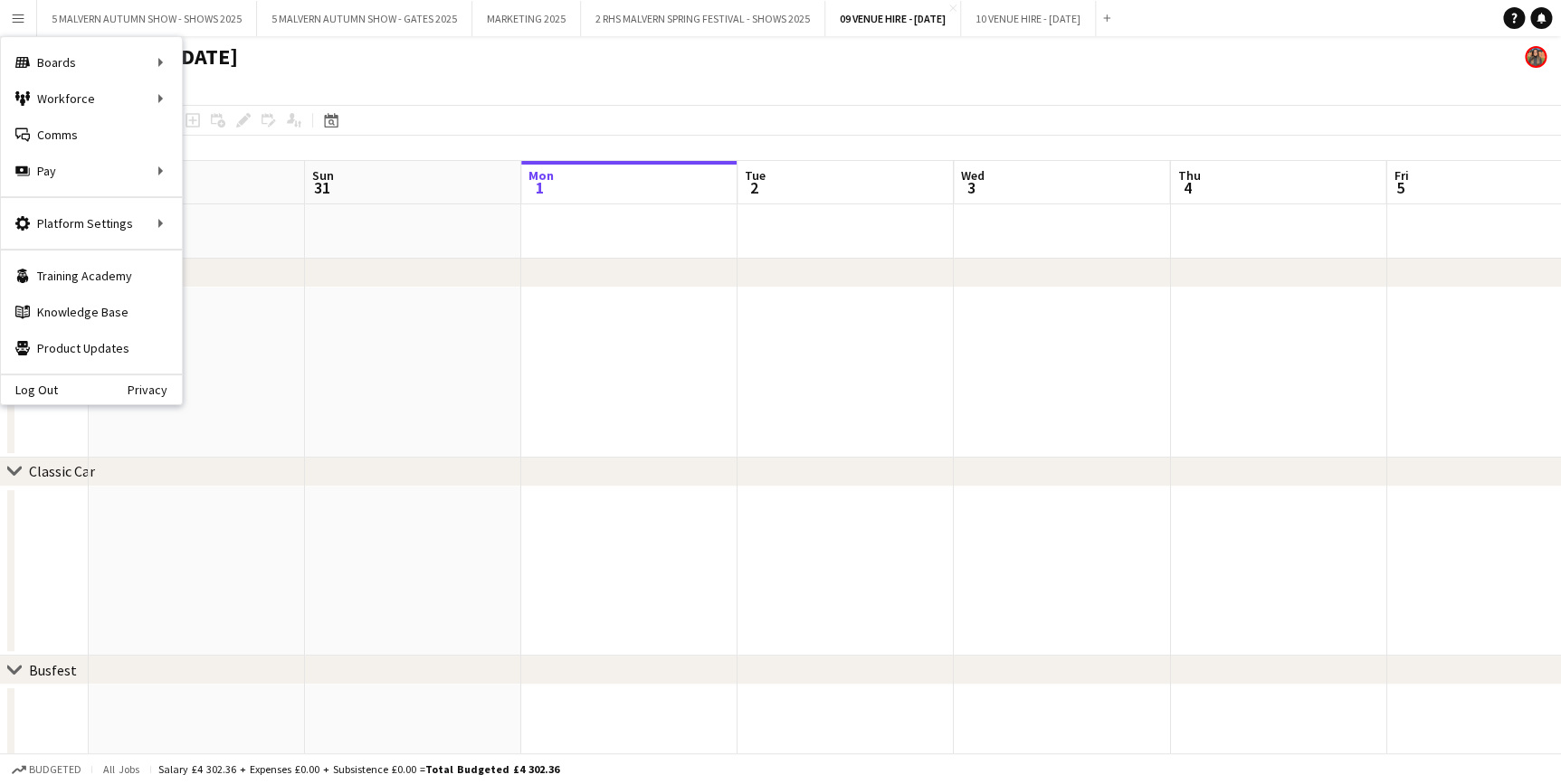
click at [643, 73] on app-page-menu "View Day view expanded Day view collapsed Month view Date picker Jump to [DATE]…" at bounding box center [780, 88] width 1561 height 34
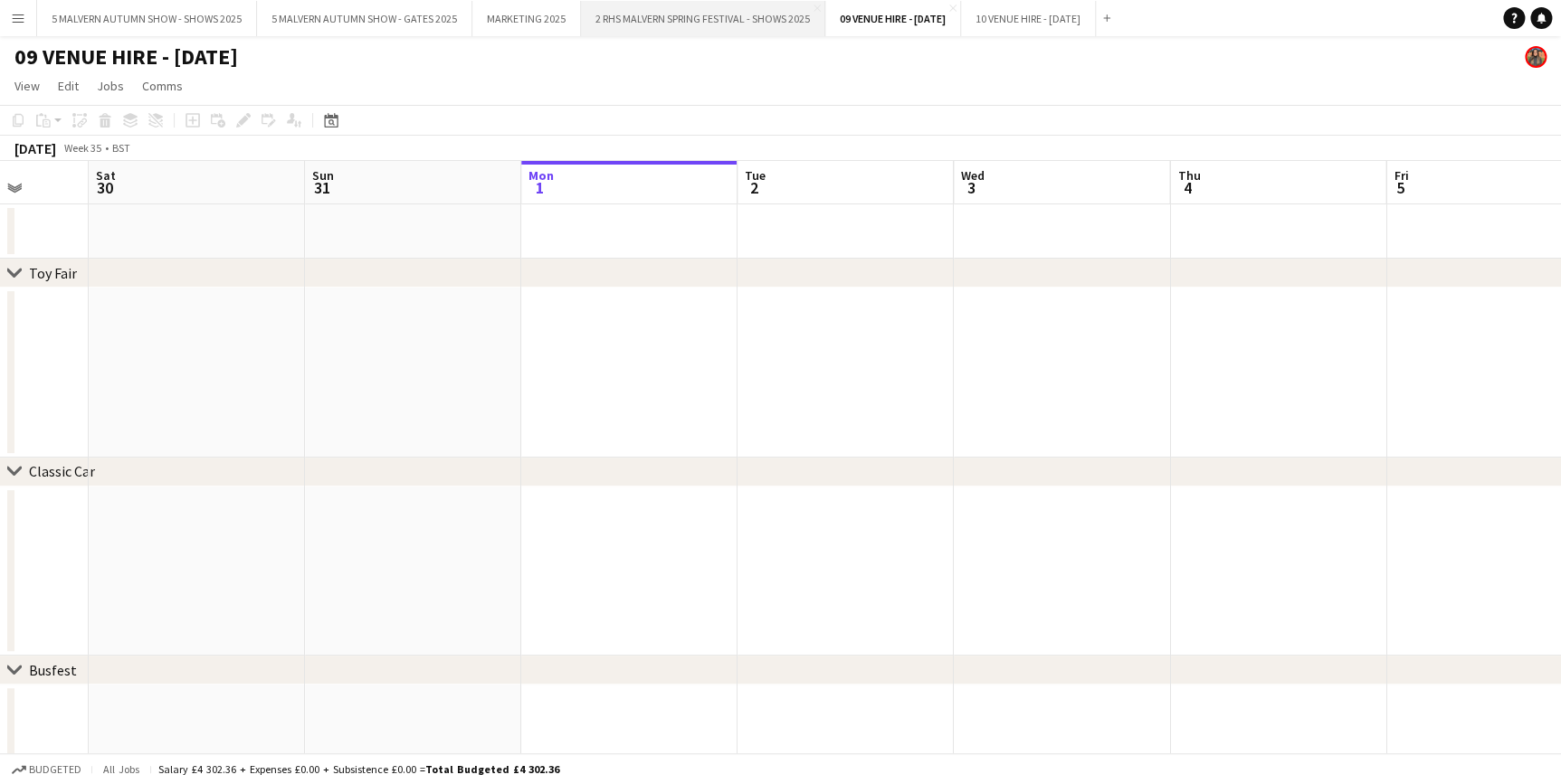
click at [661, 15] on button "2 RHS MALVERN SPRING FESTIVAL - SHOWS 2025 Close" at bounding box center [702, 18] width 244 height 35
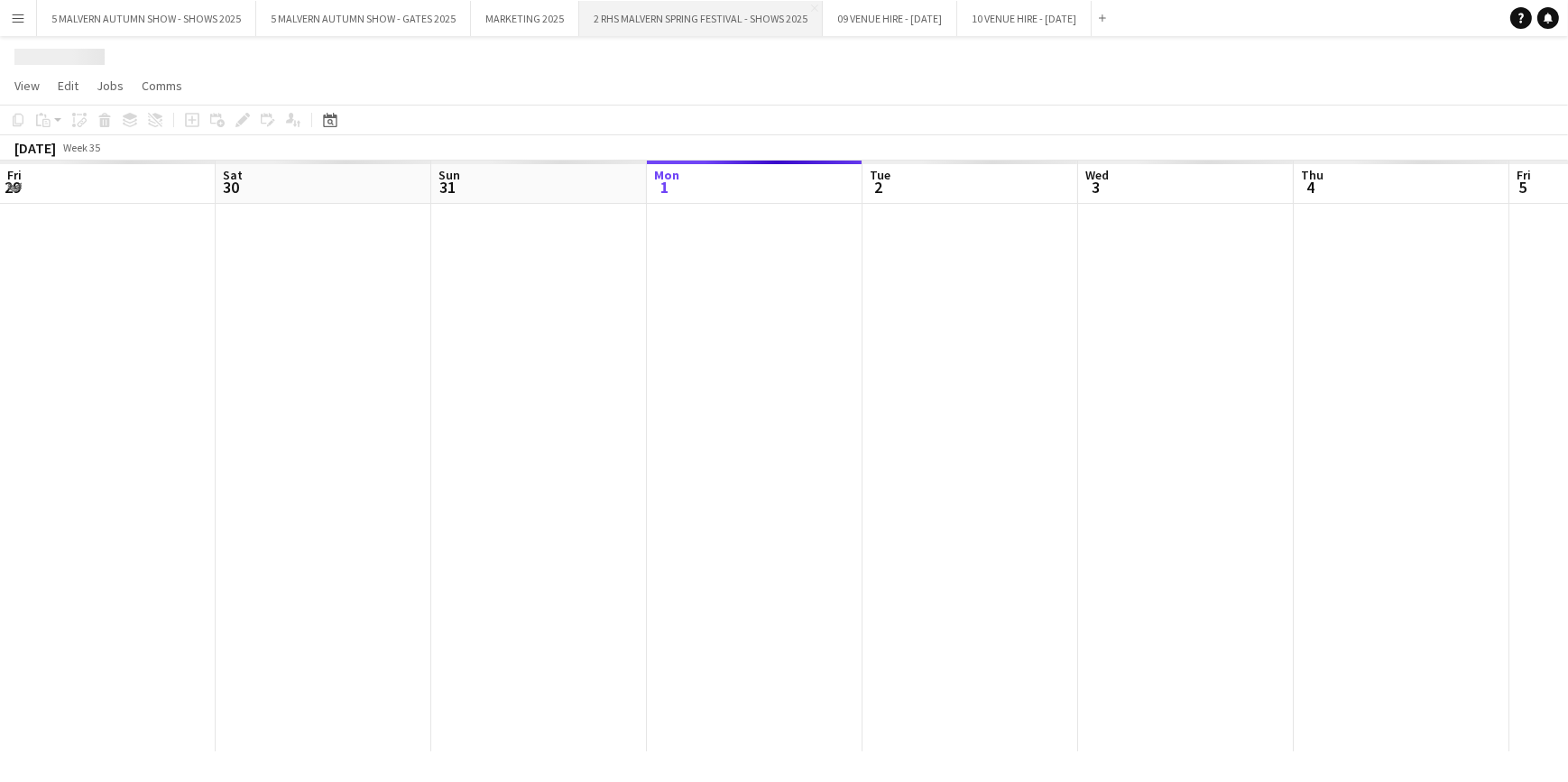
scroll to position [0, 431]
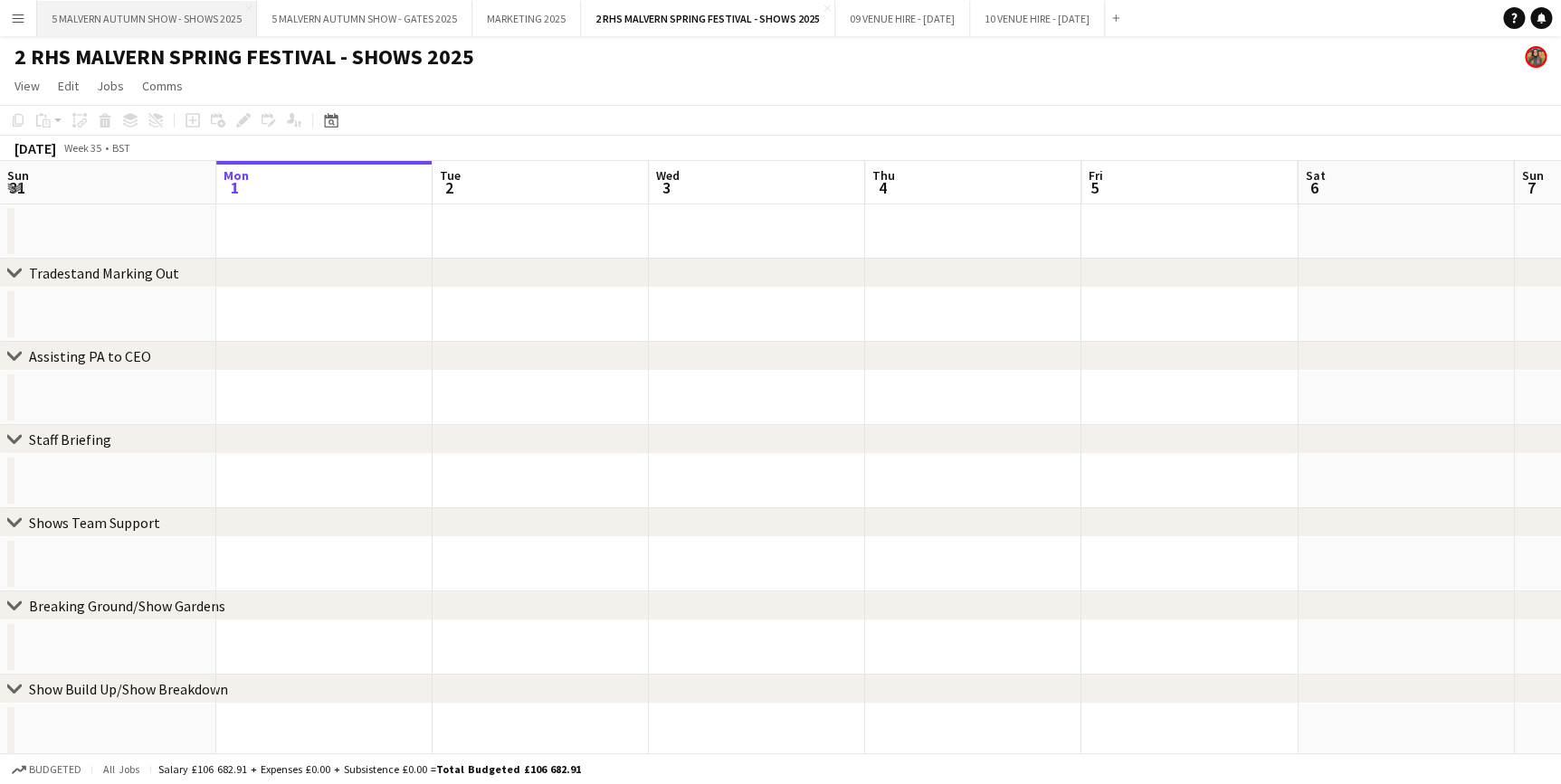
click at [129, 9] on button "5 MALVERN AUTUMN SHOW - SHOWS 2025 Close" at bounding box center [146, 18] width 220 height 35
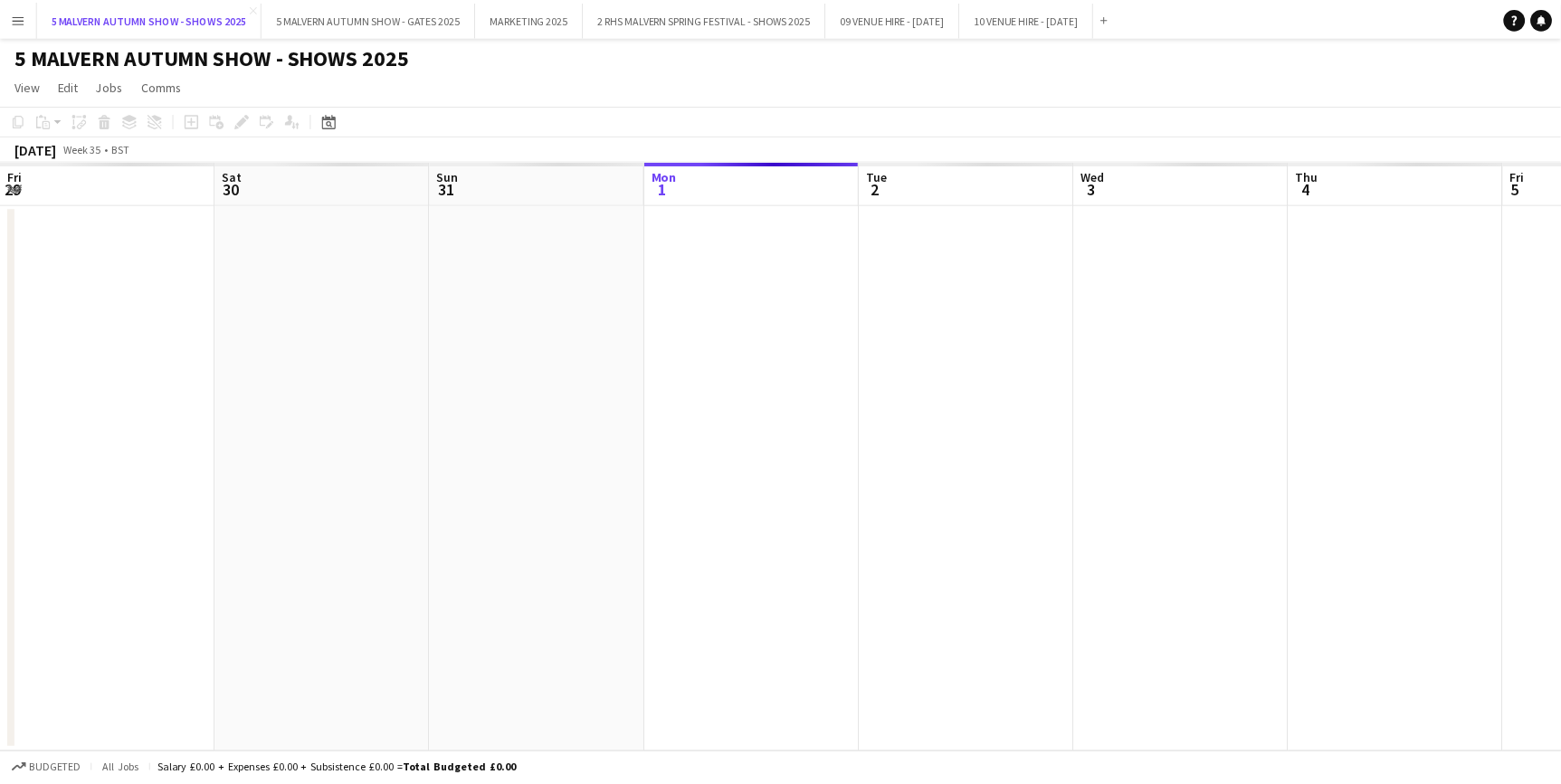
scroll to position [0, 433]
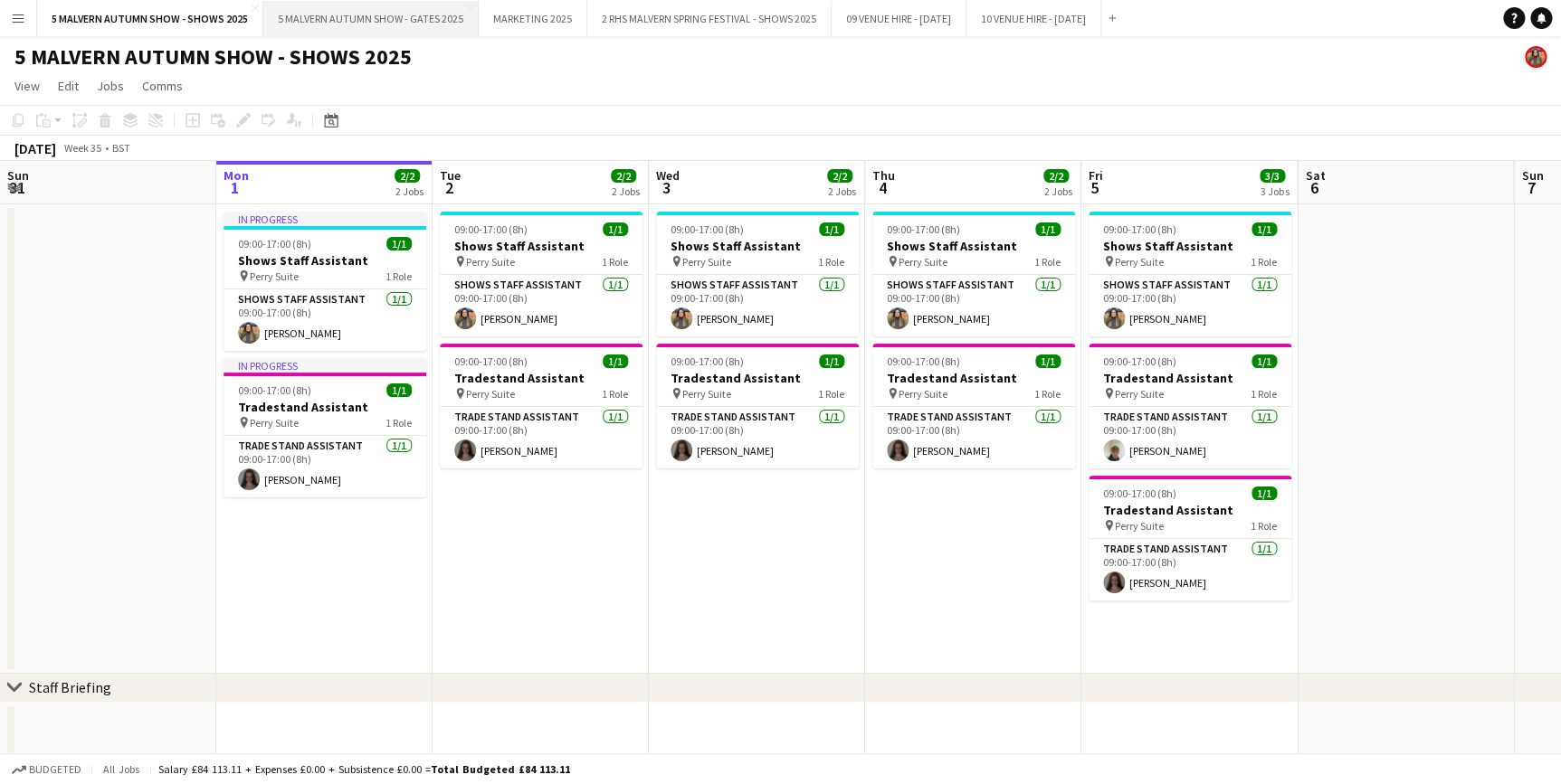
click at [370, 16] on button "5 MALVERN AUTUMN SHOW - GATES 2025 Close" at bounding box center [370, 18] width 215 height 35
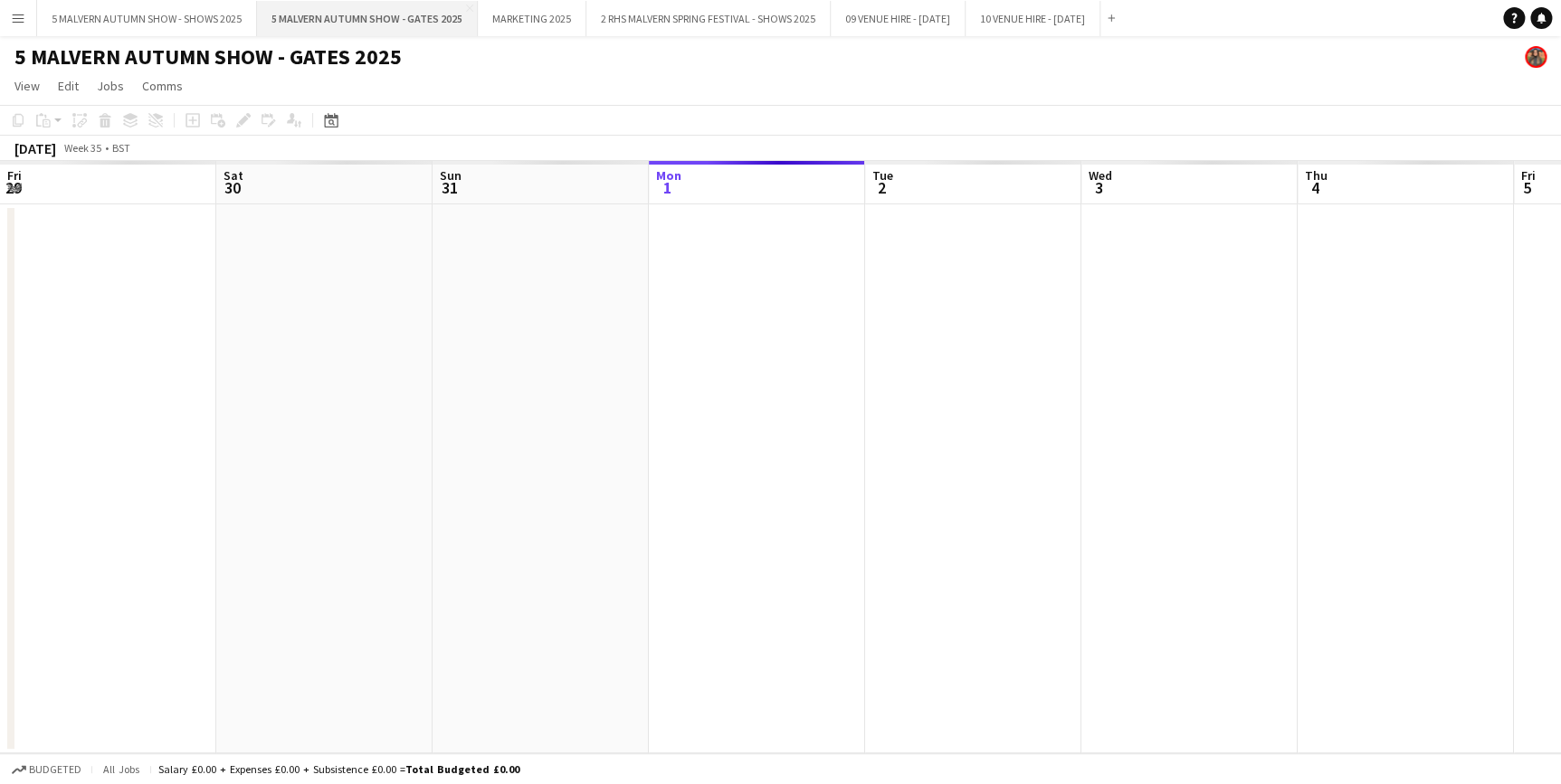
scroll to position [0, 433]
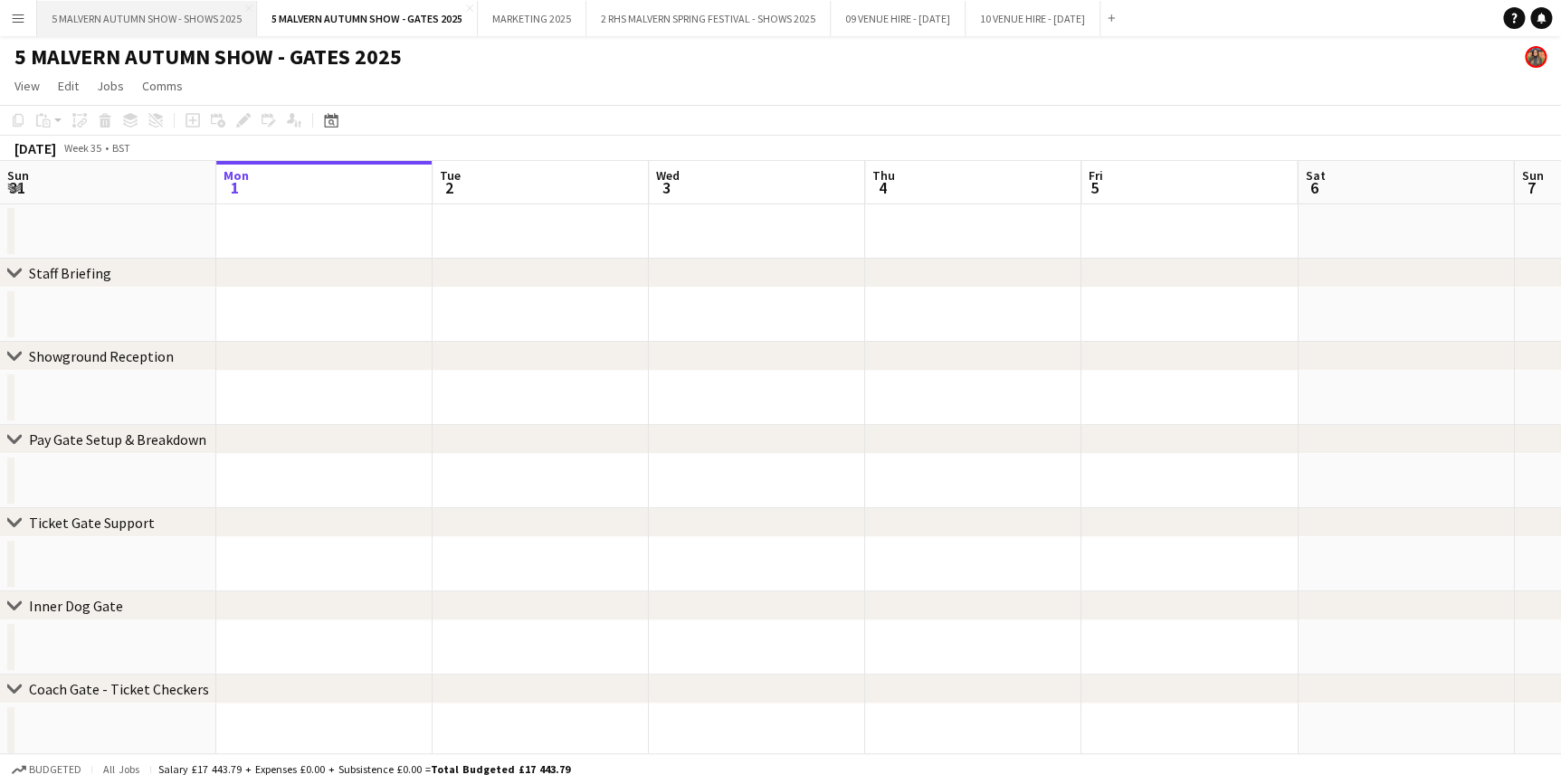
click at [232, 35] on button "5 MALVERN AUTUMN SHOW - SHOWS 2025 Close" at bounding box center [146, 18] width 220 height 35
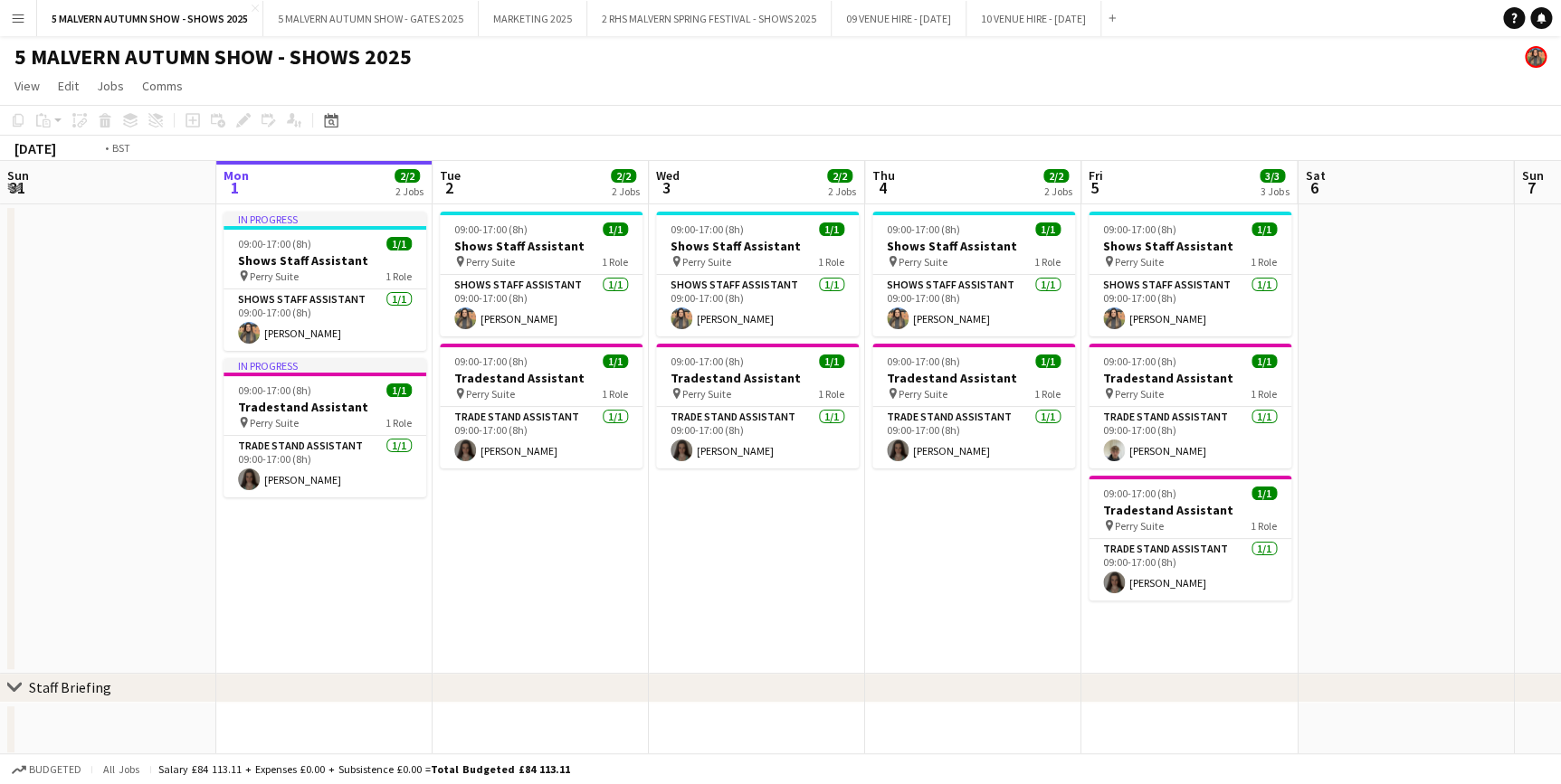
scroll to position [0, 871]
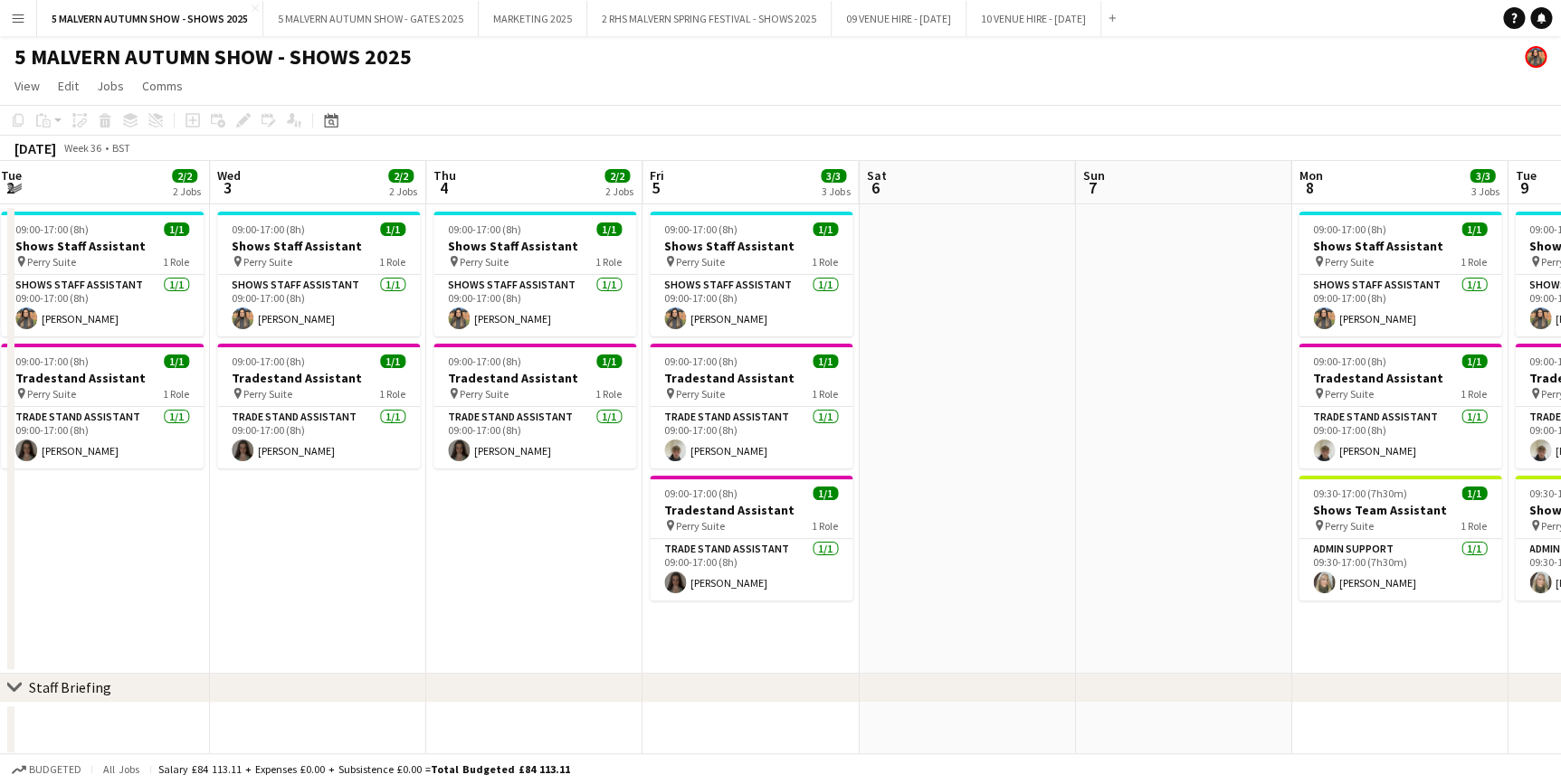
drag, startPoint x: 755, startPoint y: 190, endPoint x: 317, endPoint y: 178, distance: 438.2
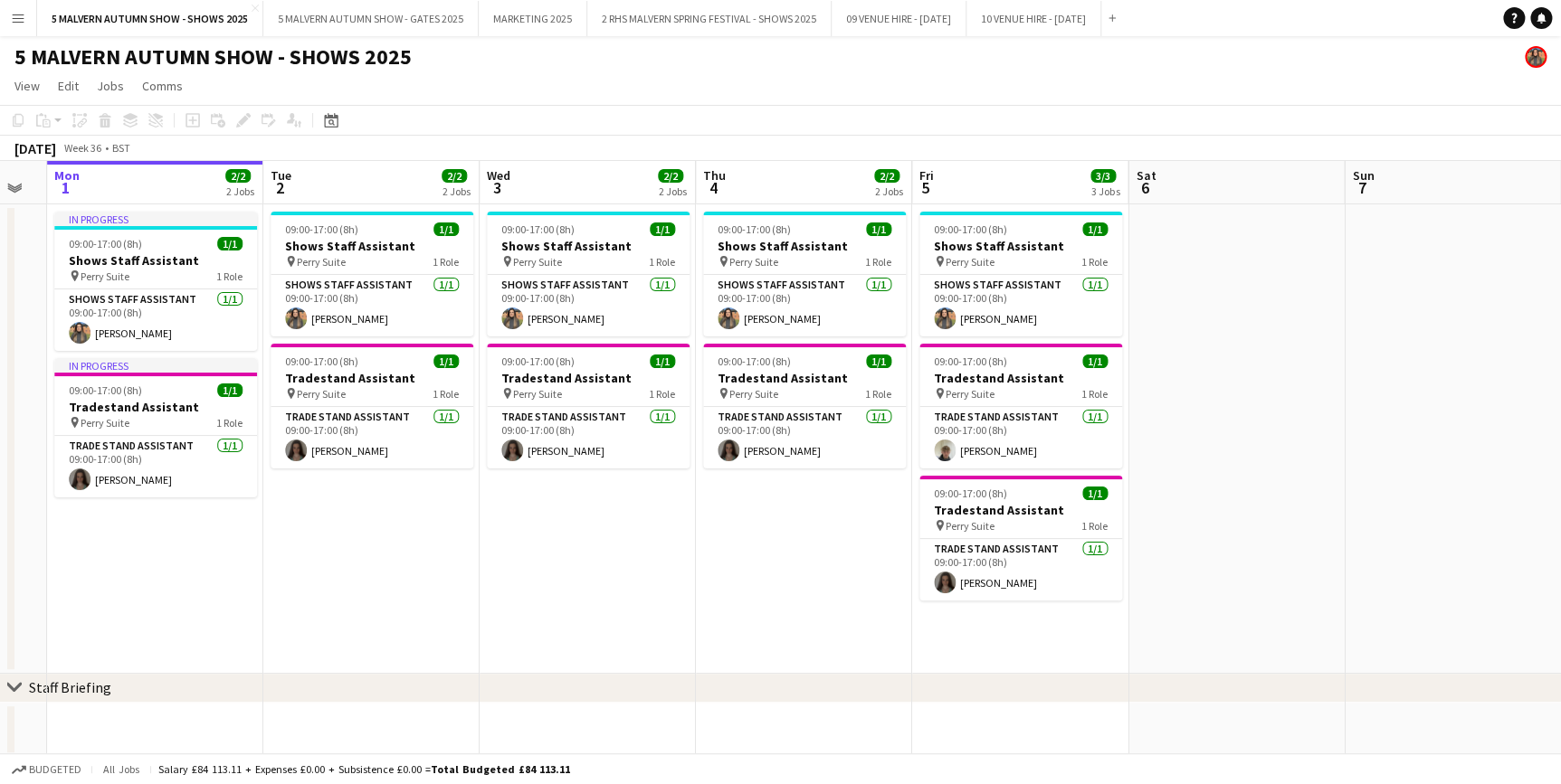
drag, startPoint x: 947, startPoint y: 198, endPoint x: 179, endPoint y: 125, distance: 771.5
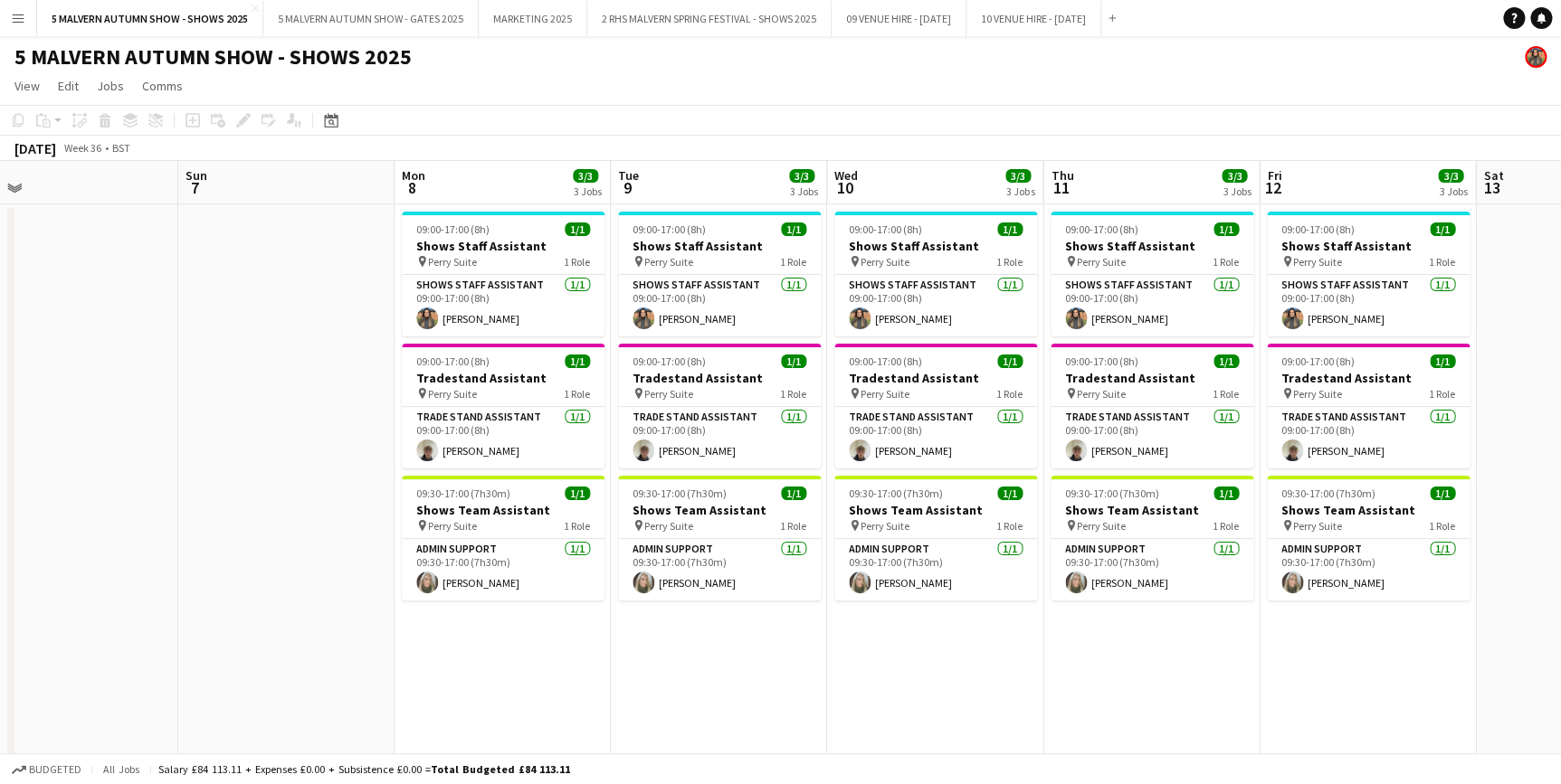
scroll to position [0, 813]
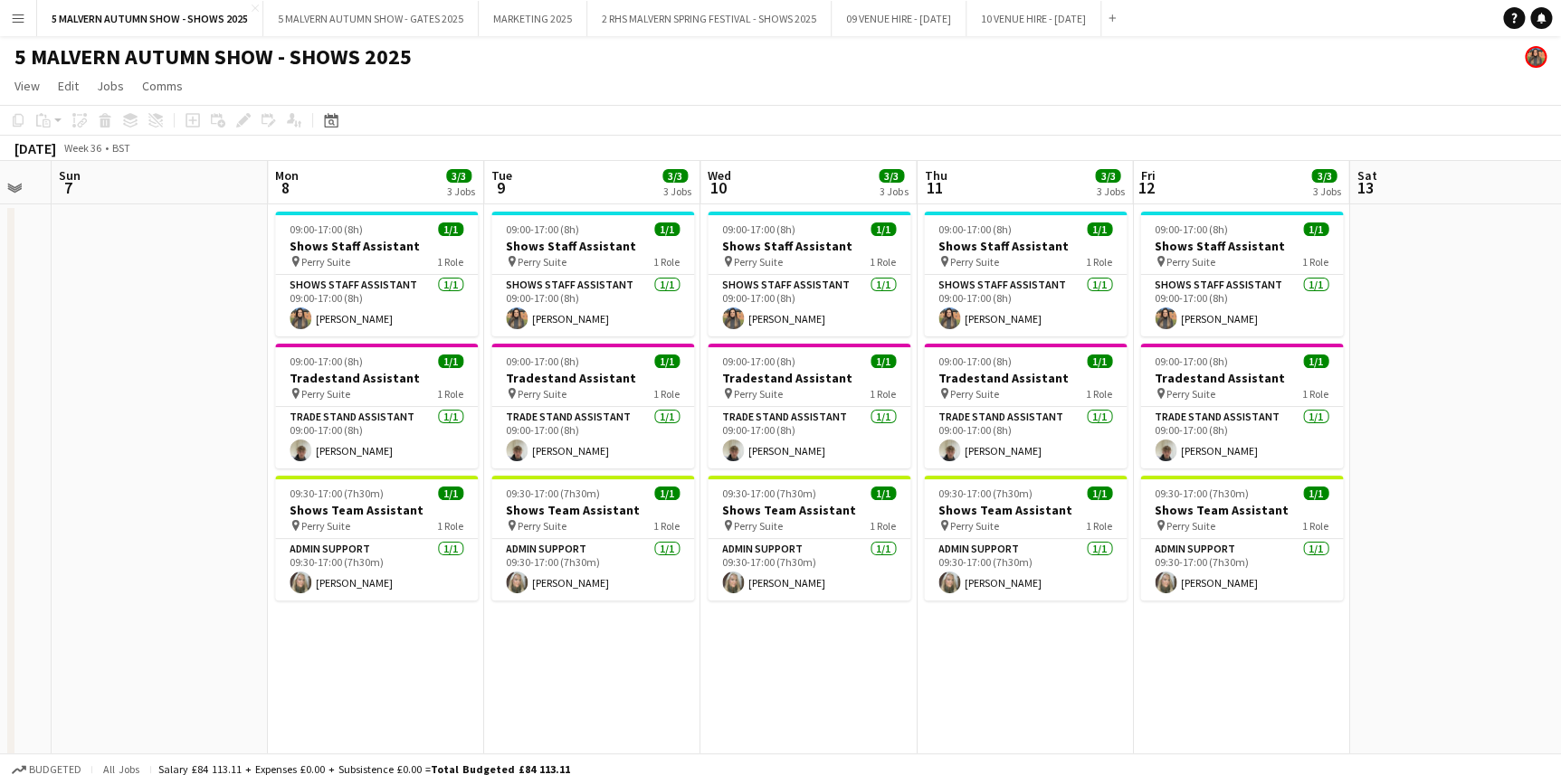
drag, startPoint x: 1266, startPoint y: 163, endPoint x: 289, endPoint y: 118, distance: 978.0
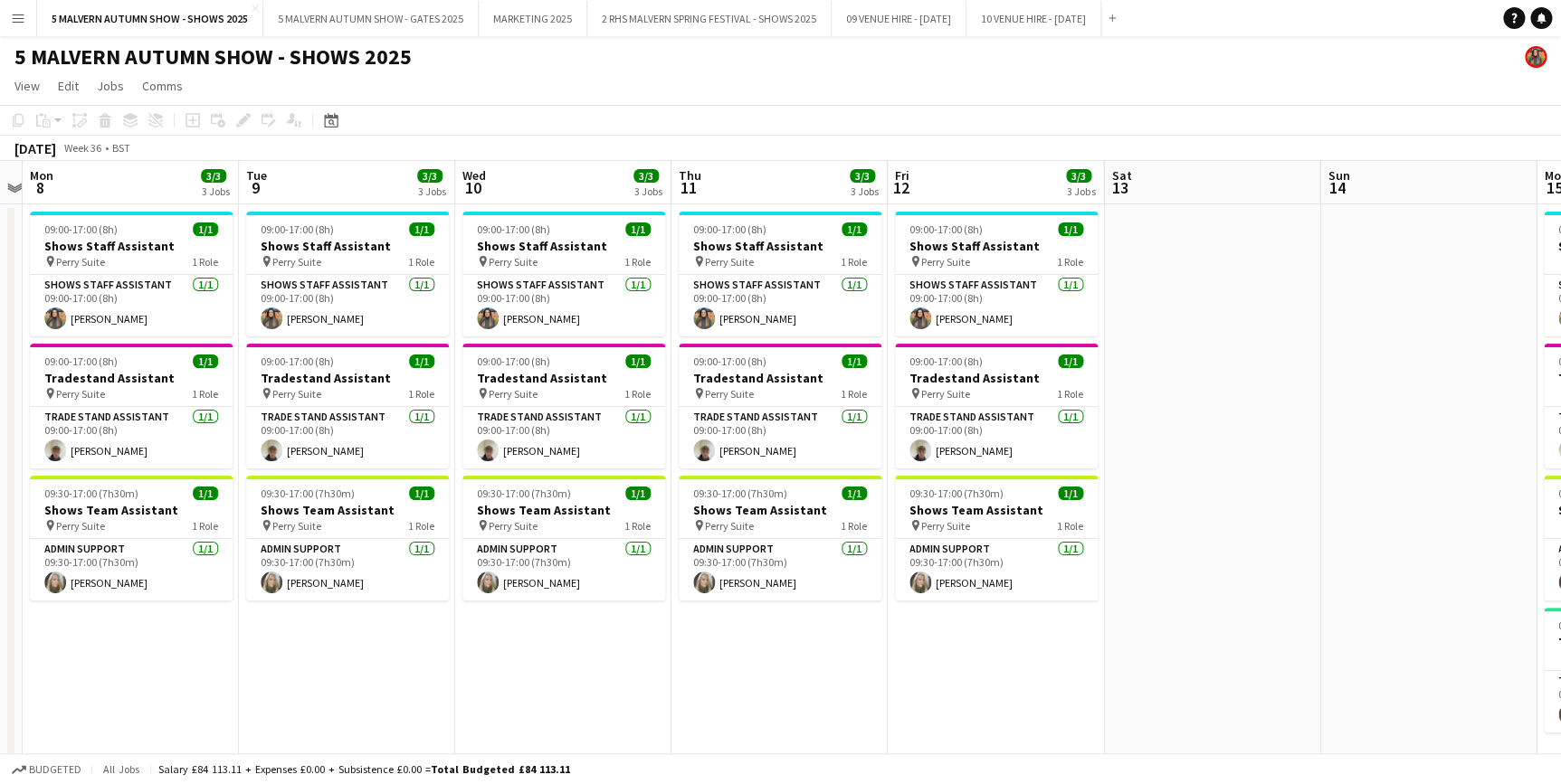
drag, startPoint x: 794, startPoint y: 175, endPoint x: 62, endPoint y: 137, distance: 733.0
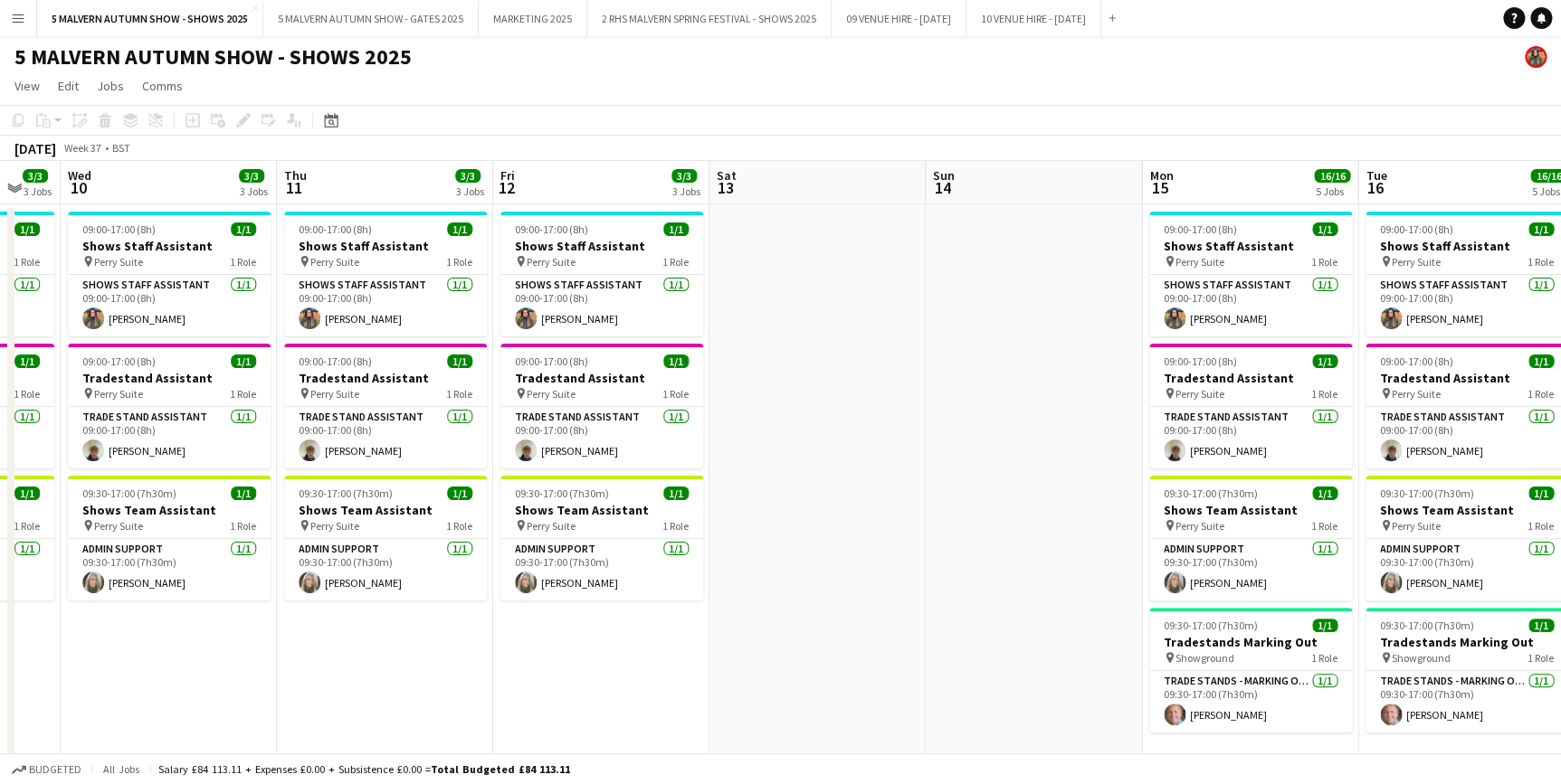
drag, startPoint x: 789, startPoint y: 176, endPoint x: 25, endPoint y: 131, distance: 765.3
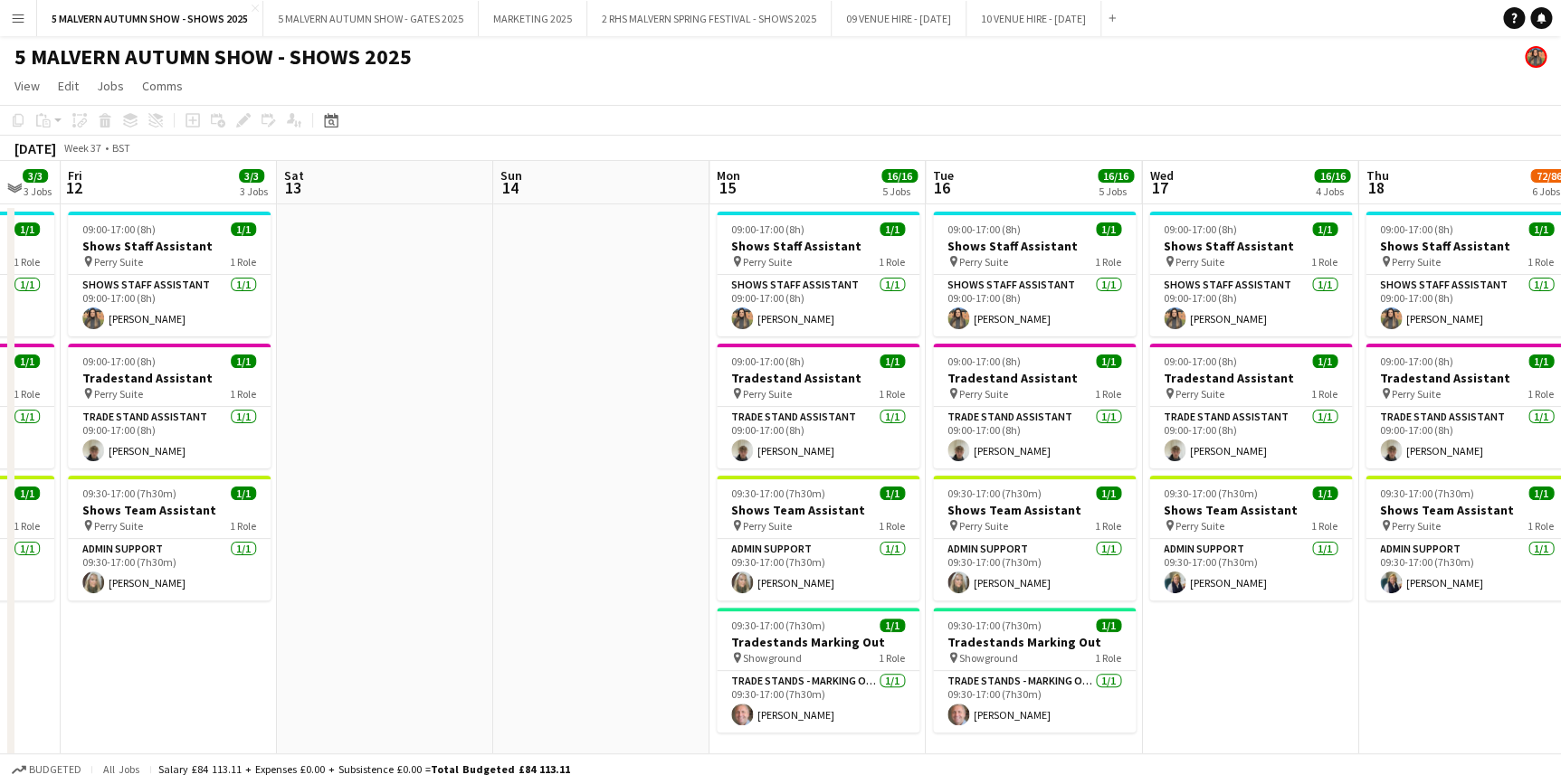
drag, startPoint x: 865, startPoint y: 176, endPoint x: 141, endPoint y: 163, distance: 724.1
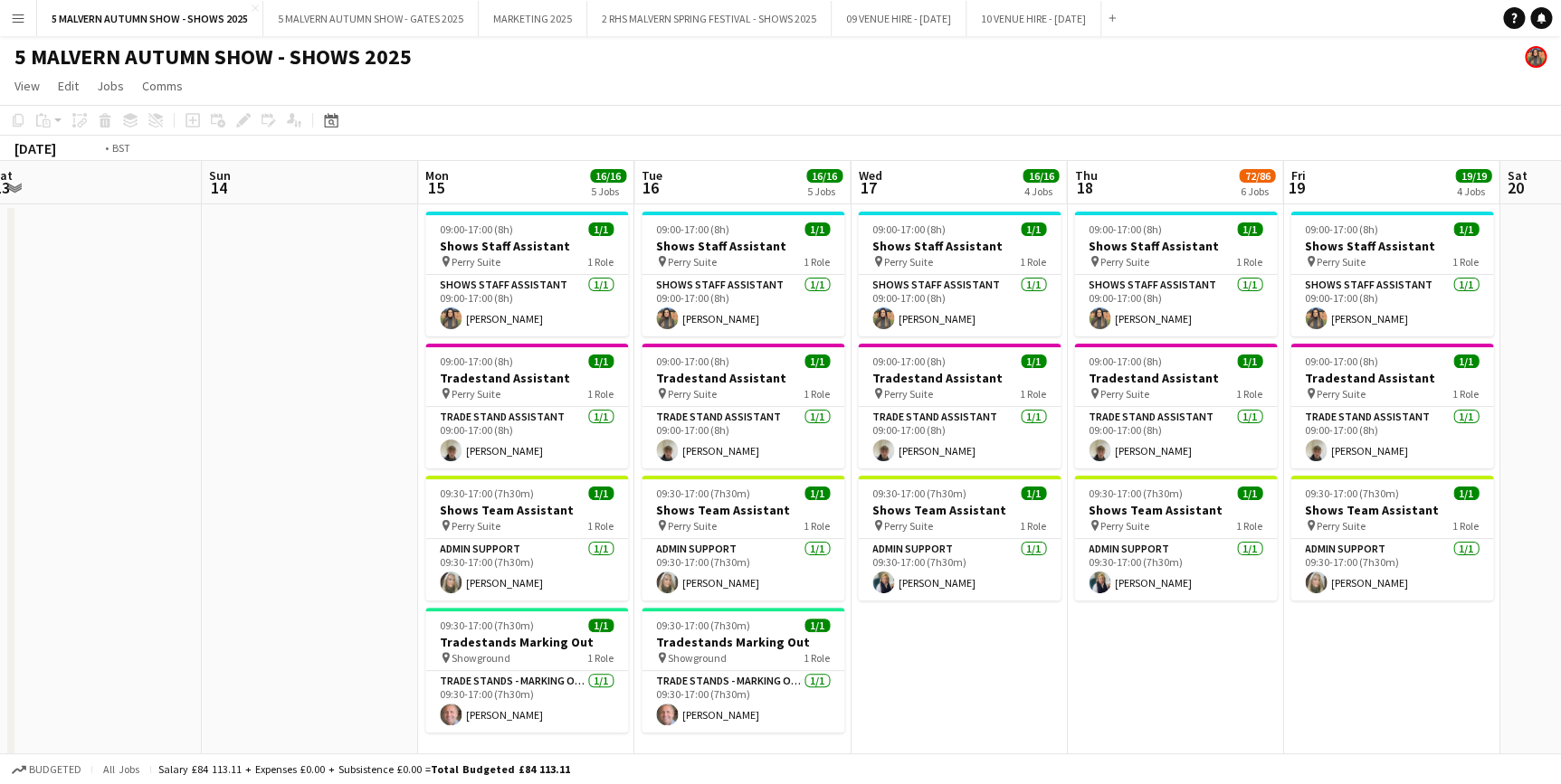
drag, startPoint x: 986, startPoint y: 173, endPoint x: 385, endPoint y: 161, distance: 601.1
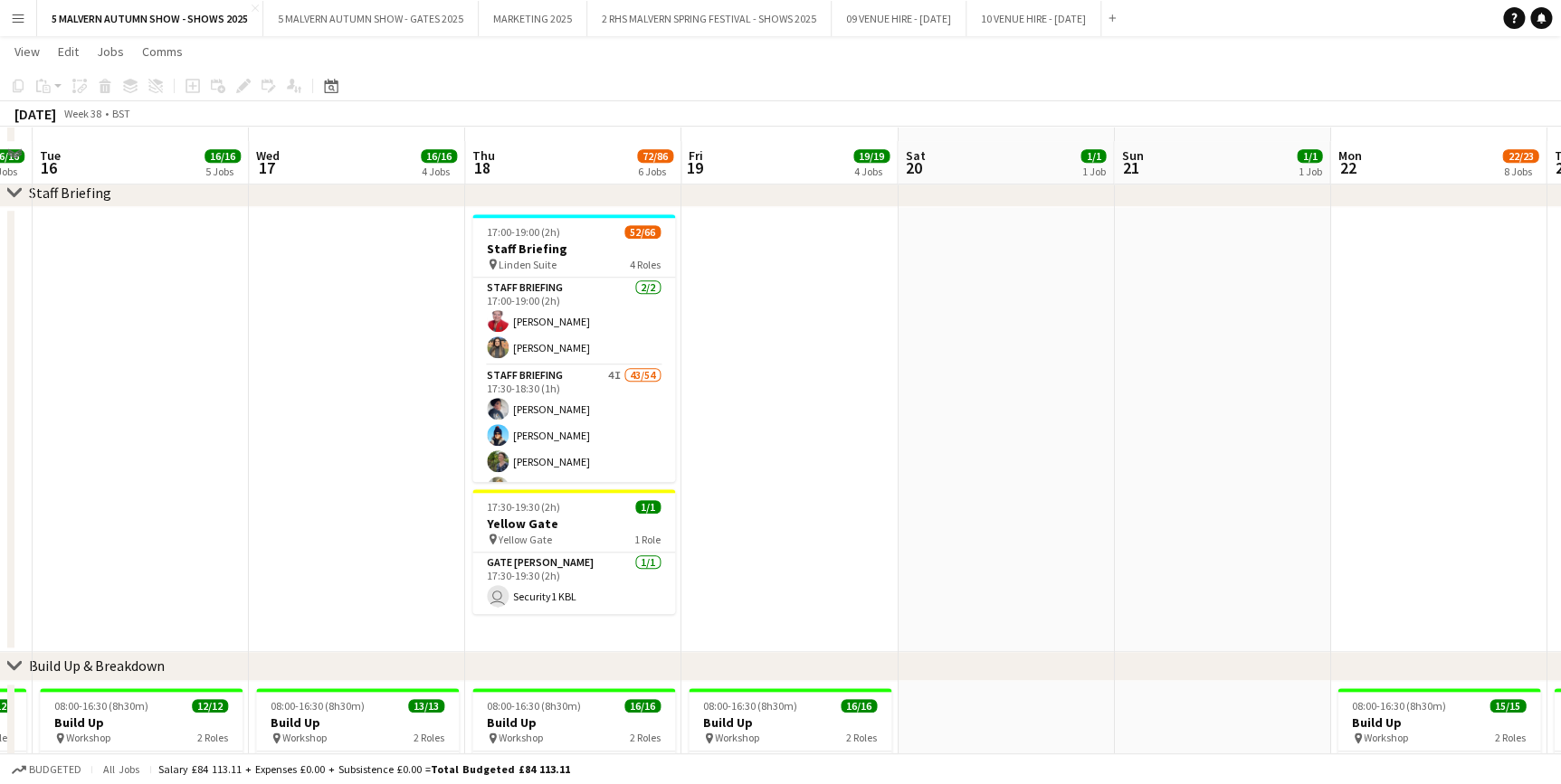
scroll to position [658, 0]
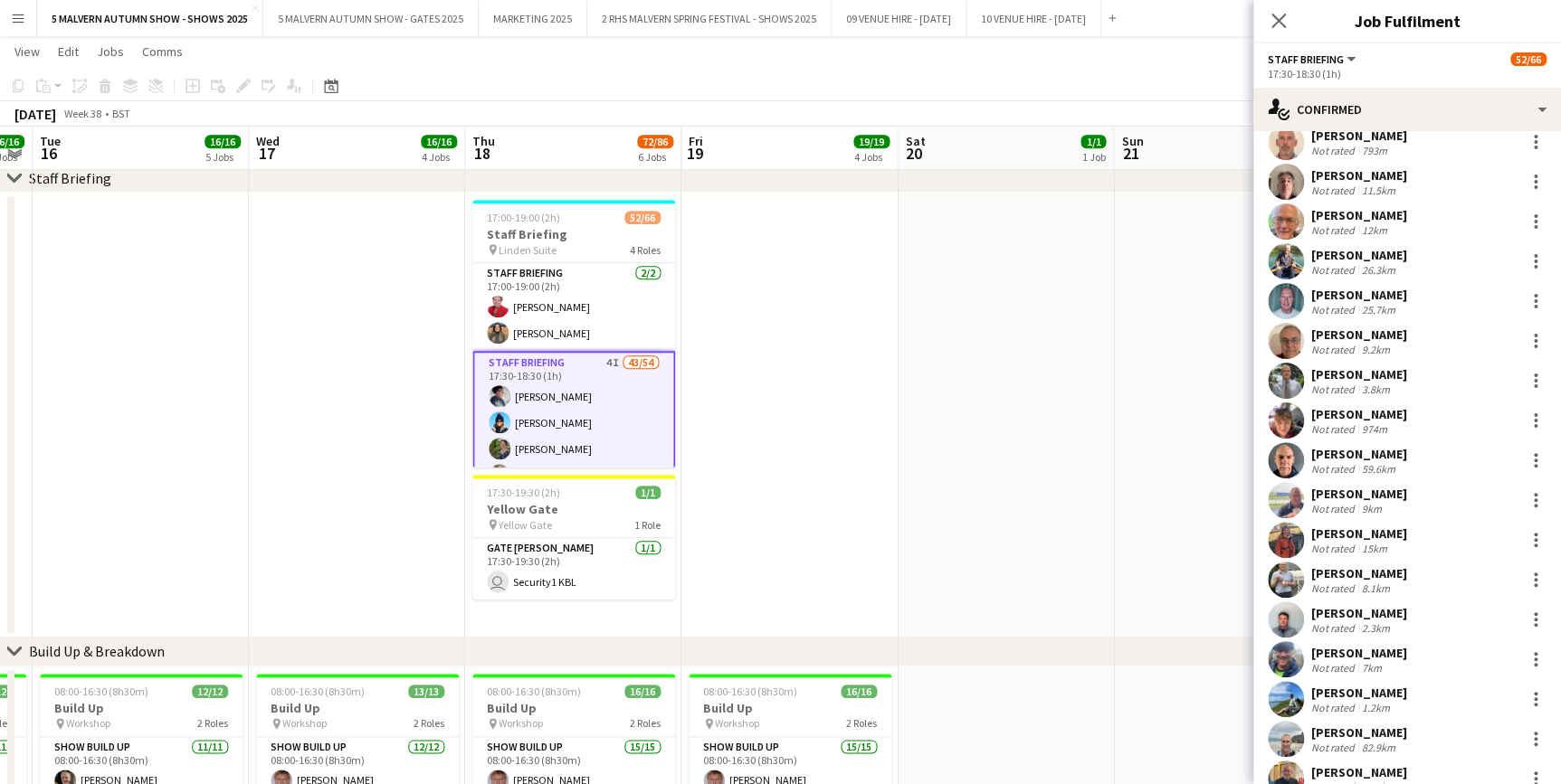
scroll to position [411, 0]
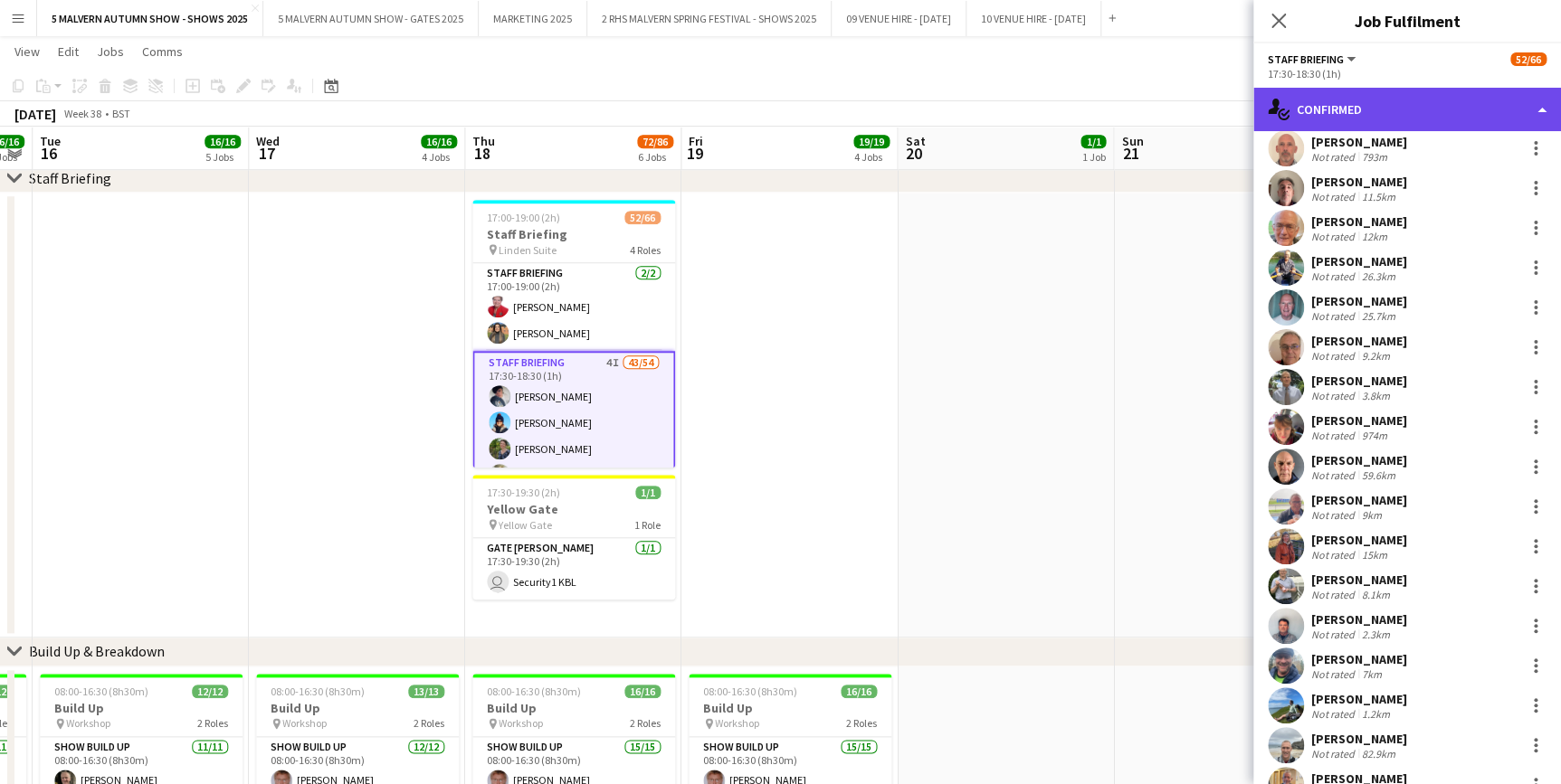
click at [1405, 117] on div "single-neutral-actions-check-2 Confirmed" at bounding box center [1406, 109] width 307 height 43
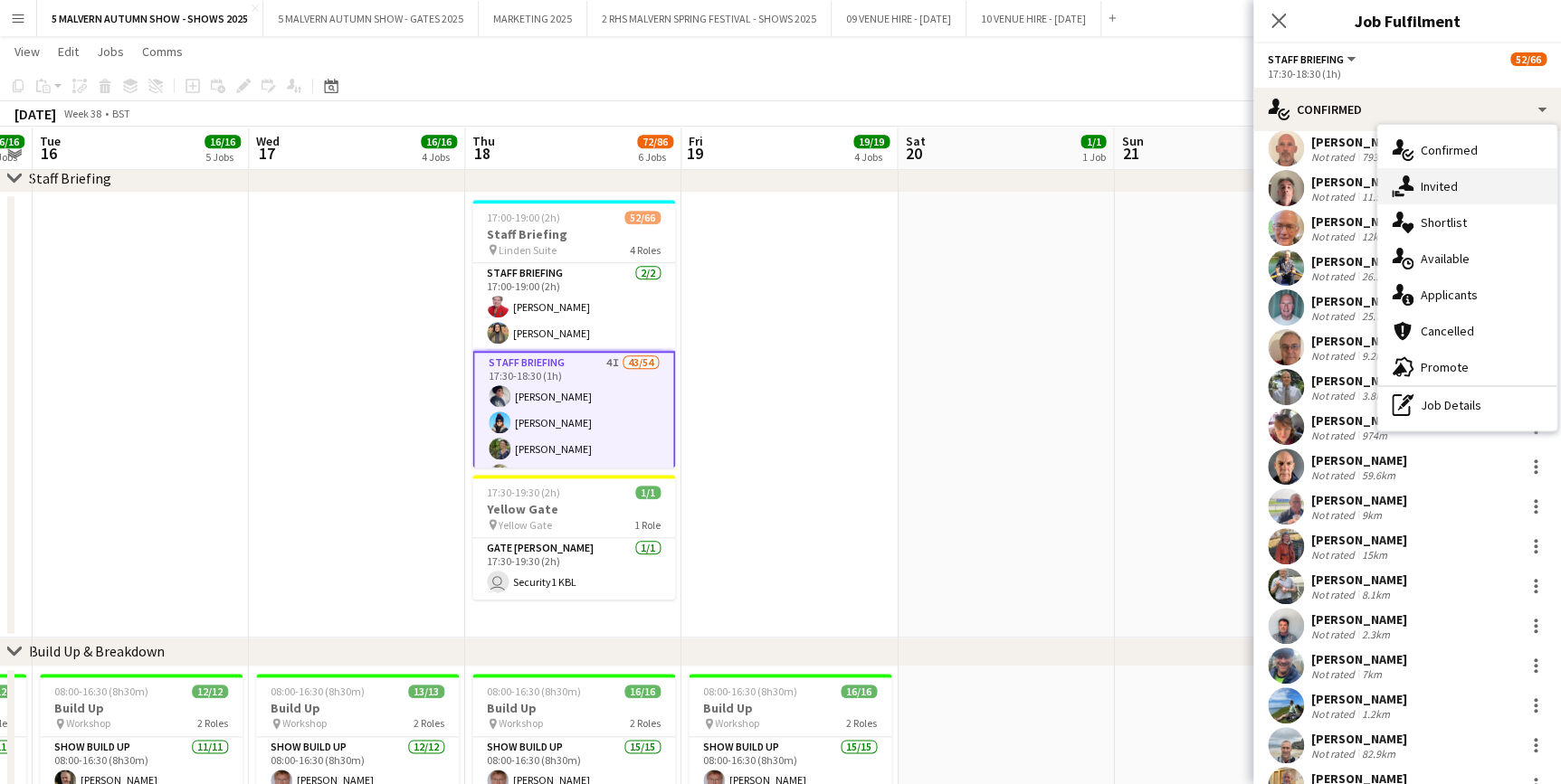
click at [1437, 188] on div "single-neutral-actions-share-1 Invited" at bounding box center [1467, 187] width 179 height 36
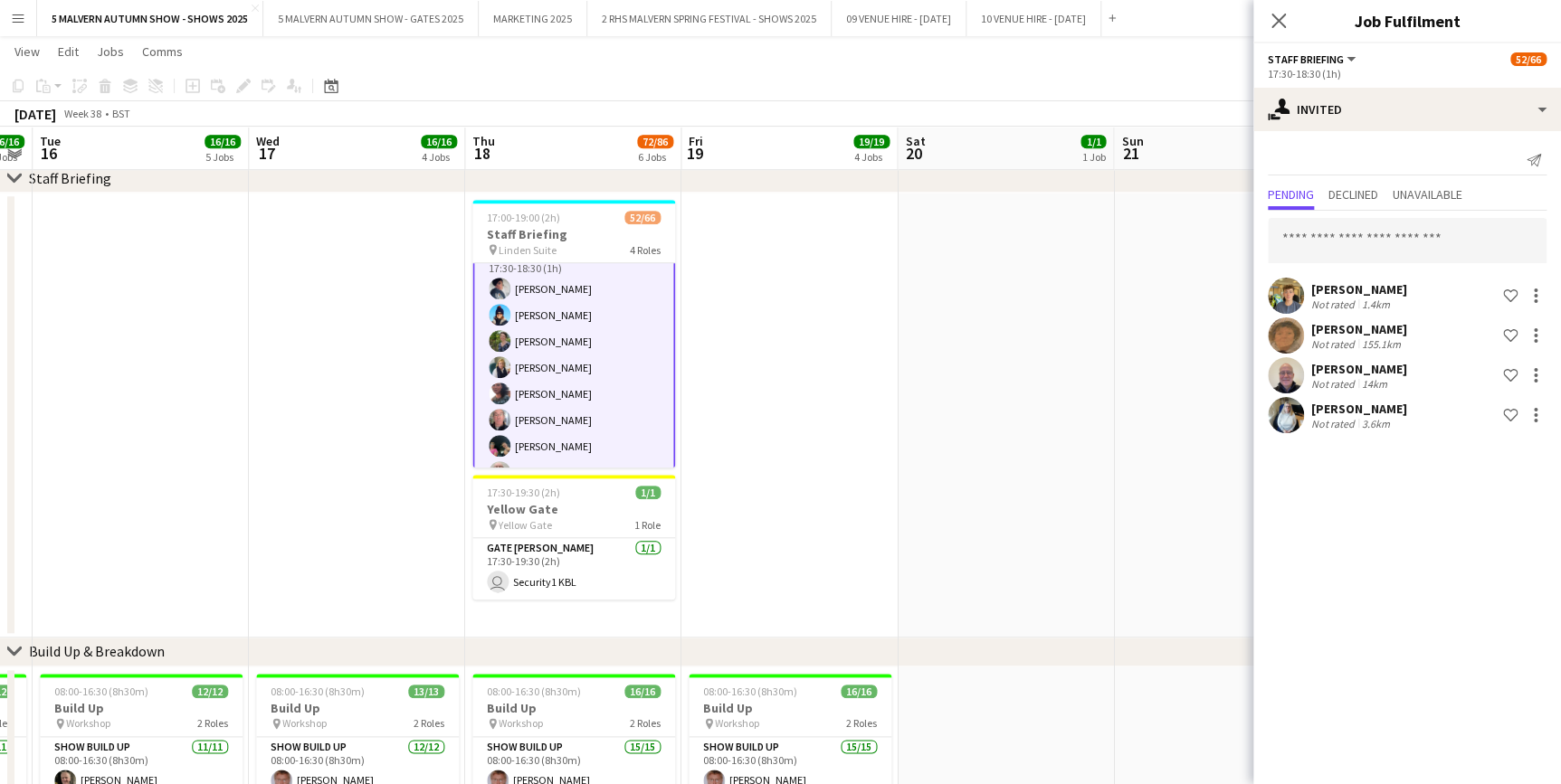
scroll to position [0, 0]
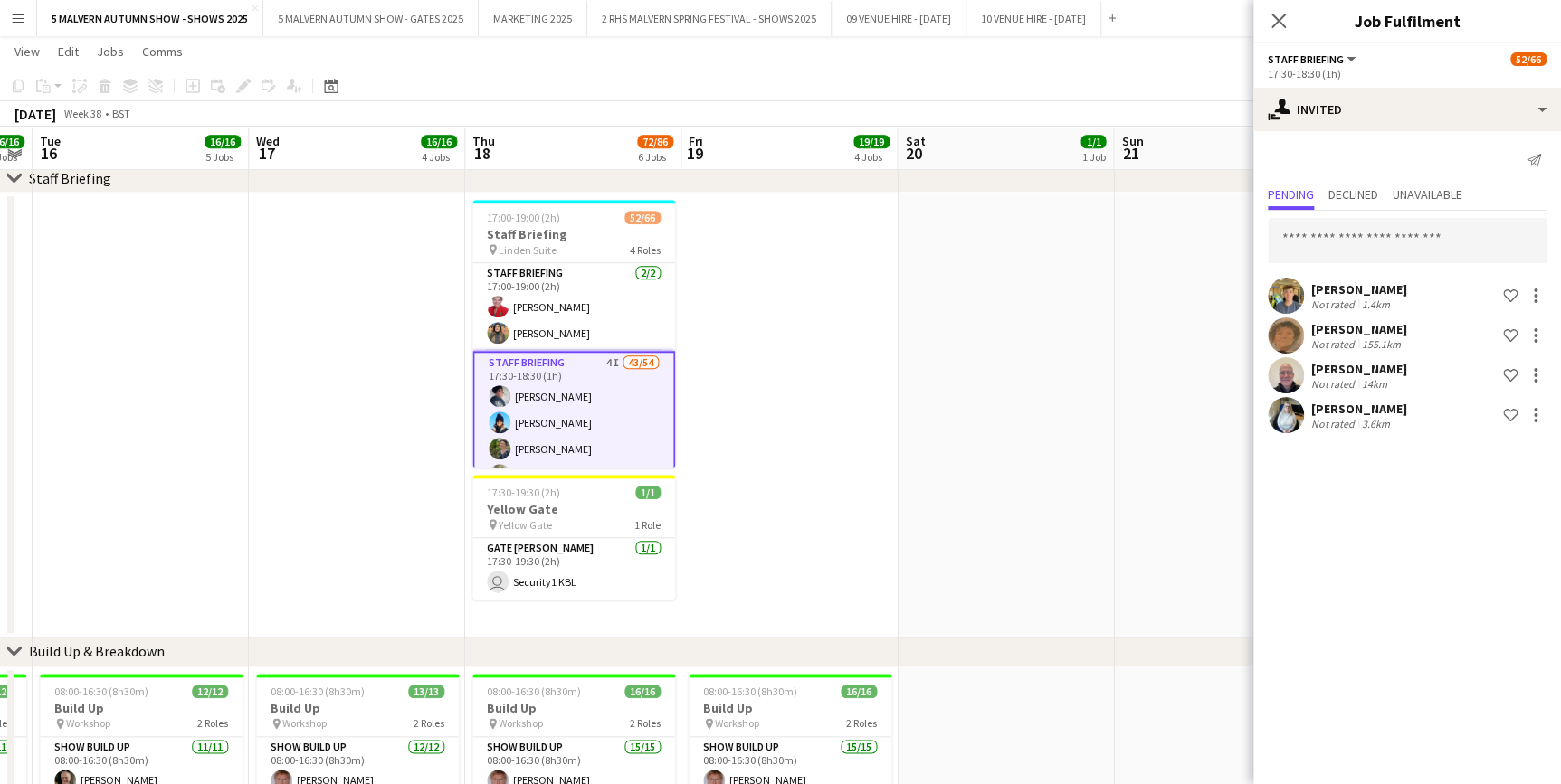
click at [750, 284] on app-date-cell at bounding box center [789, 415] width 216 height 445
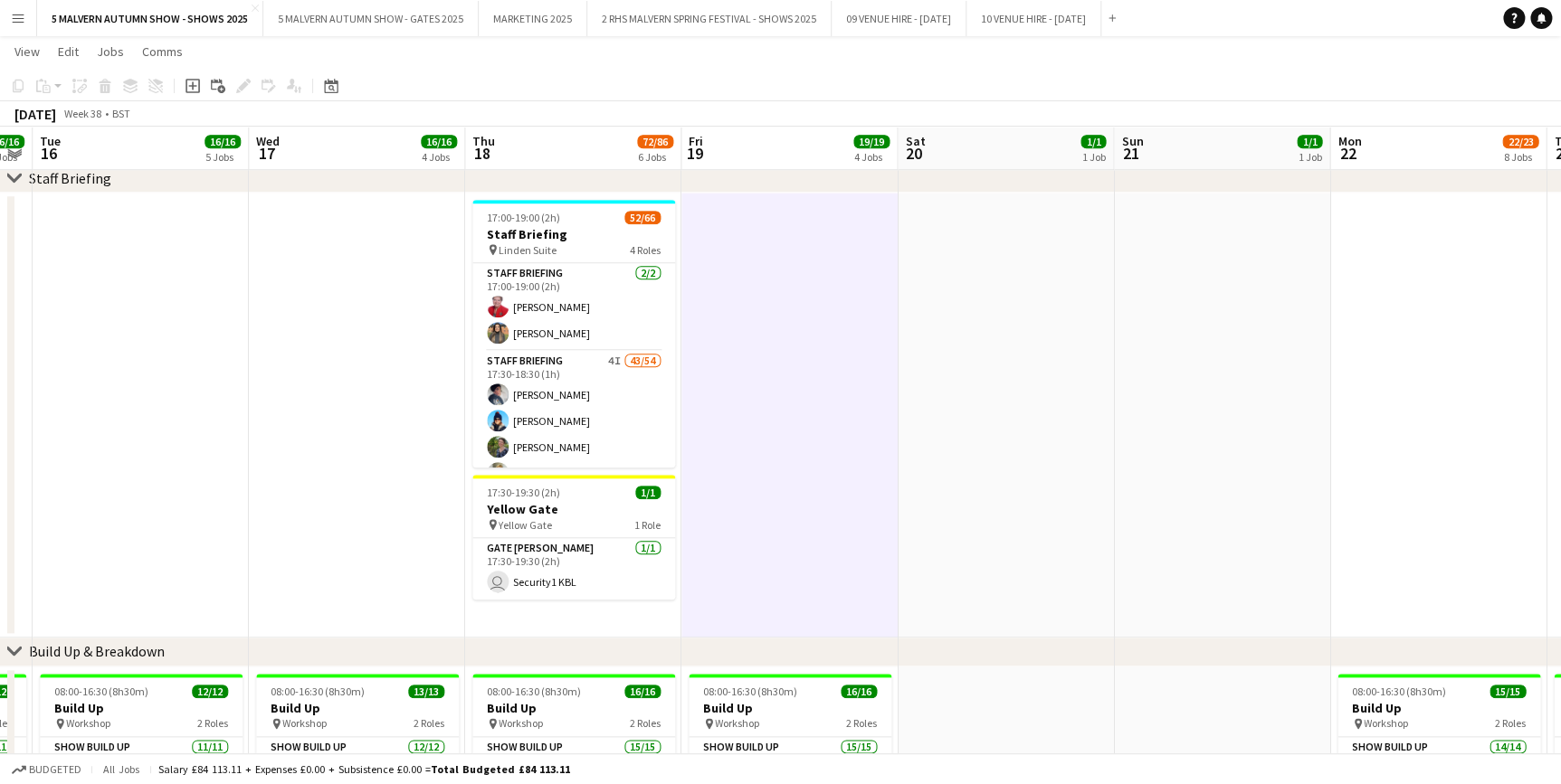
scroll to position [0, 832]
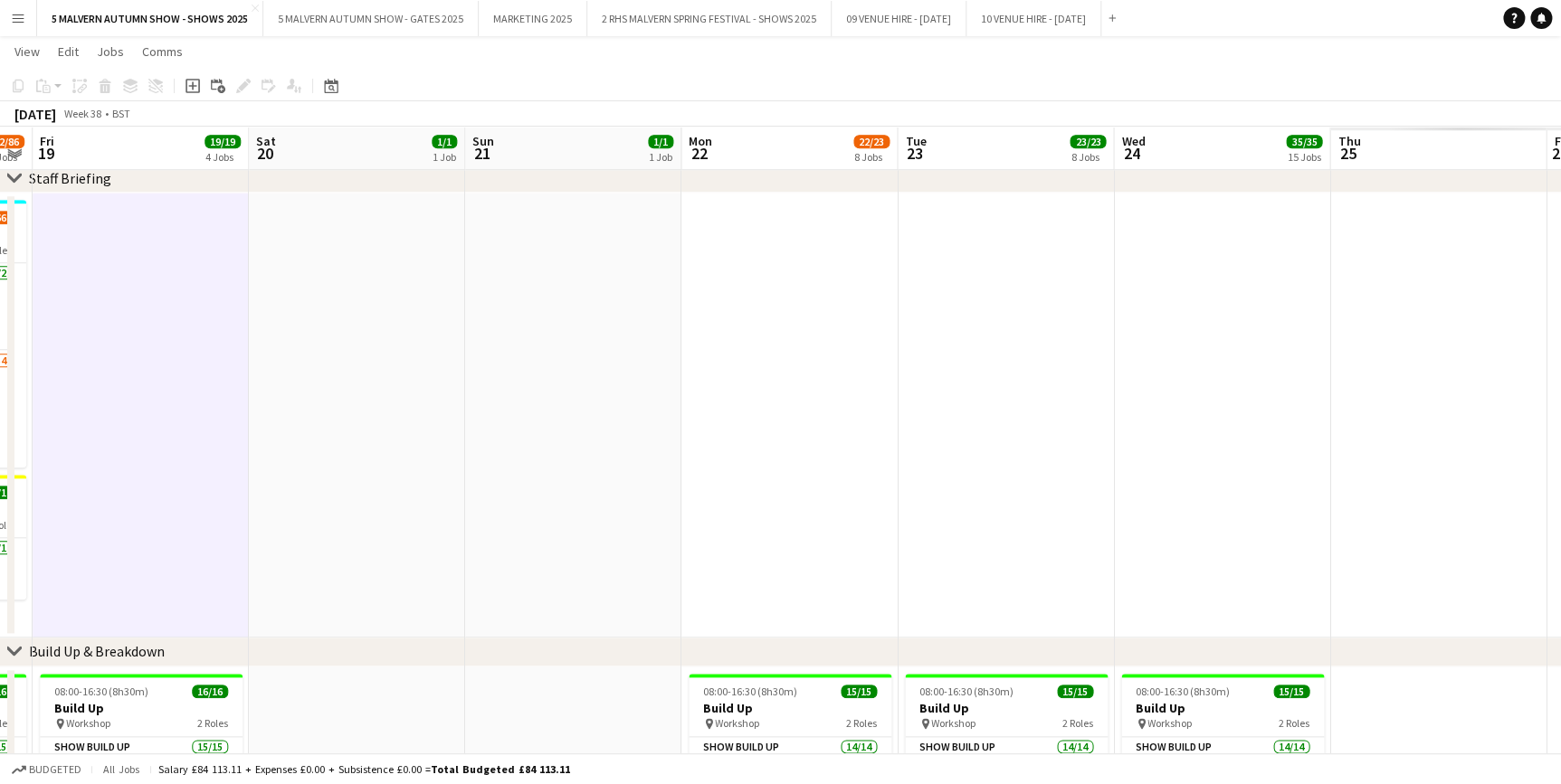
drag, startPoint x: 704, startPoint y: 140, endPoint x: 473, endPoint y: 142, distance: 231.0
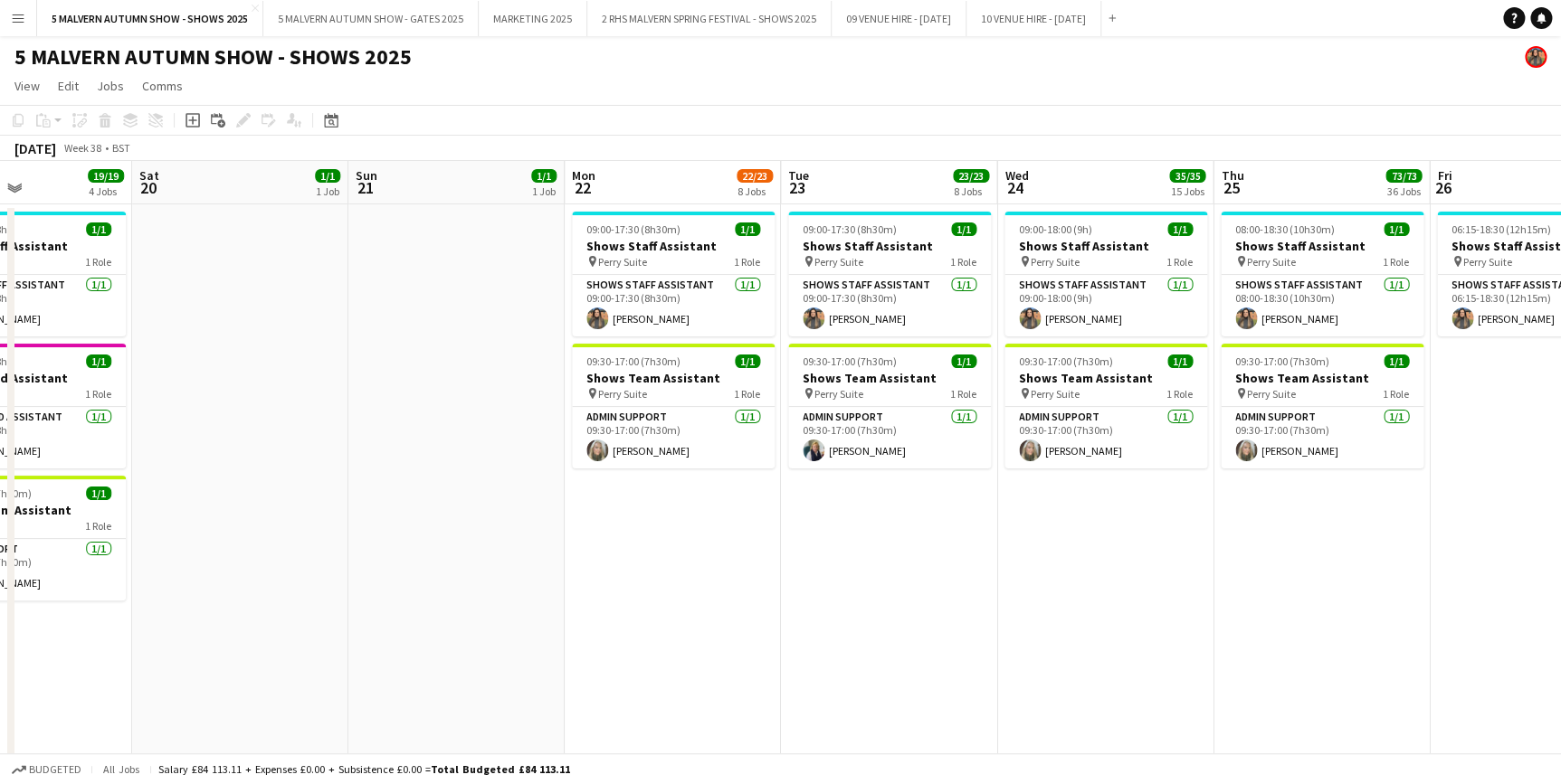
scroll to position [0, 474]
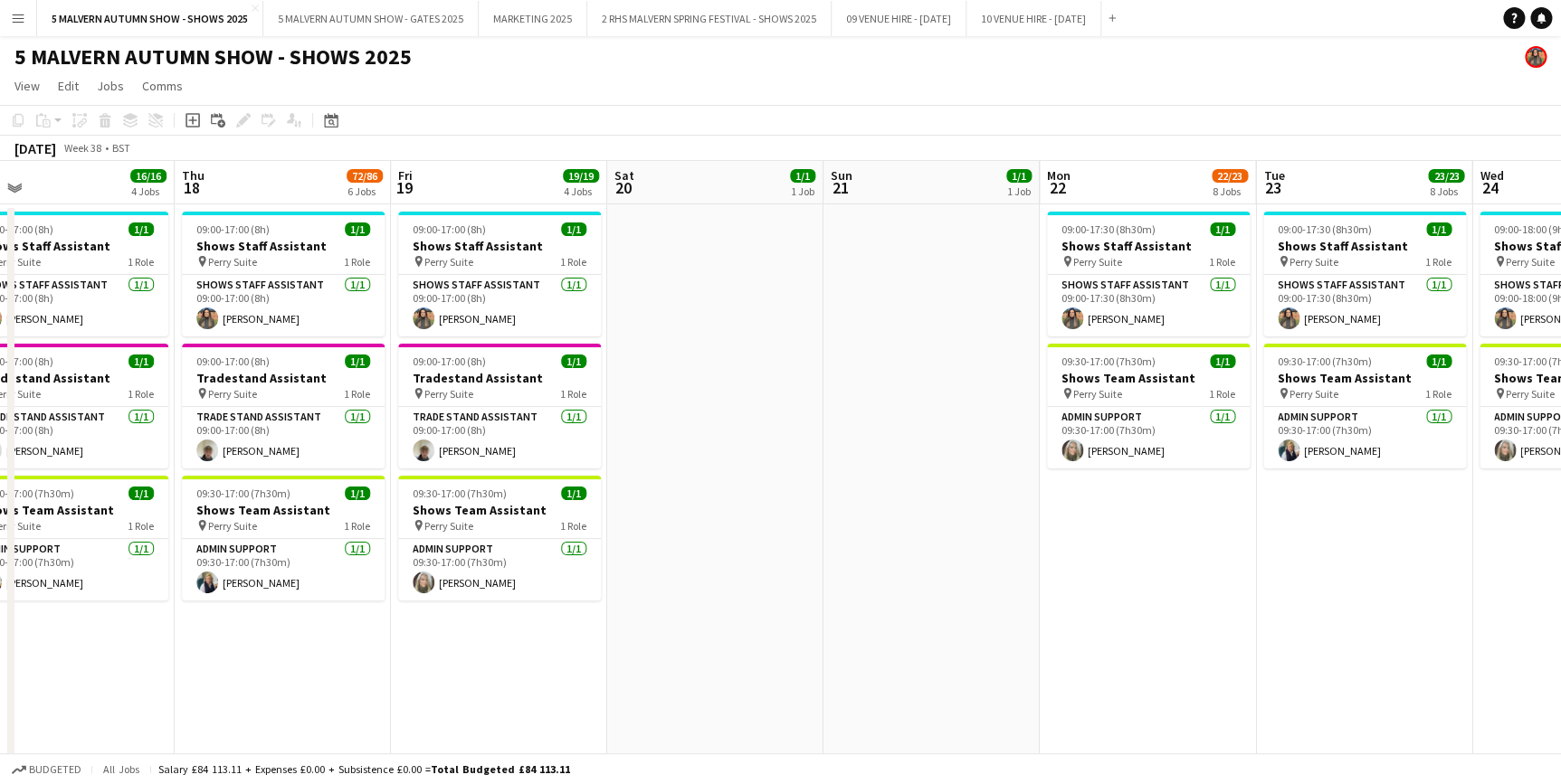
drag, startPoint x: 462, startPoint y: 190, endPoint x: 1572, endPoint y: 184, distance: 1110.0
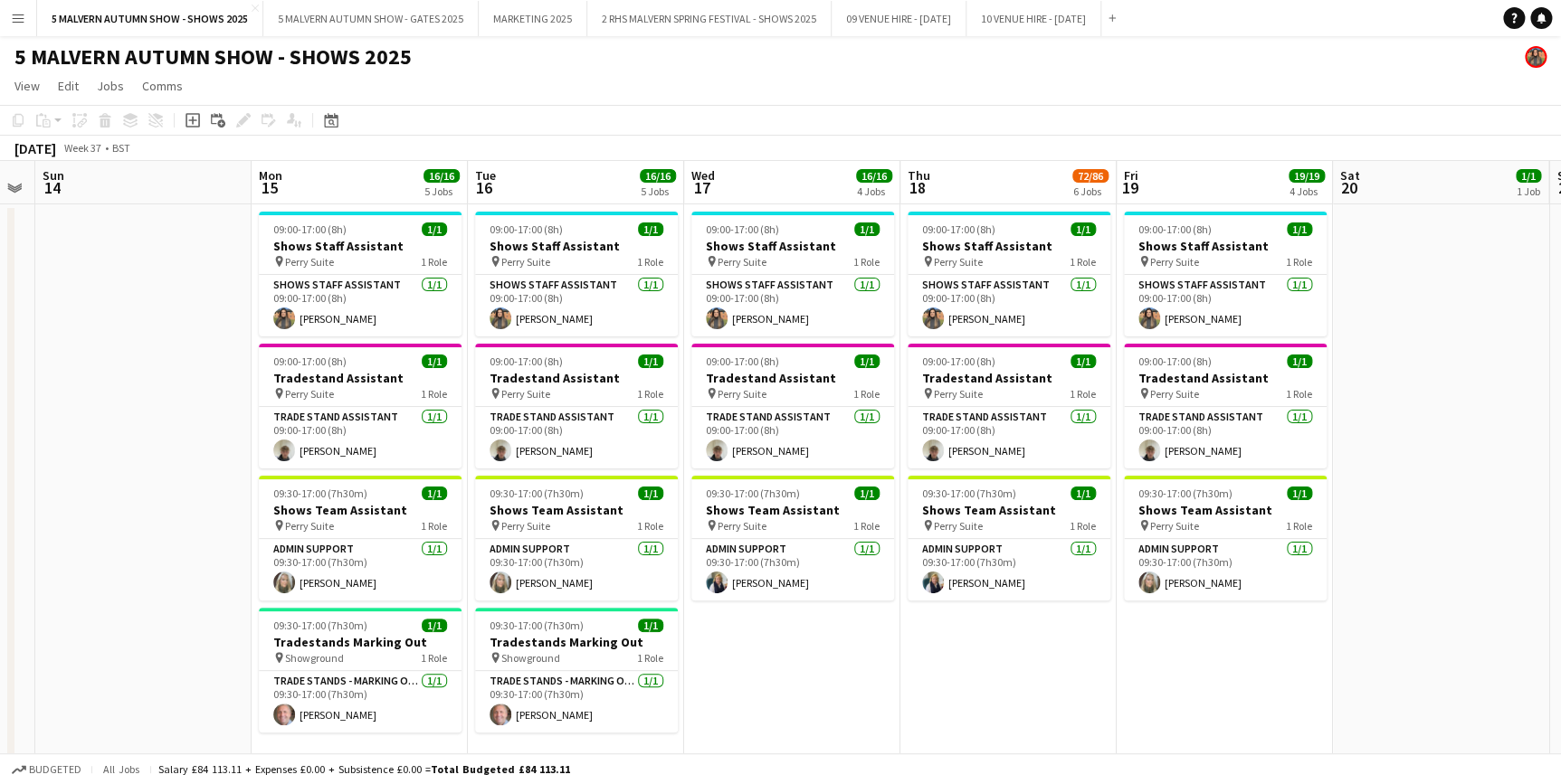
drag, startPoint x: 665, startPoint y: 192, endPoint x: 1503, endPoint y: 172, distance: 838.2
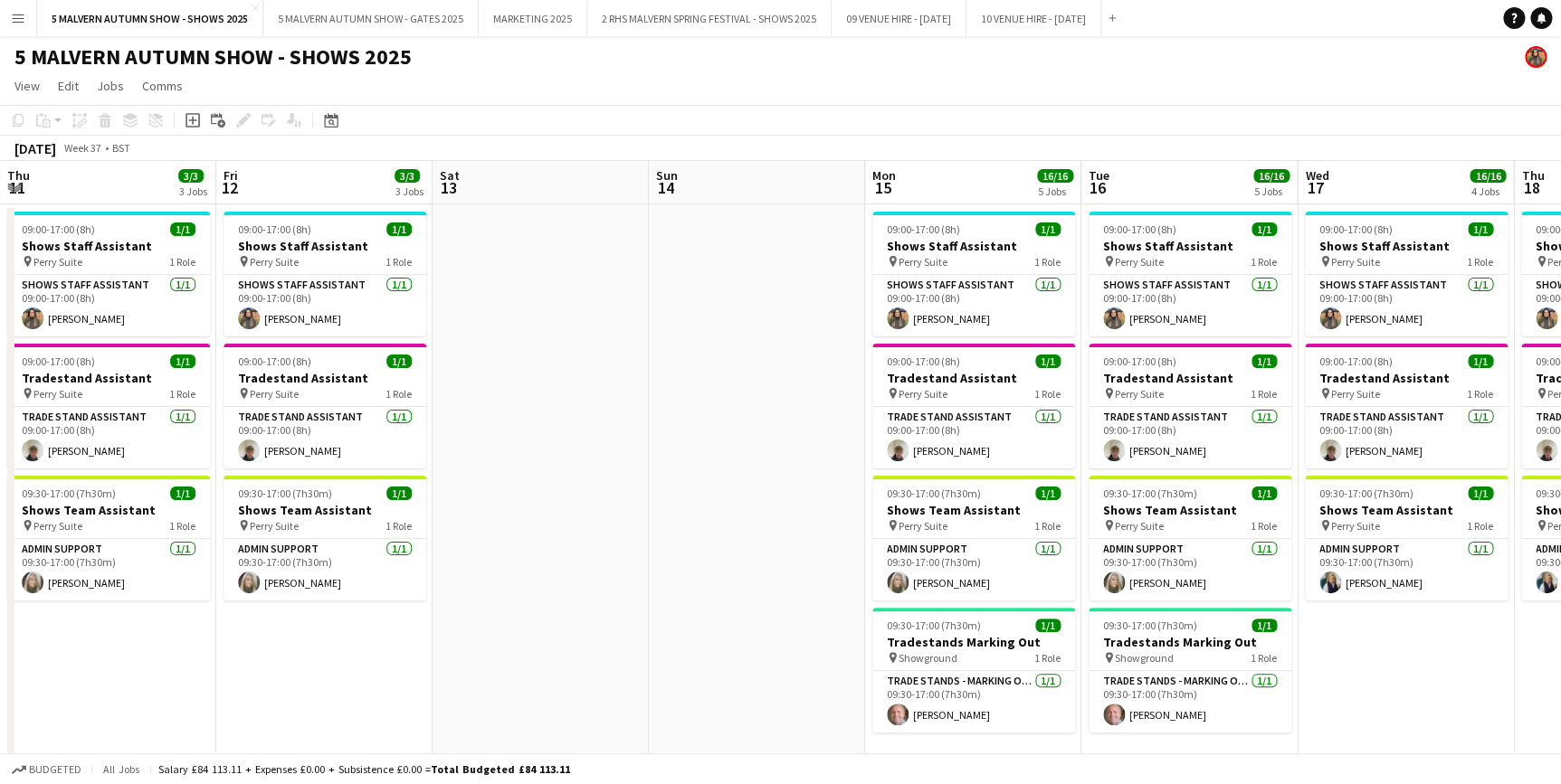
drag, startPoint x: 665, startPoint y: 195, endPoint x: 1841, endPoint y: 201, distance: 1176.0
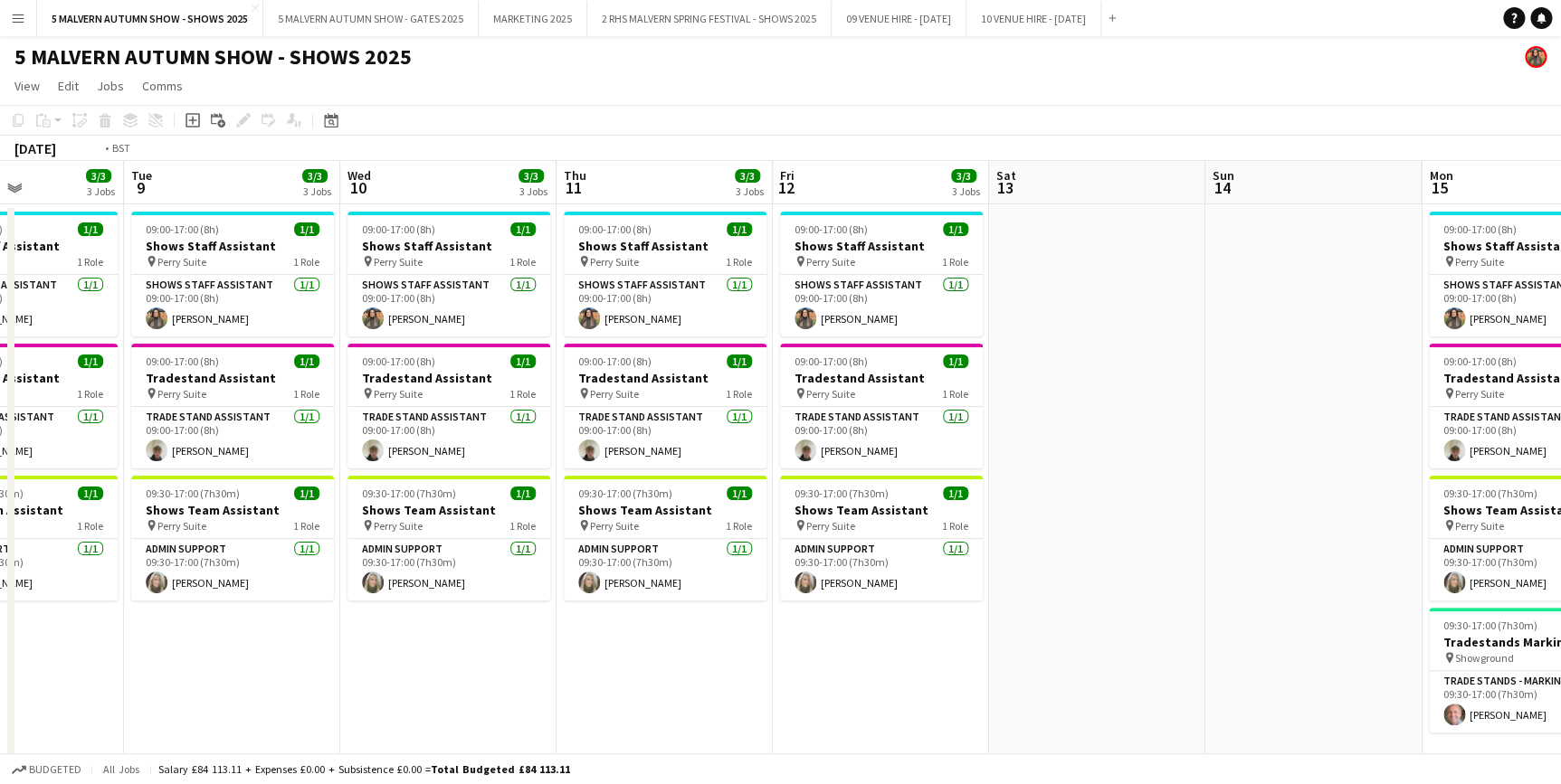
drag, startPoint x: 679, startPoint y: 214, endPoint x: 1571, endPoint y: 210, distance: 892.0
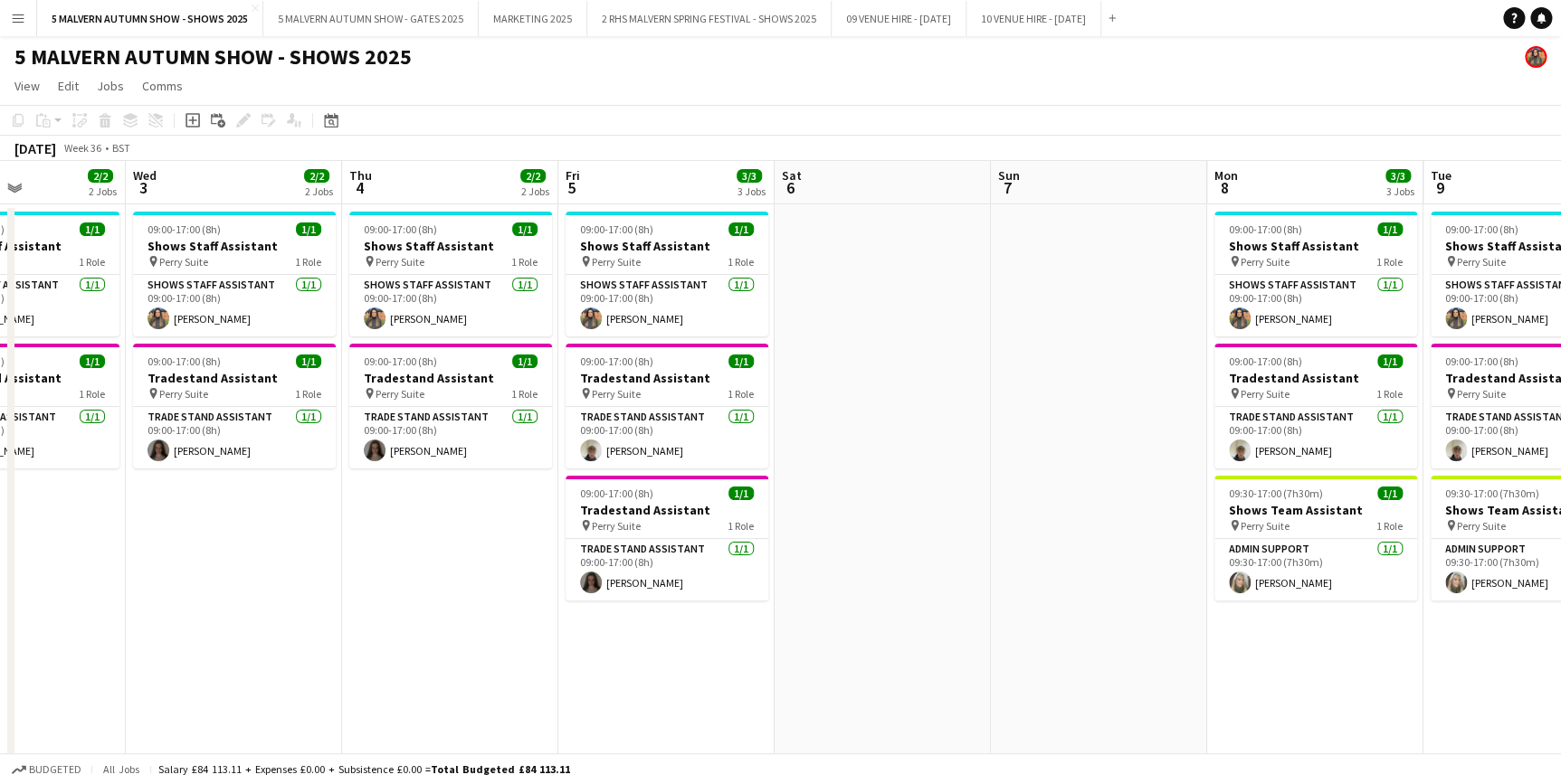
drag, startPoint x: 444, startPoint y: 194, endPoint x: 1504, endPoint y: 190, distance: 1060.0
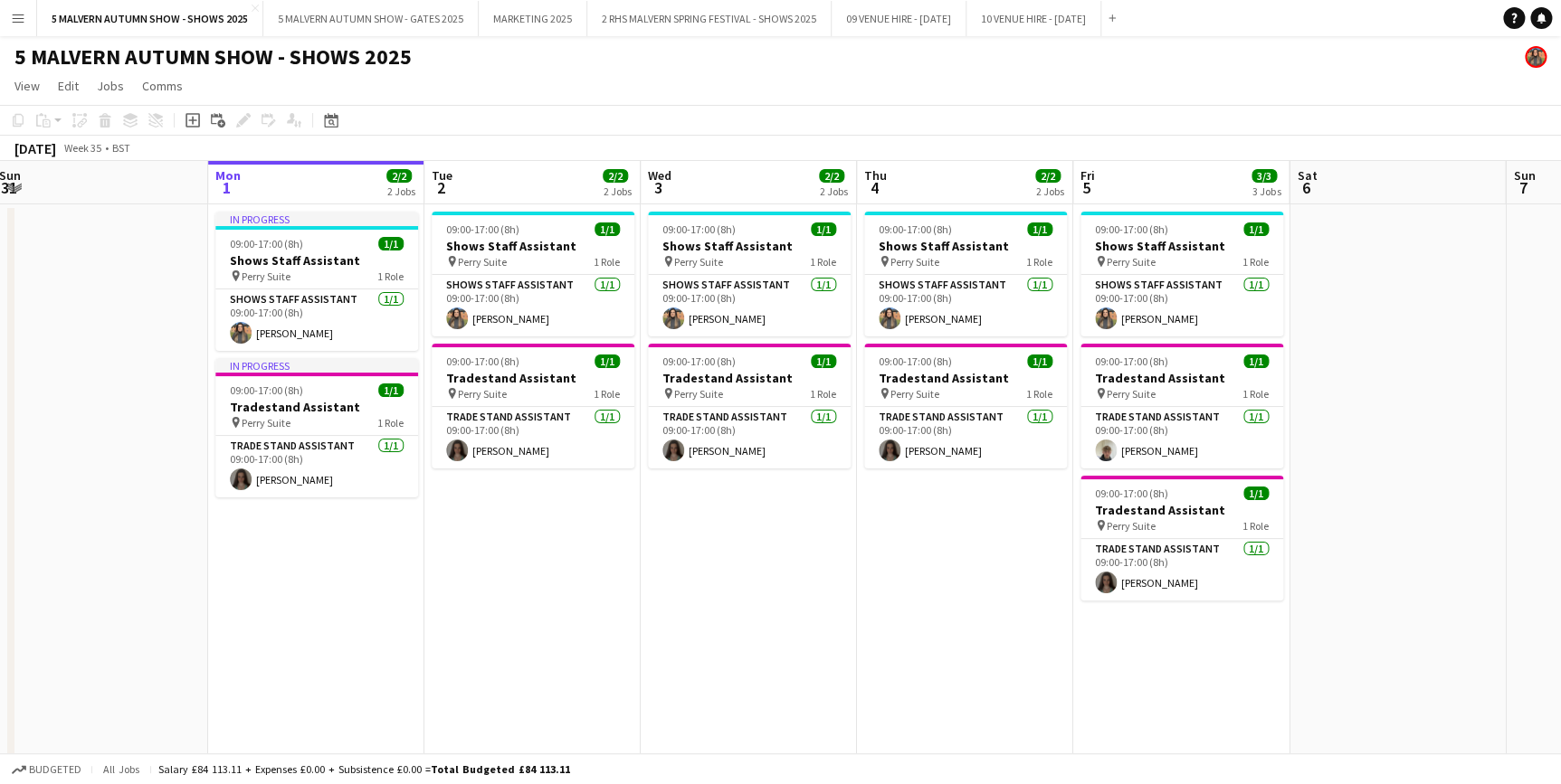
scroll to position [0, 468]
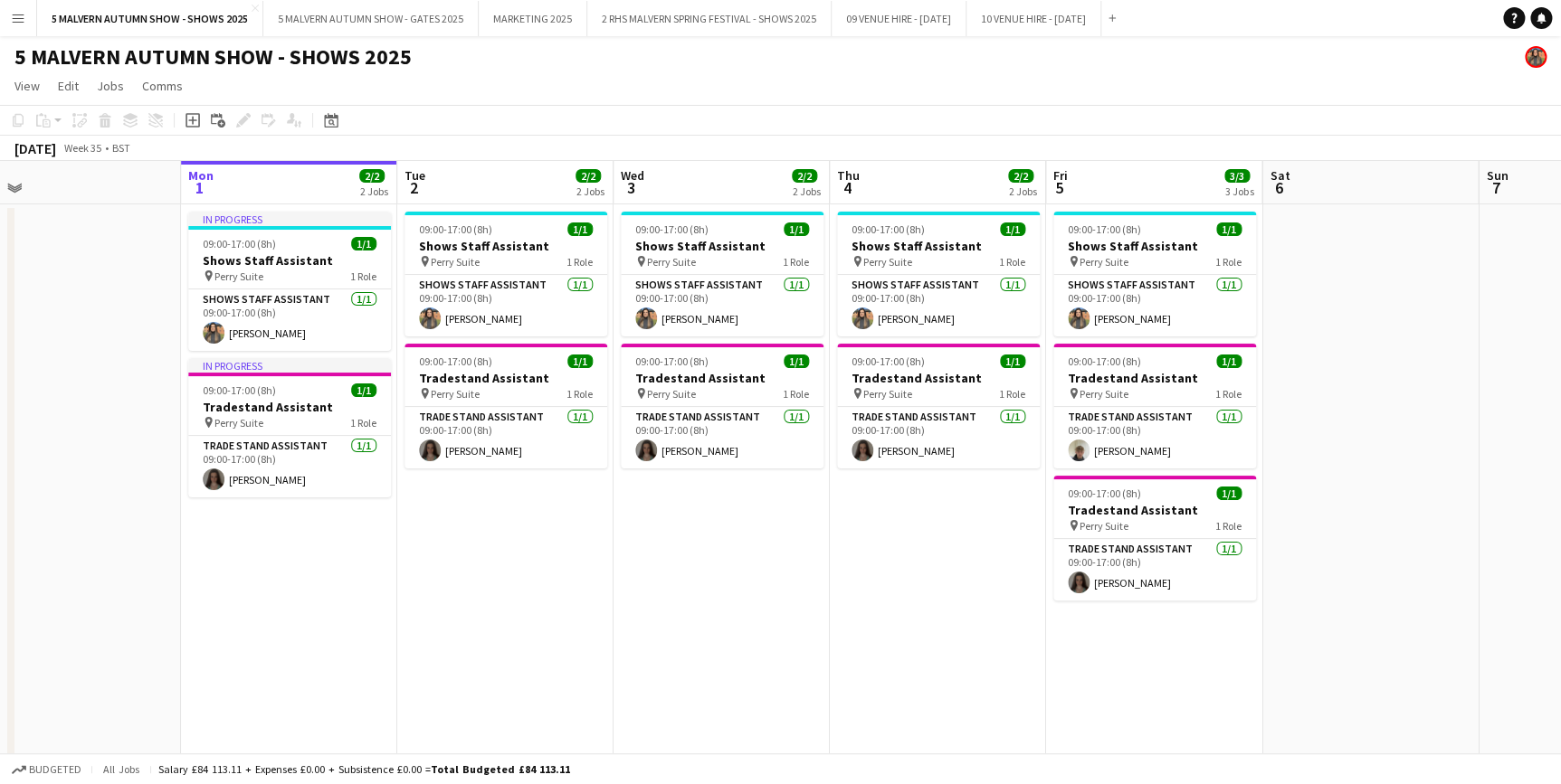
drag, startPoint x: 519, startPoint y: 183, endPoint x: 920, endPoint y: 184, distance: 401.0
drag, startPoint x: 852, startPoint y: 174, endPoint x: 81, endPoint y: 274, distance: 777.5
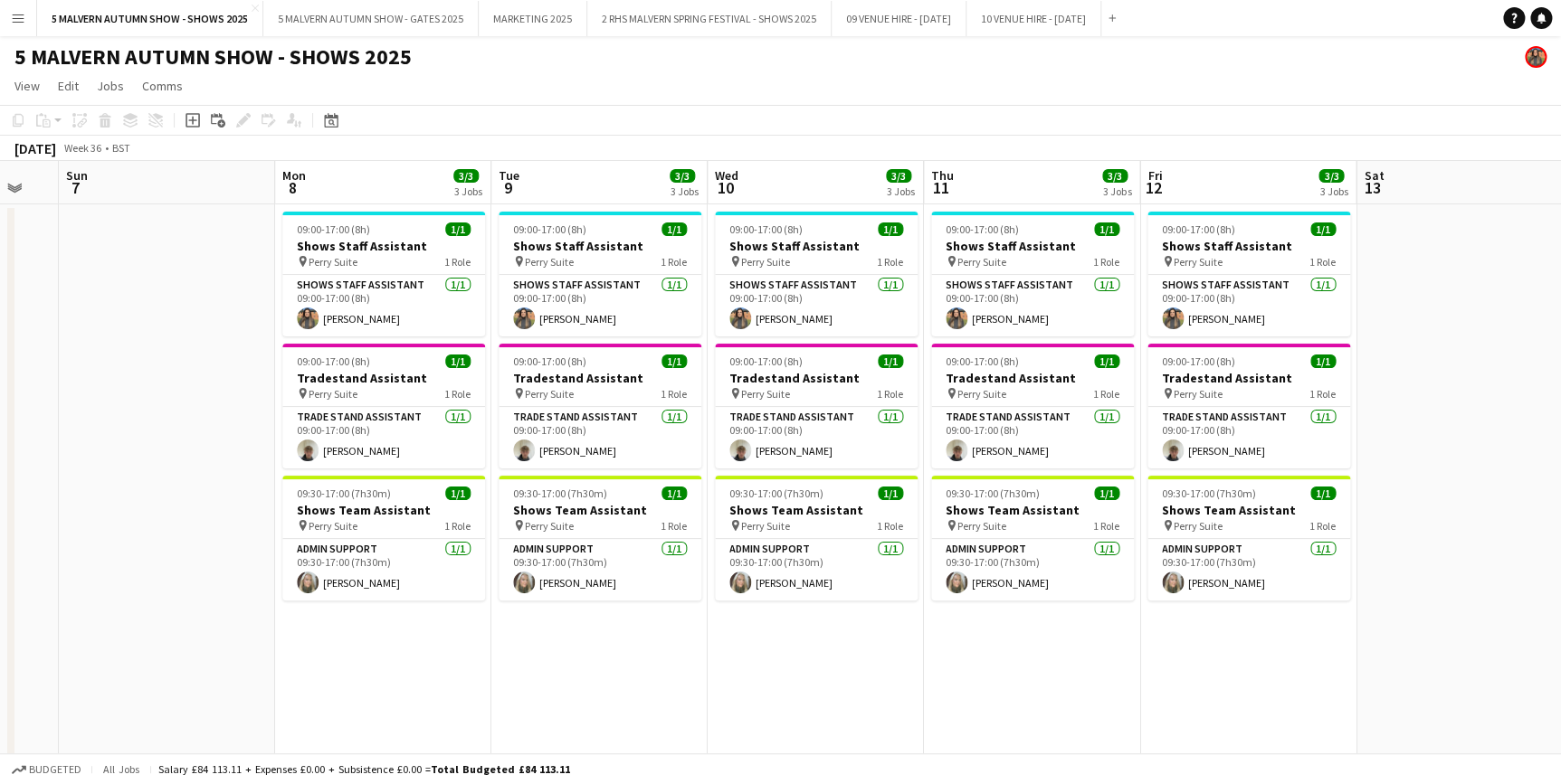
drag, startPoint x: 974, startPoint y: 194, endPoint x: 120, endPoint y: 219, distance: 854.4
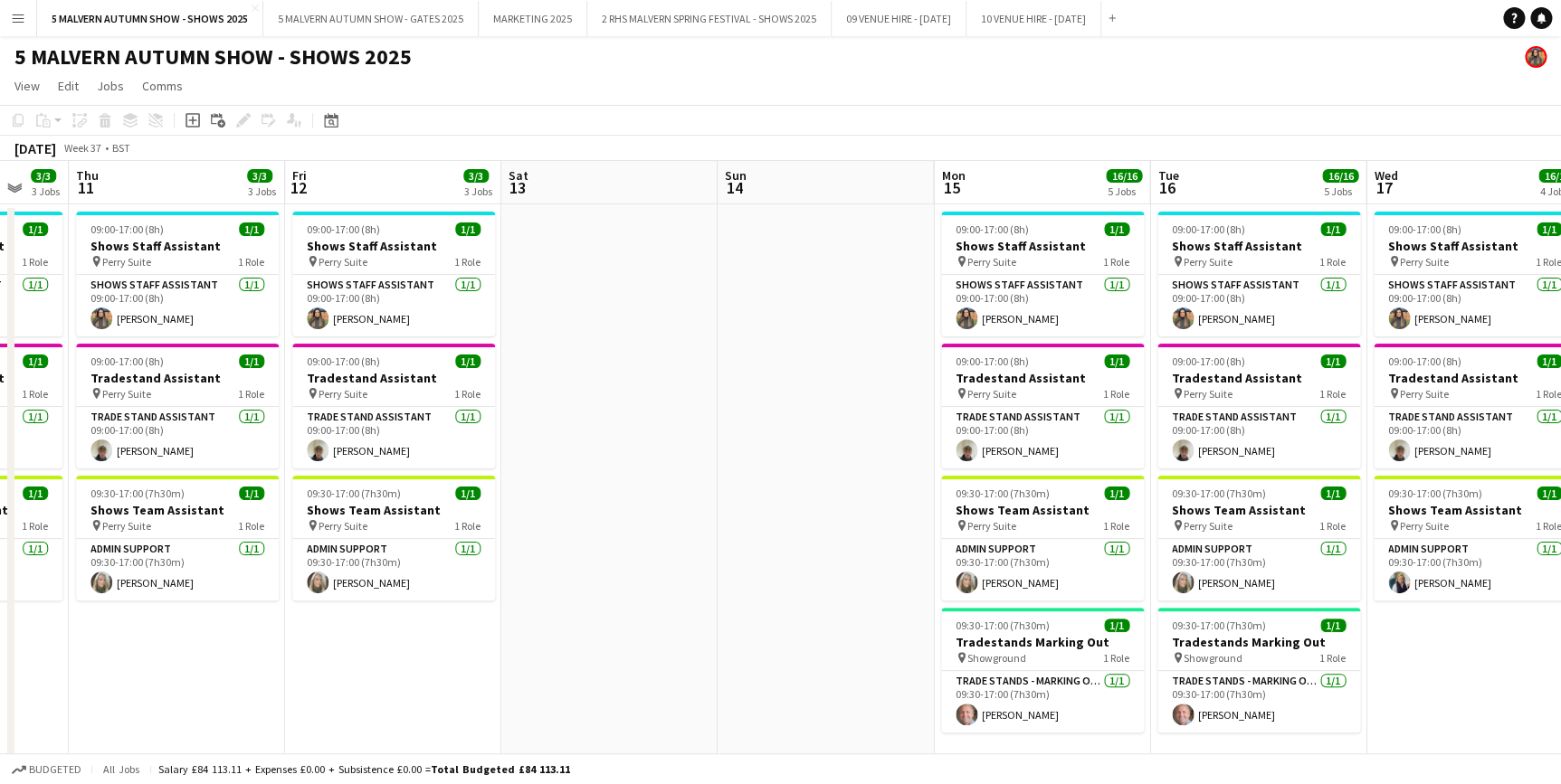
drag, startPoint x: 1134, startPoint y: 172, endPoint x: 192, endPoint y: 174, distance: 942.0
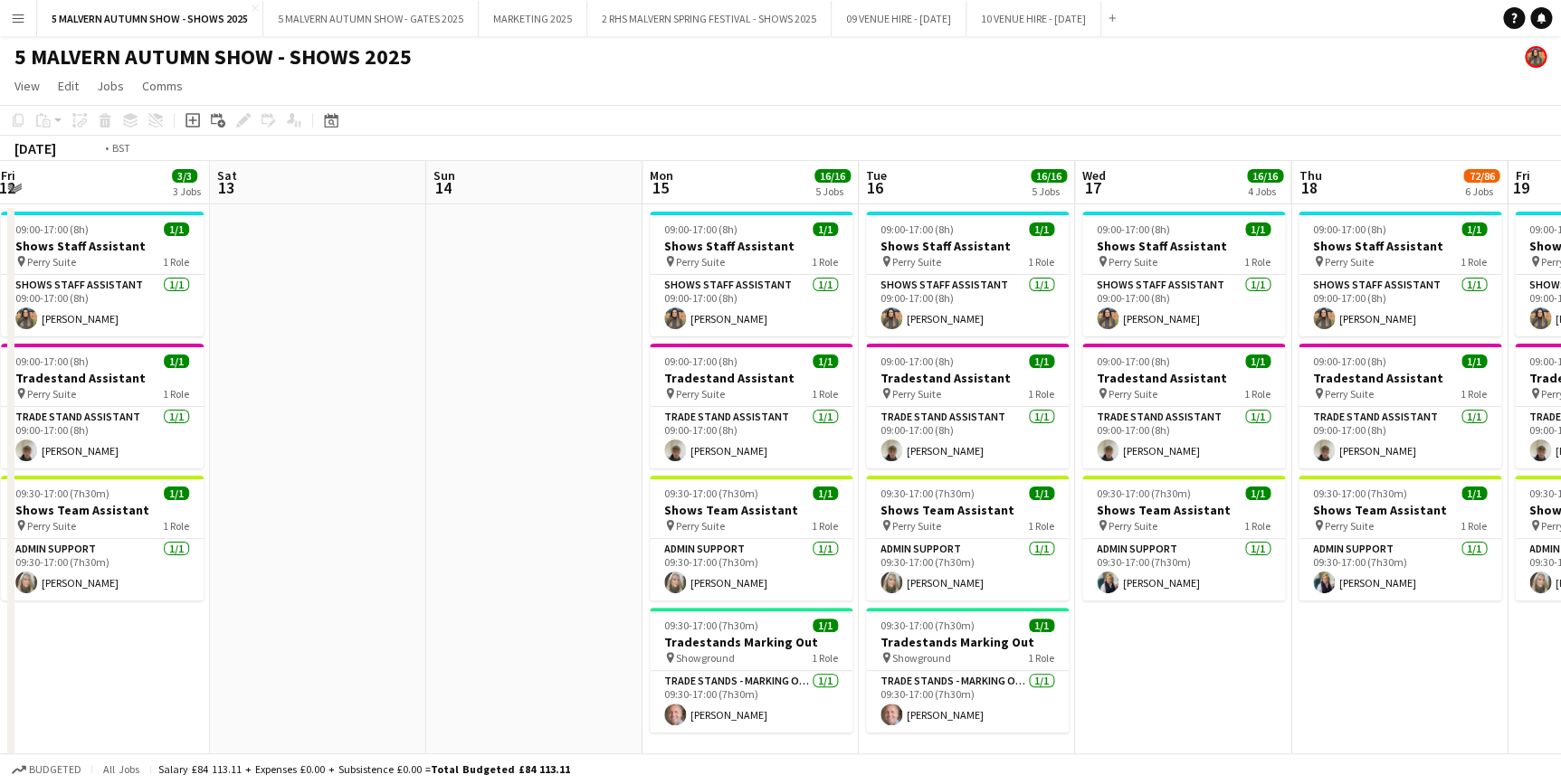
drag, startPoint x: 1130, startPoint y: 172, endPoint x: 847, endPoint y: 175, distance: 283.0
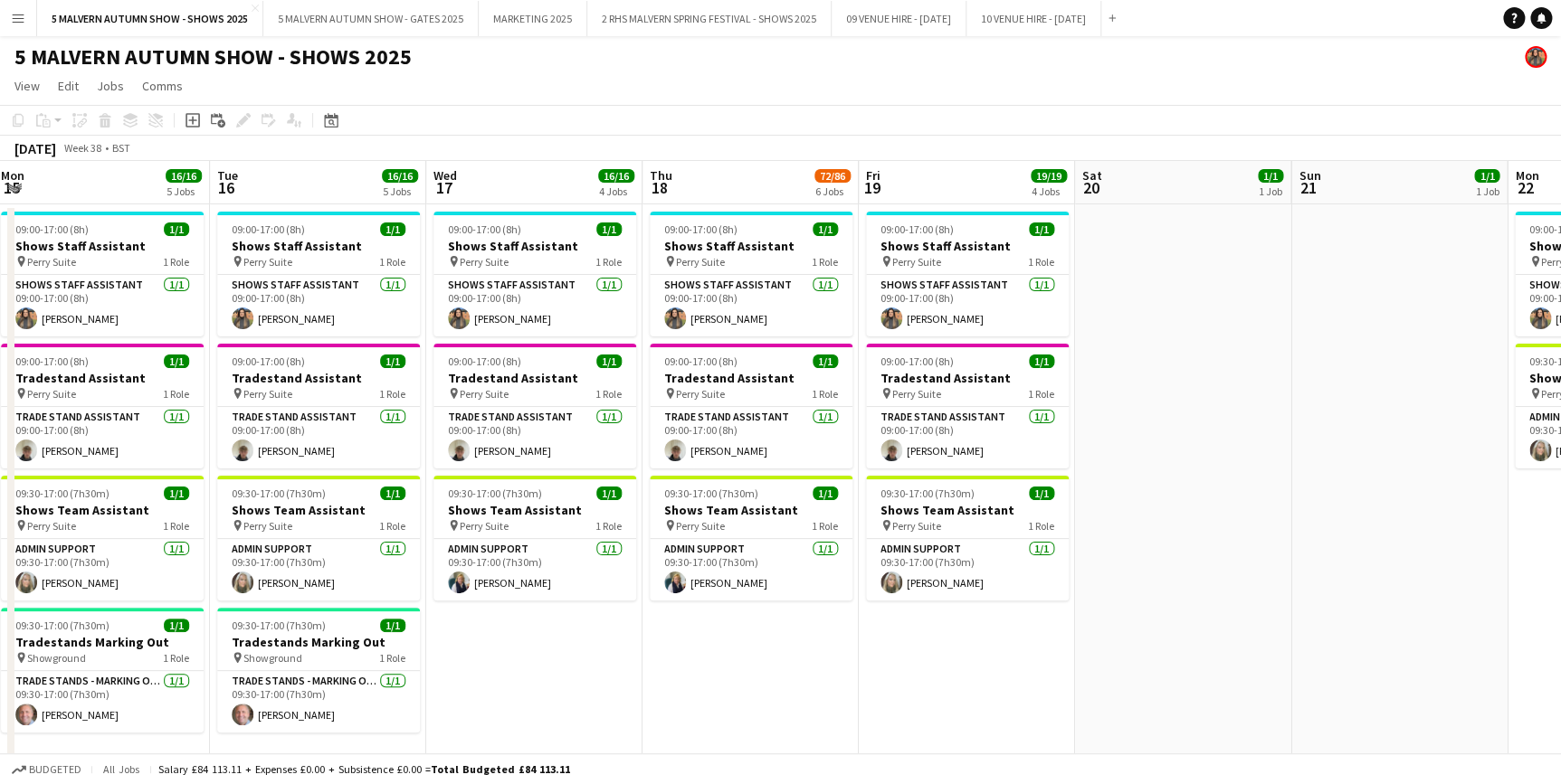
scroll to position [0, 764]
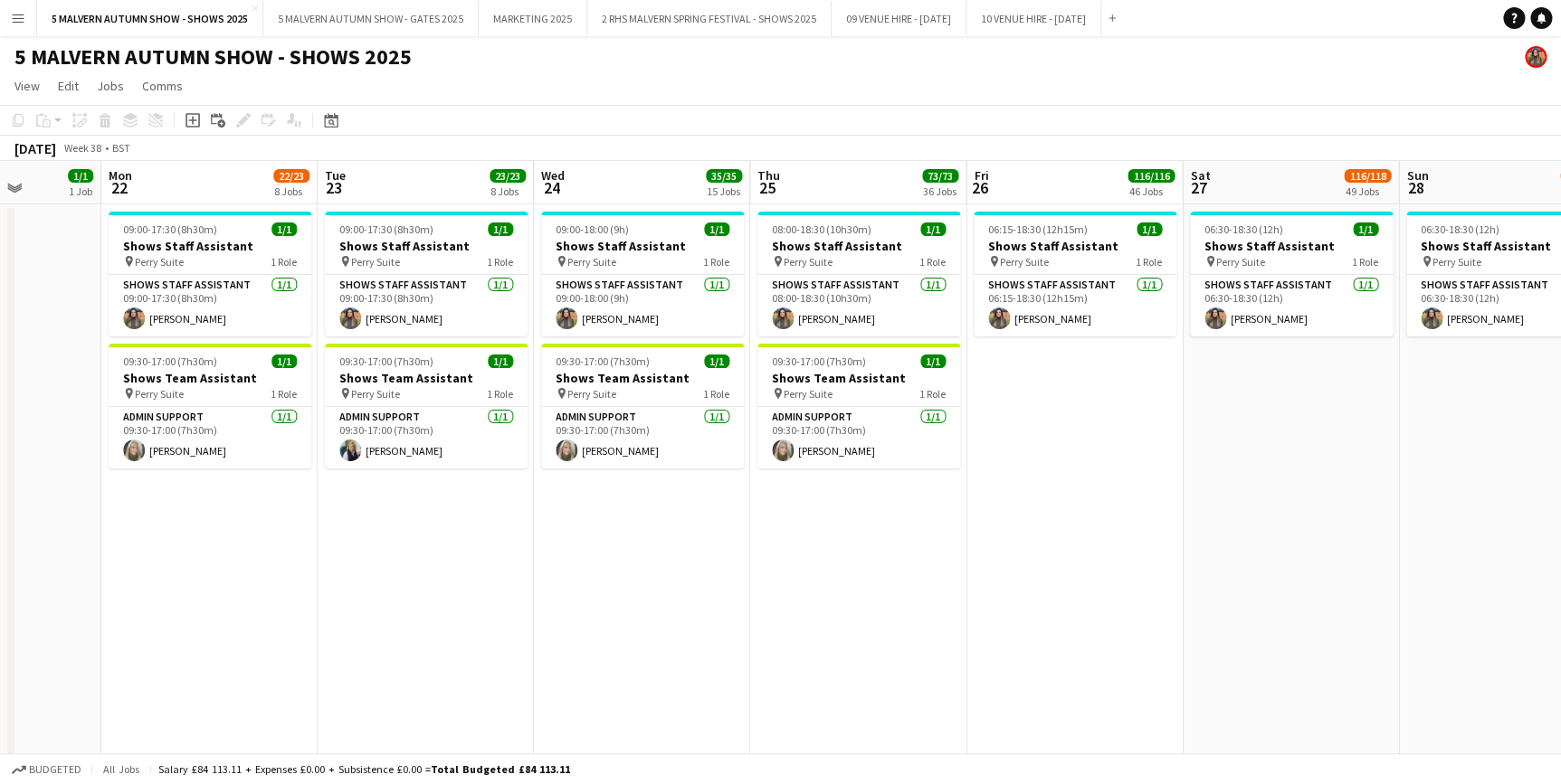
drag, startPoint x: 1176, startPoint y: 171, endPoint x: 244, endPoint y: 189, distance: 932.2
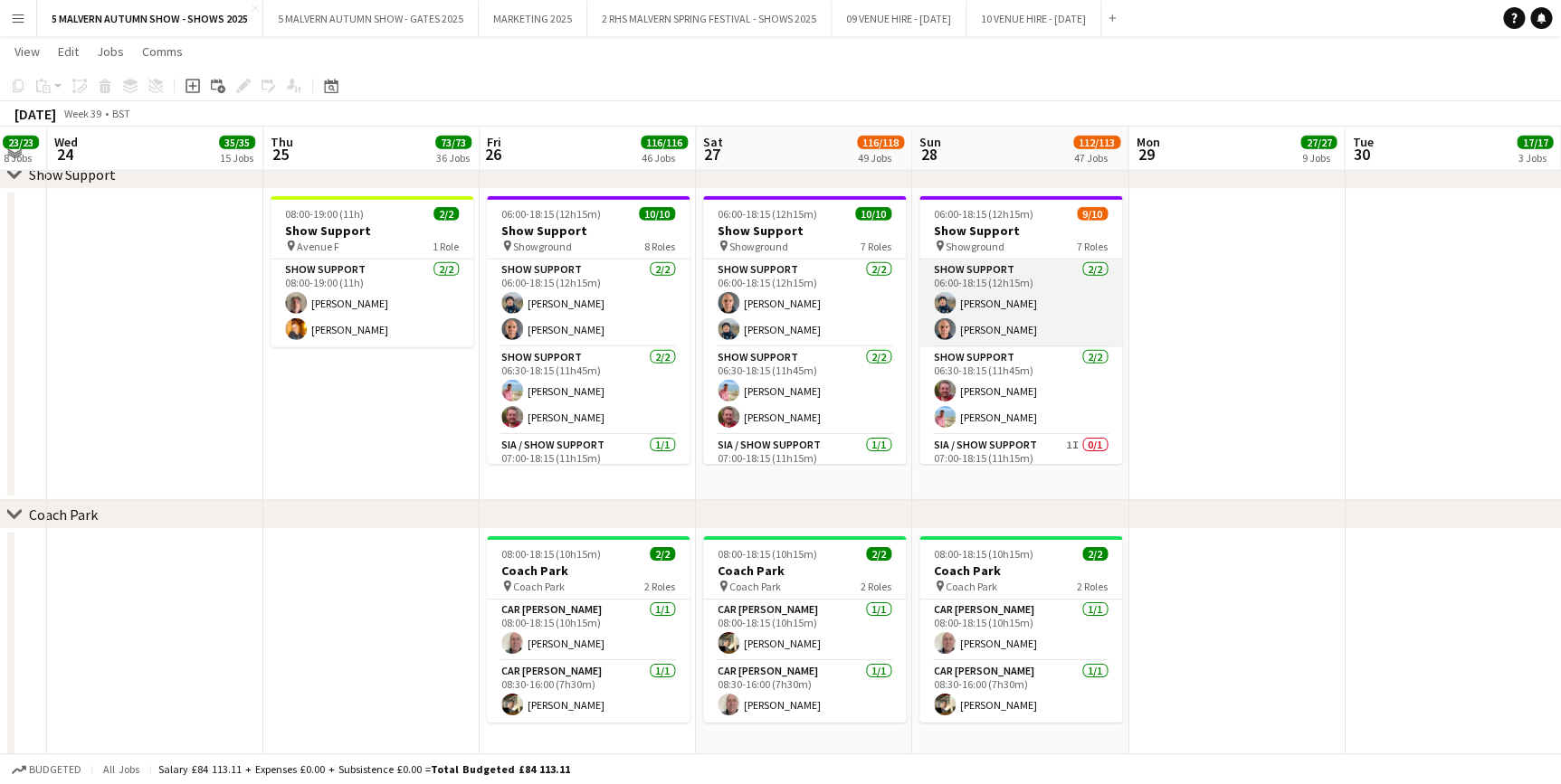
scroll to position [164, 0]
click at [1004, 284] on app-card-role "SIA / Show Support 1I 0/1 07:00-18:15 (11h15m) single-neutral-actions" at bounding box center [1020, 302] width 203 height 61
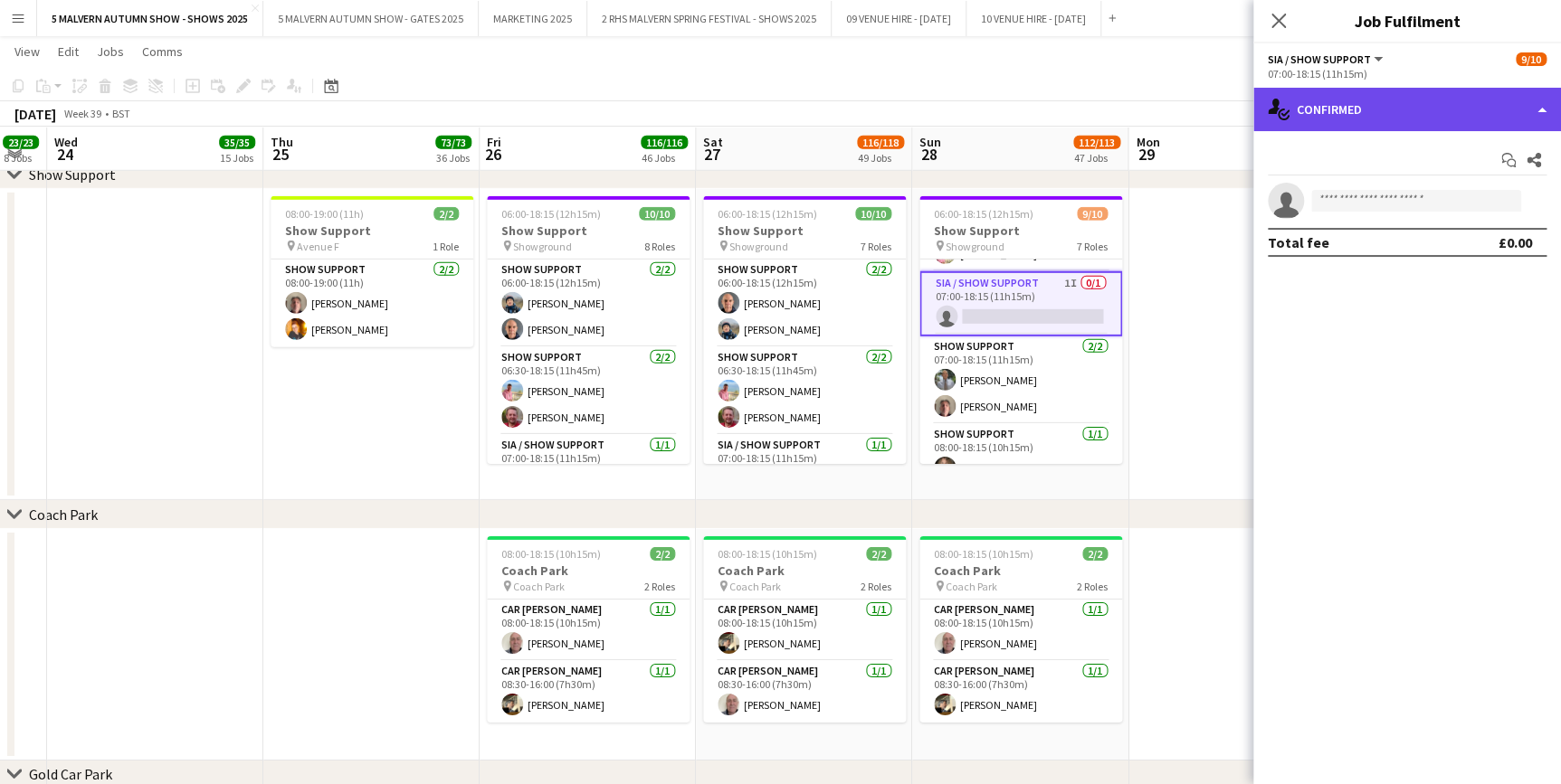
click at [1324, 107] on div "single-neutral-actions-check-2 Confirmed" at bounding box center [1406, 109] width 307 height 43
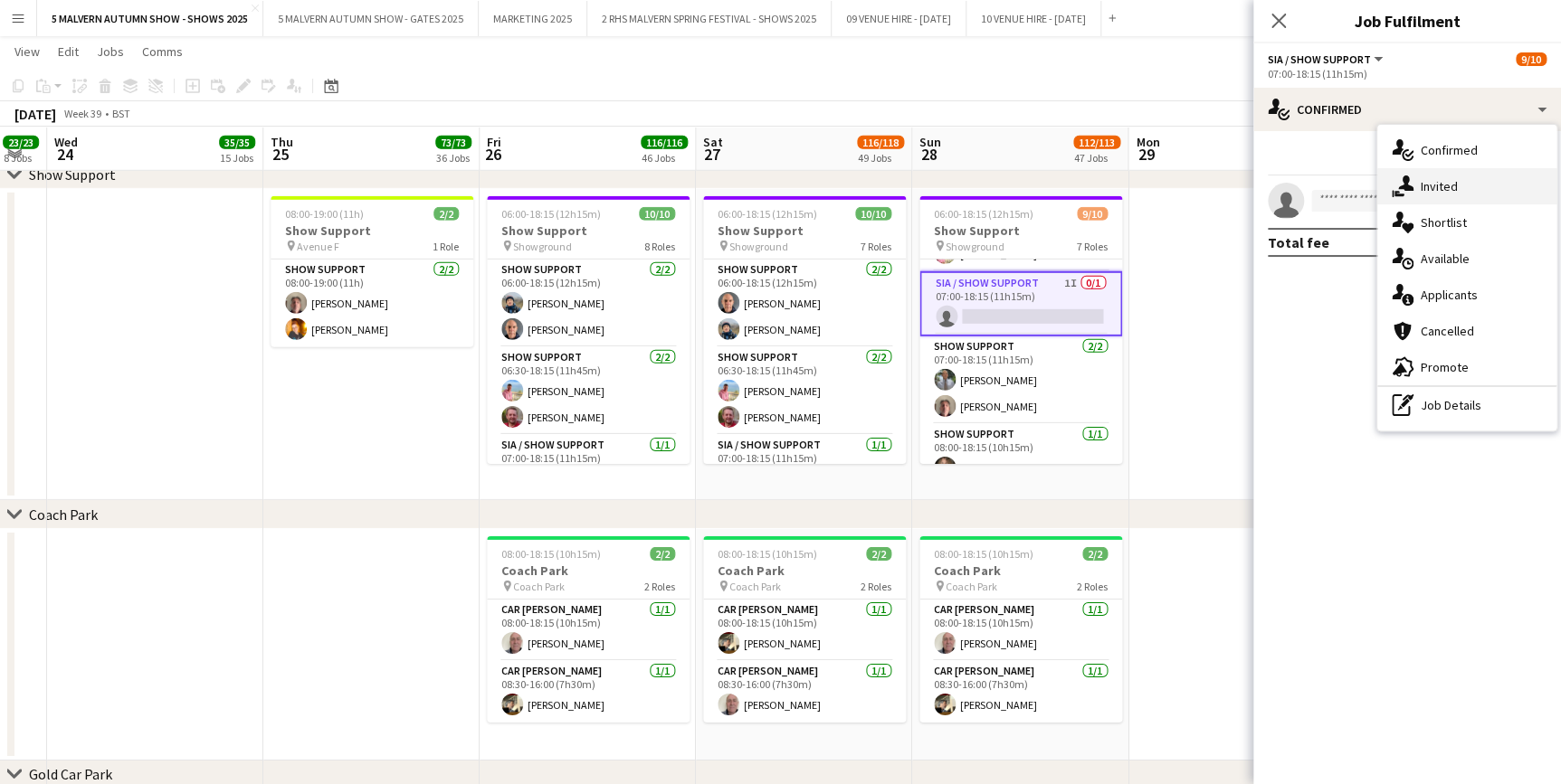
click at [1448, 187] on div "single-neutral-actions-share-1 Invited" at bounding box center [1467, 187] width 179 height 36
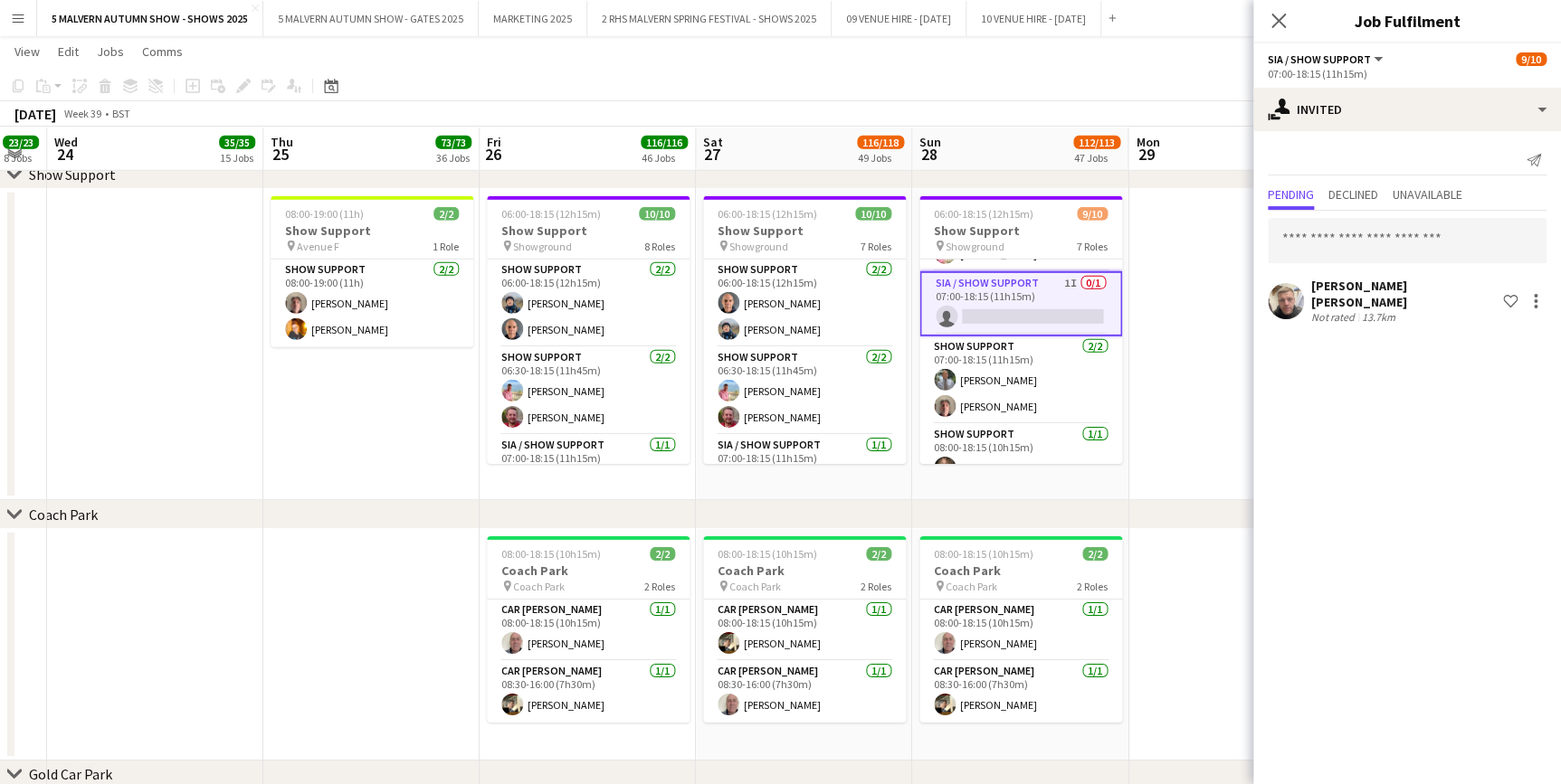
click at [1232, 279] on app-date-cell at bounding box center [1236, 345] width 216 height 311
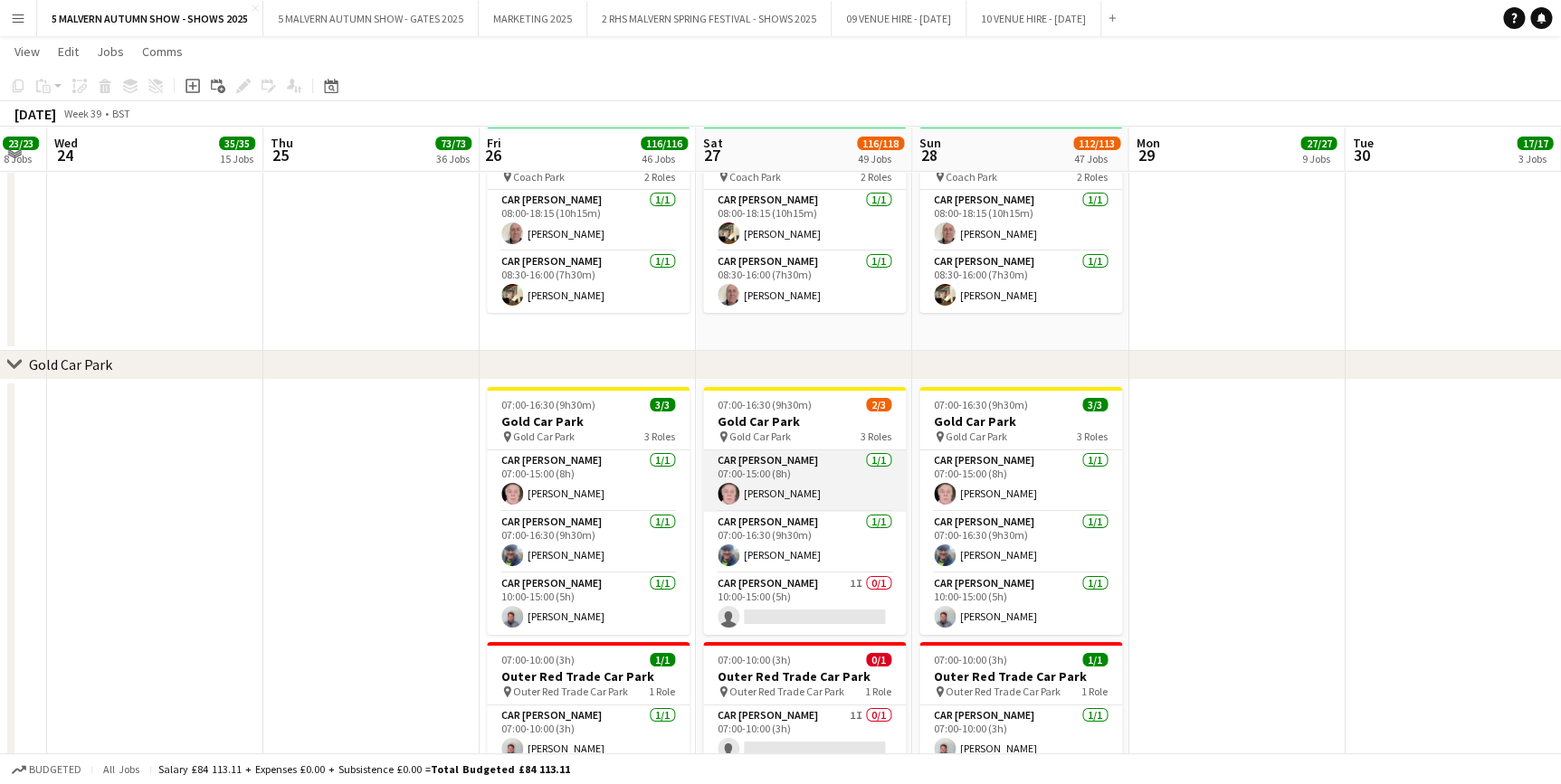
scroll to position [9950, 0]
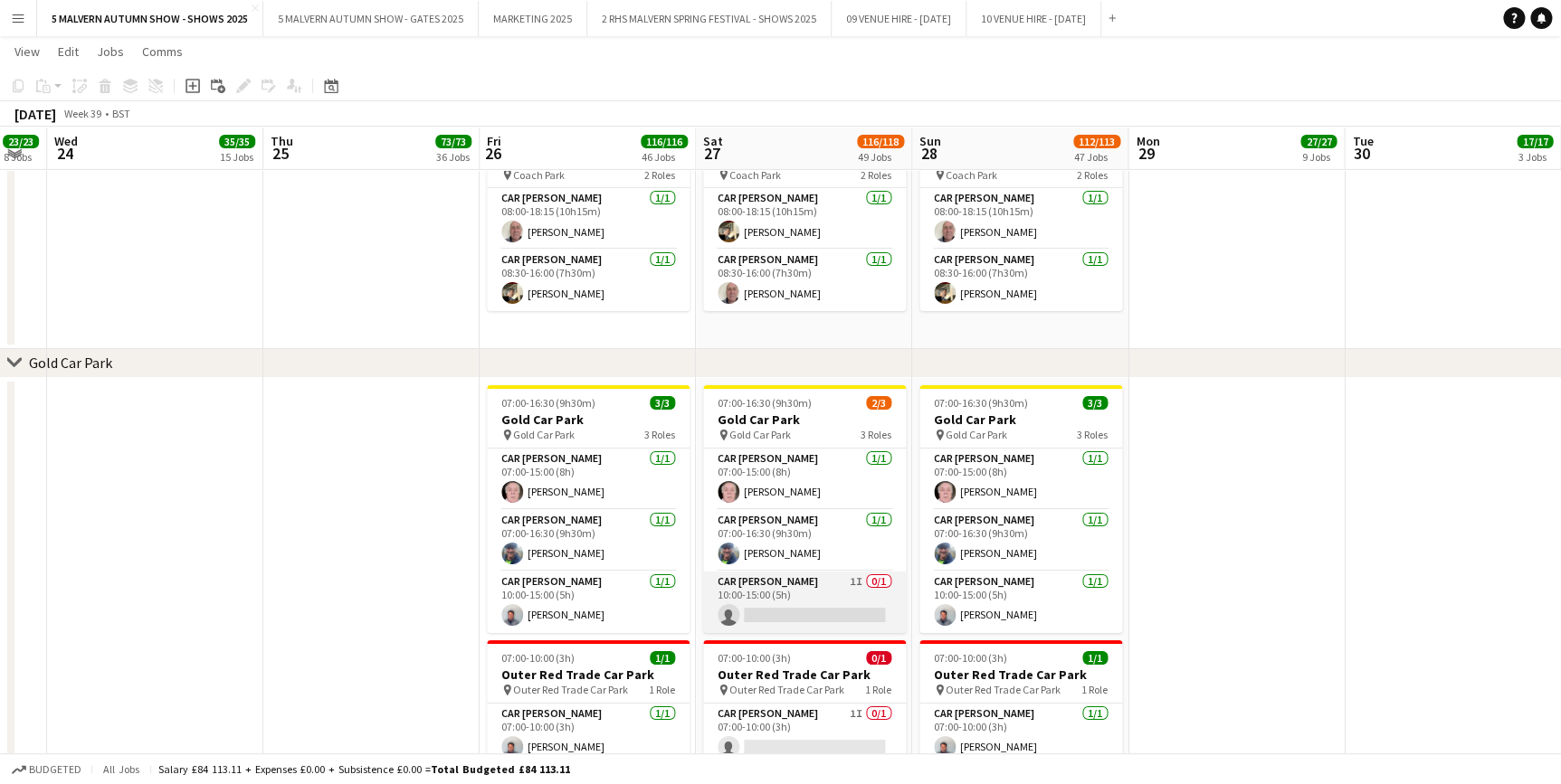
click at [787, 576] on app-card-role "Car [PERSON_NAME] 1I 0/1 10:00-15:00 (5h) single-neutral-actions" at bounding box center [804, 602] width 203 height 61
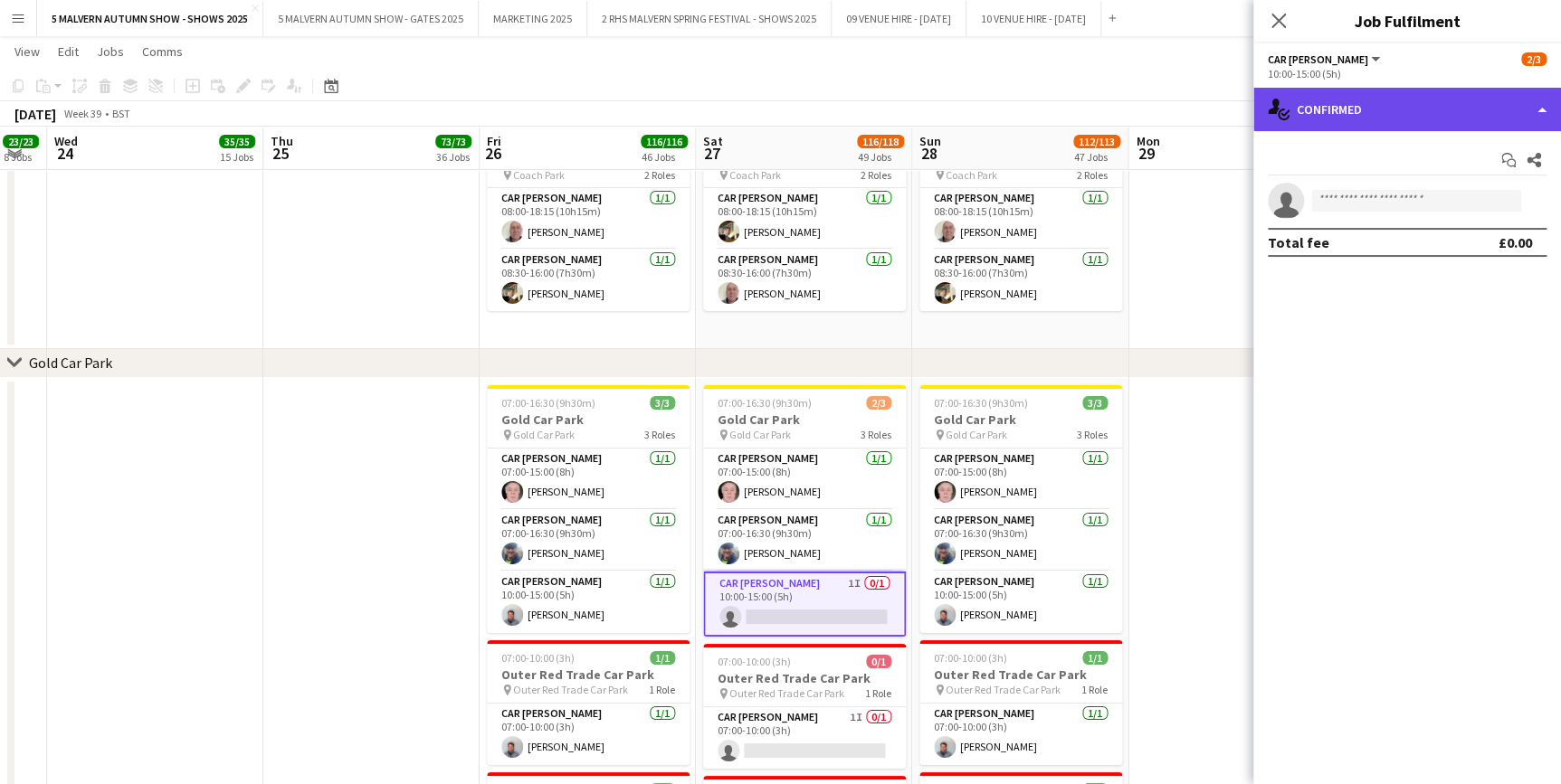
click at [1373, 107] on div "single-neutral-actions-check-2 Confirmed" at bounding box center [1406, 109] width 307 height 43
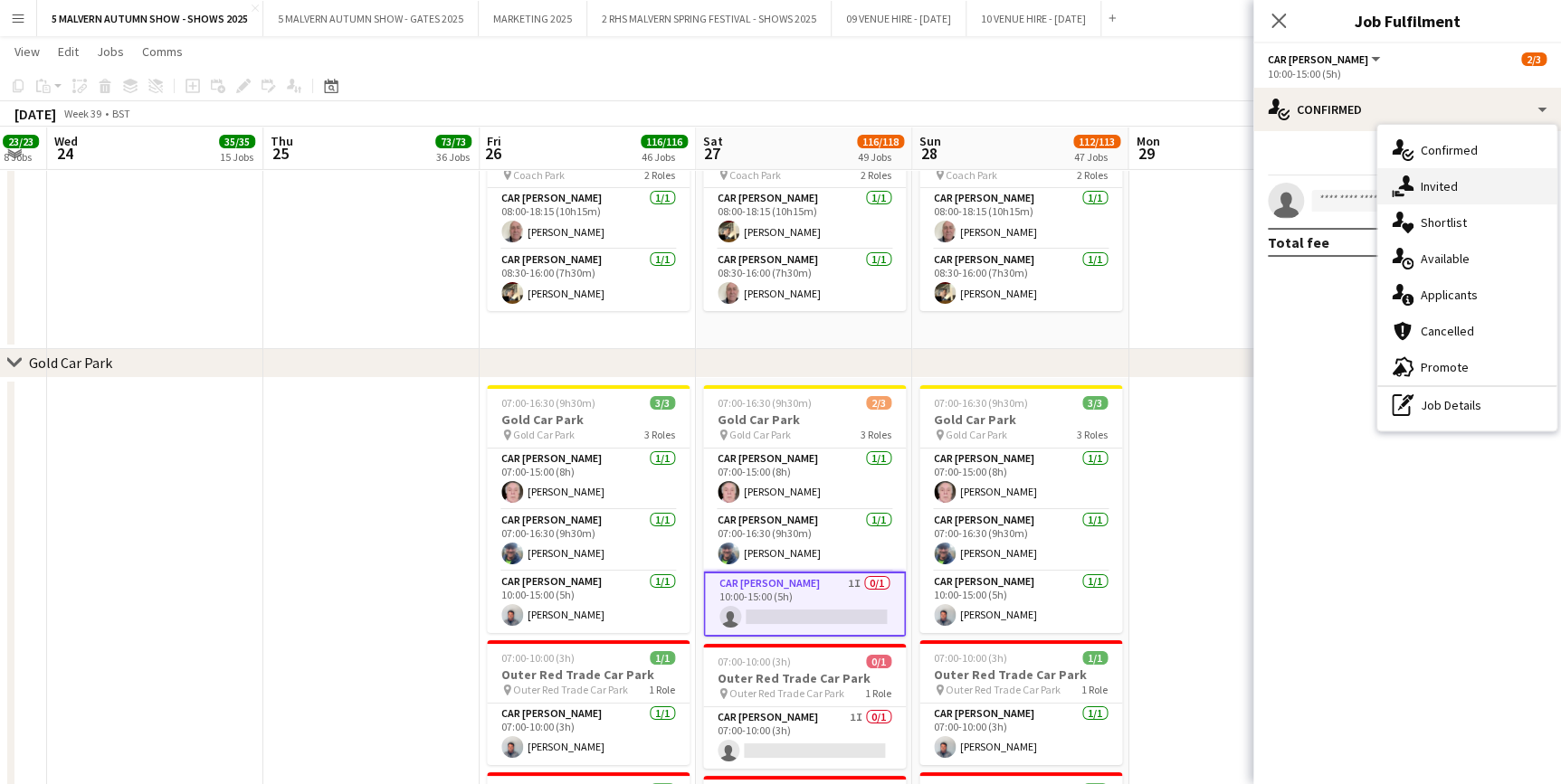
click at [1432, 188] on div "single-neutral-actions-share-1 Invited" at bounding box center [1467, 187] width 179 height 36
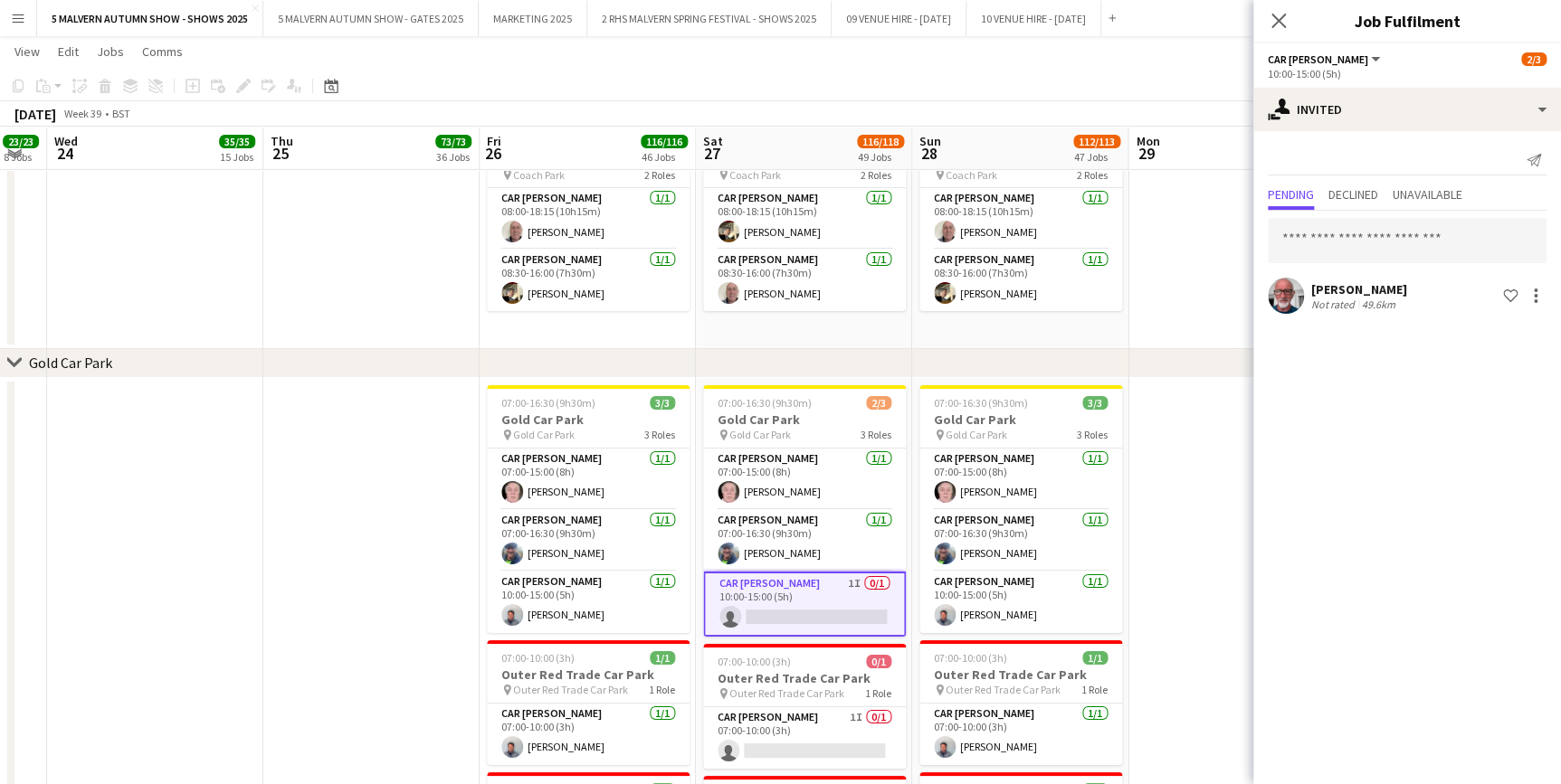
click at [1201, 412] on app-date-cell at bounding box center [1236, 665] width 216 height 576
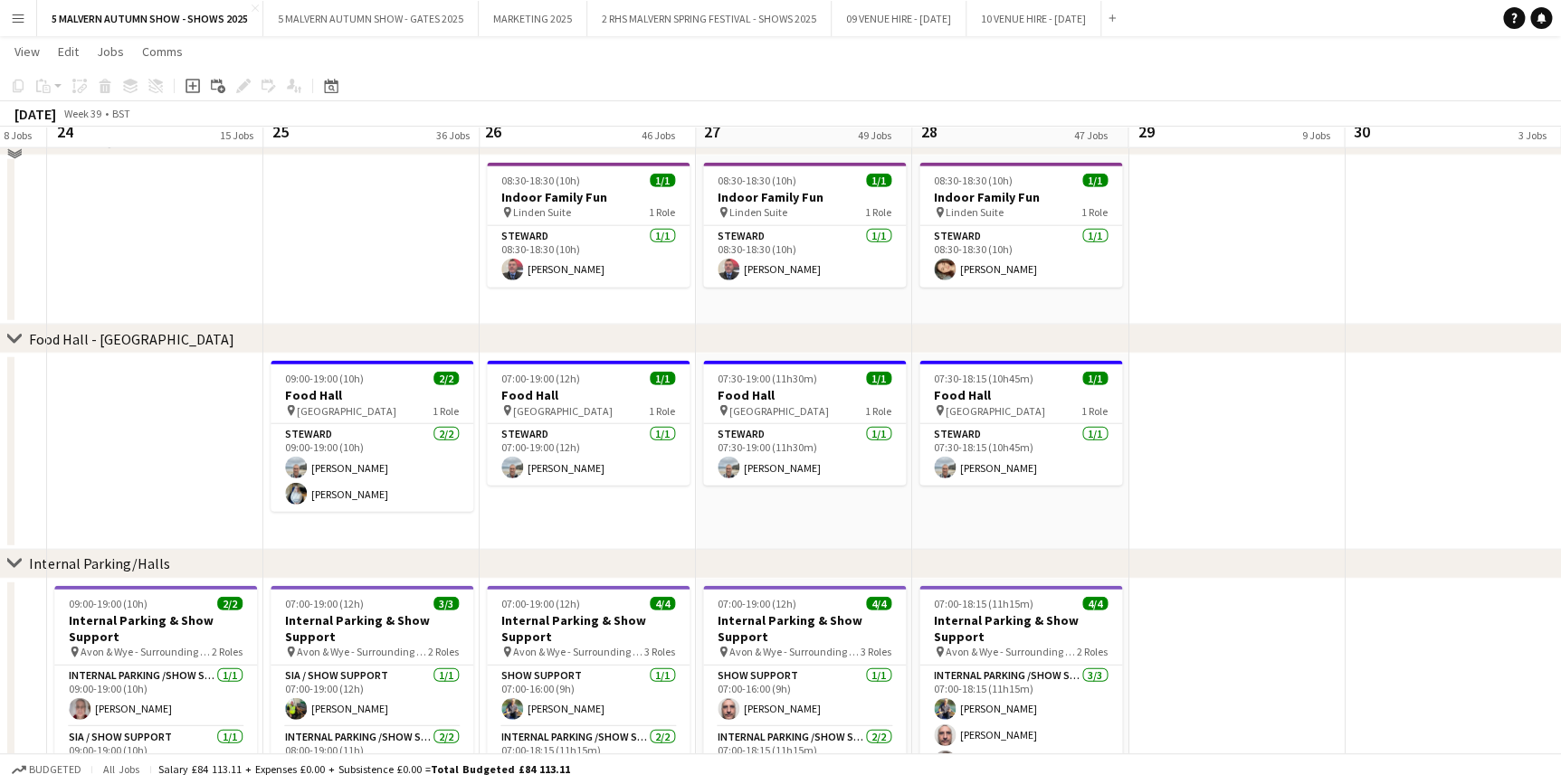
scroll to position [5499, 0]
